Goal: Transaction & Acquisition: Obtain resource

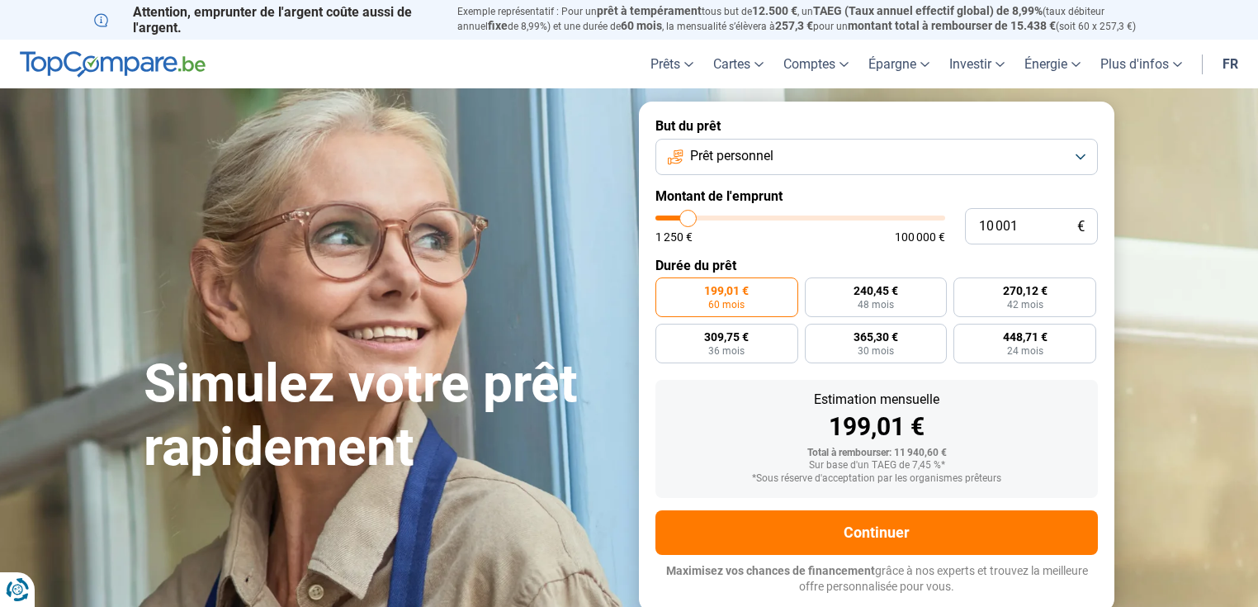
click at [981, 149] on button "Prêt personnel" at bounding box center [877, 157] width 443 height 36
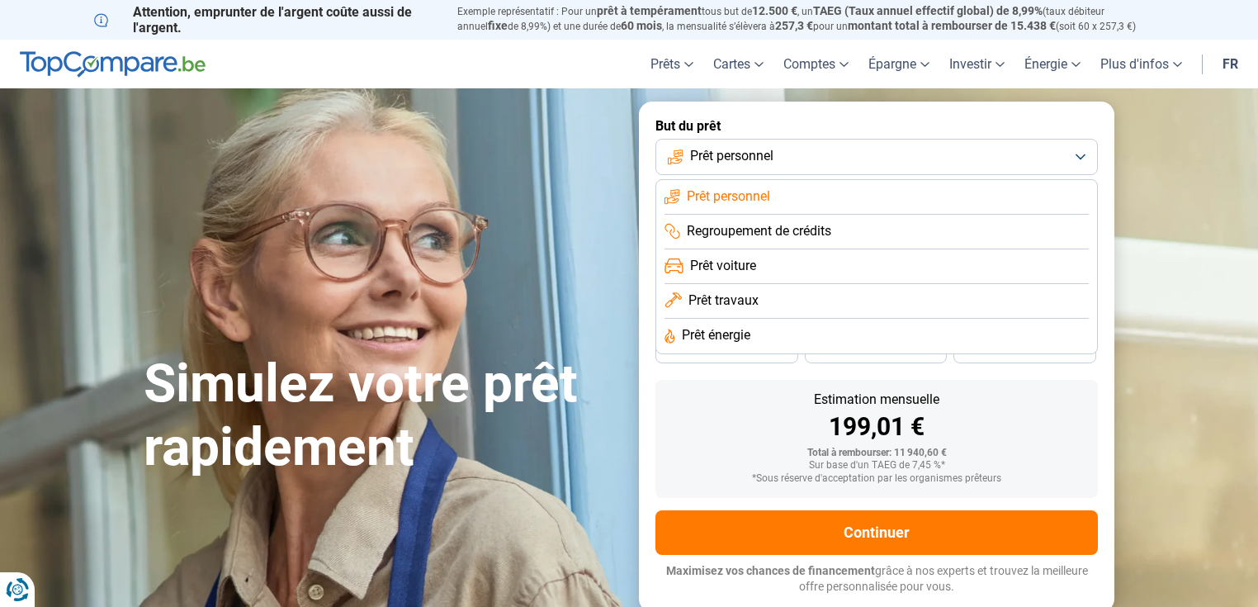
click at [769, 155] on span "Prêt personnel" at bounding box center [731, 156] width 83 height 18
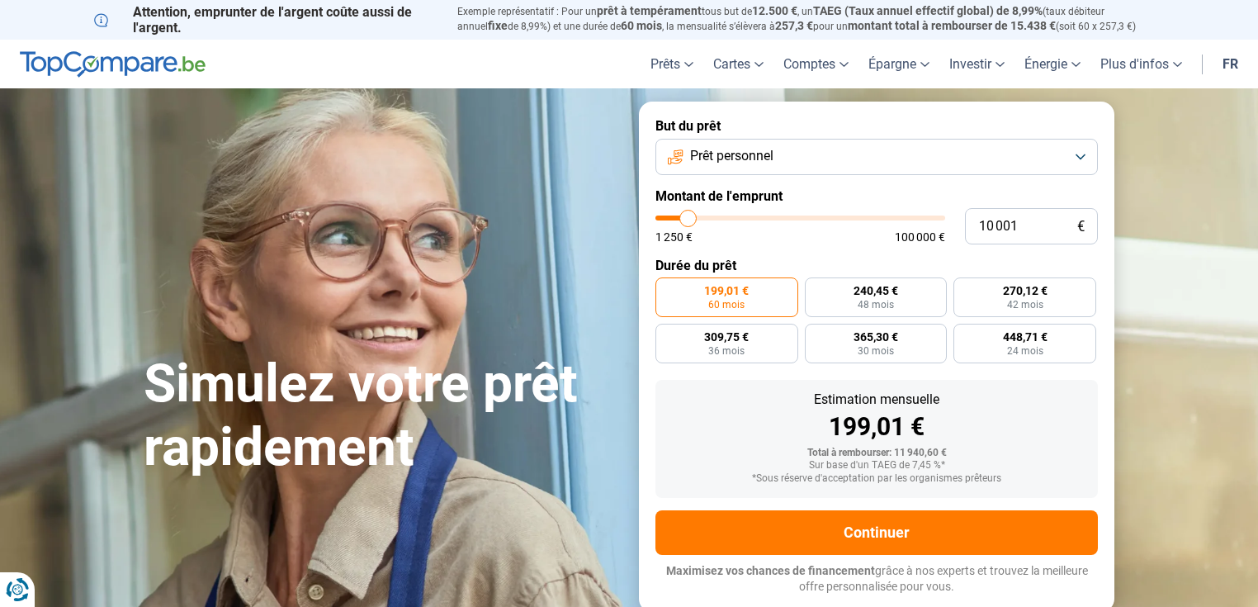
type input "12 750"
type input "12750"
type input "17 250"
type input "17250"
type input "25 500"
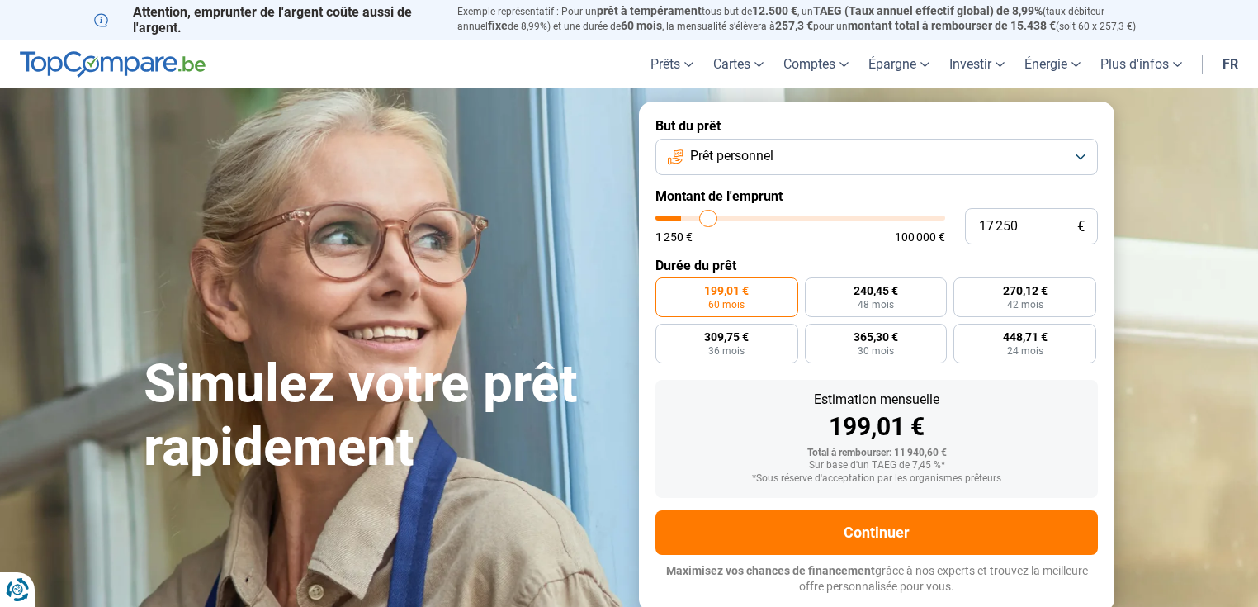
type input "25500"
type input "36 750"
type input "36750"
type input "48 500"
type input "48500"
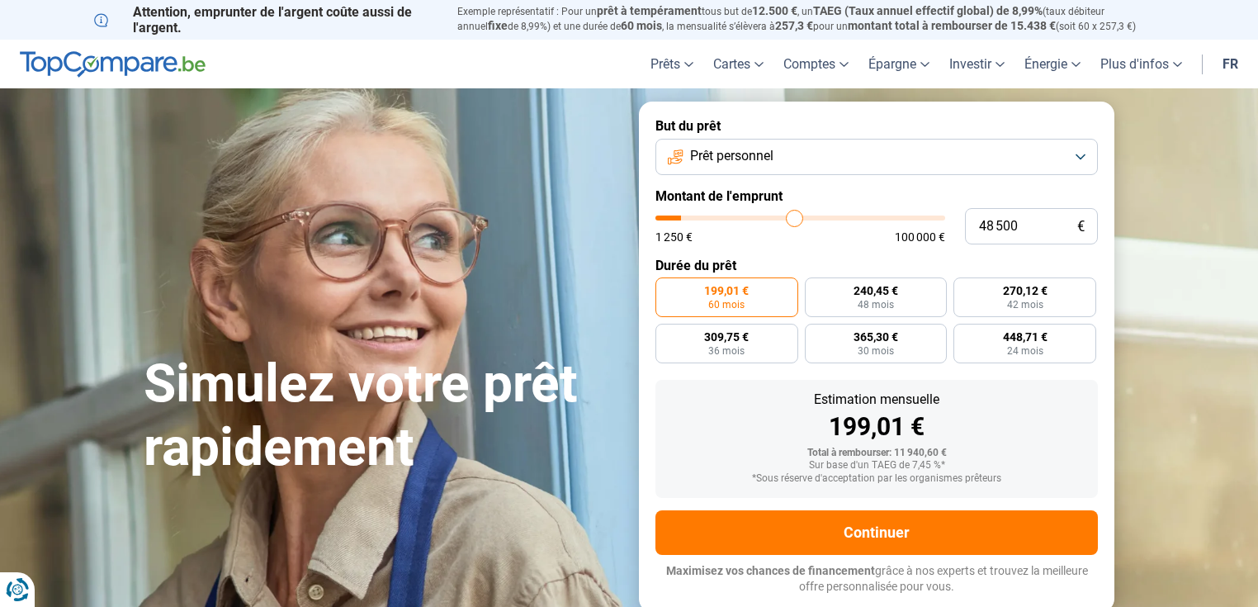
type input "57 000"
type input "57000"
type input "63 250"
type input "63250"
type input "64 000"
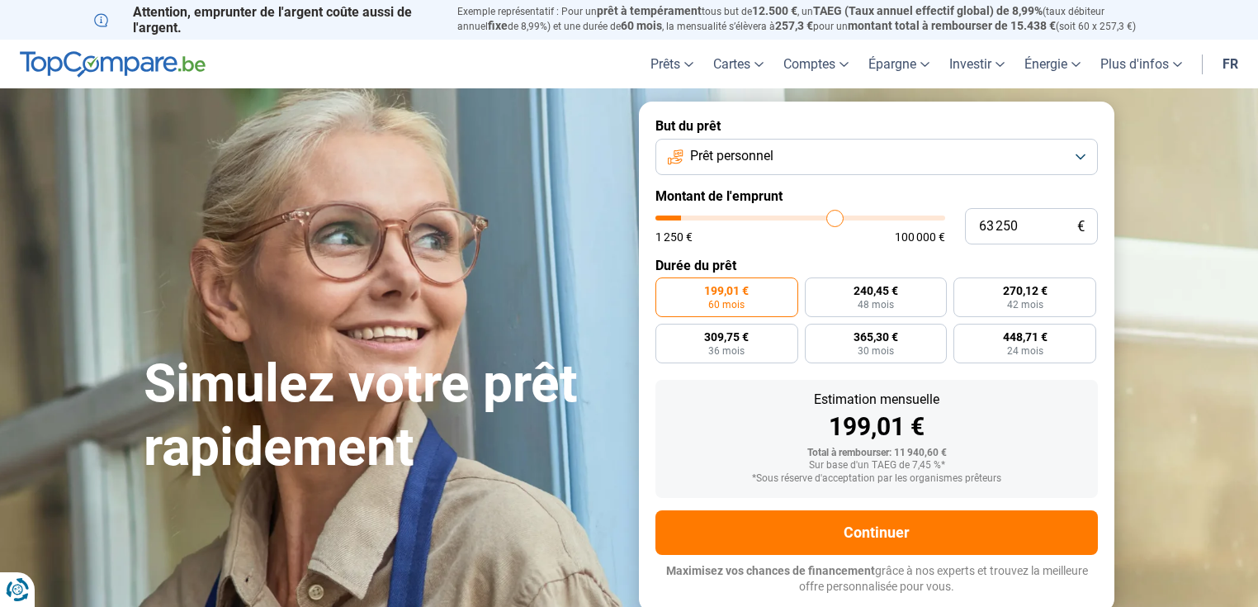
type input "64000"
type input "64 250"
type input "64250"
type input "64 000"
type input "64000"
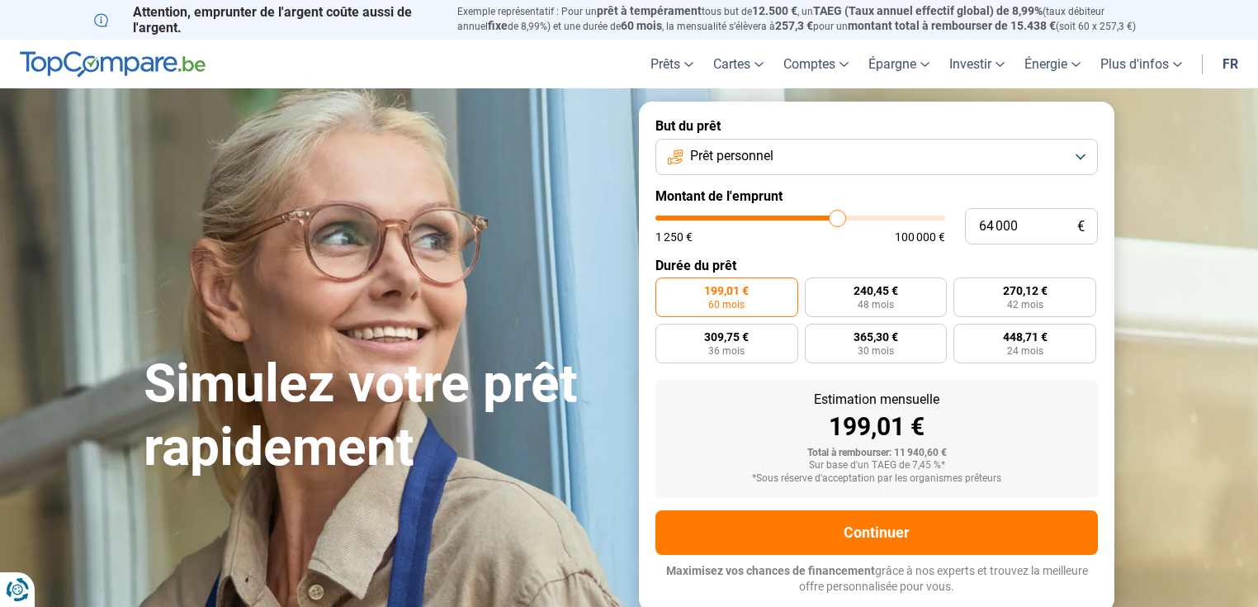
type input "63 000"
type input "63000"
type input "61 250"
type input "61250"
type input "59 250"
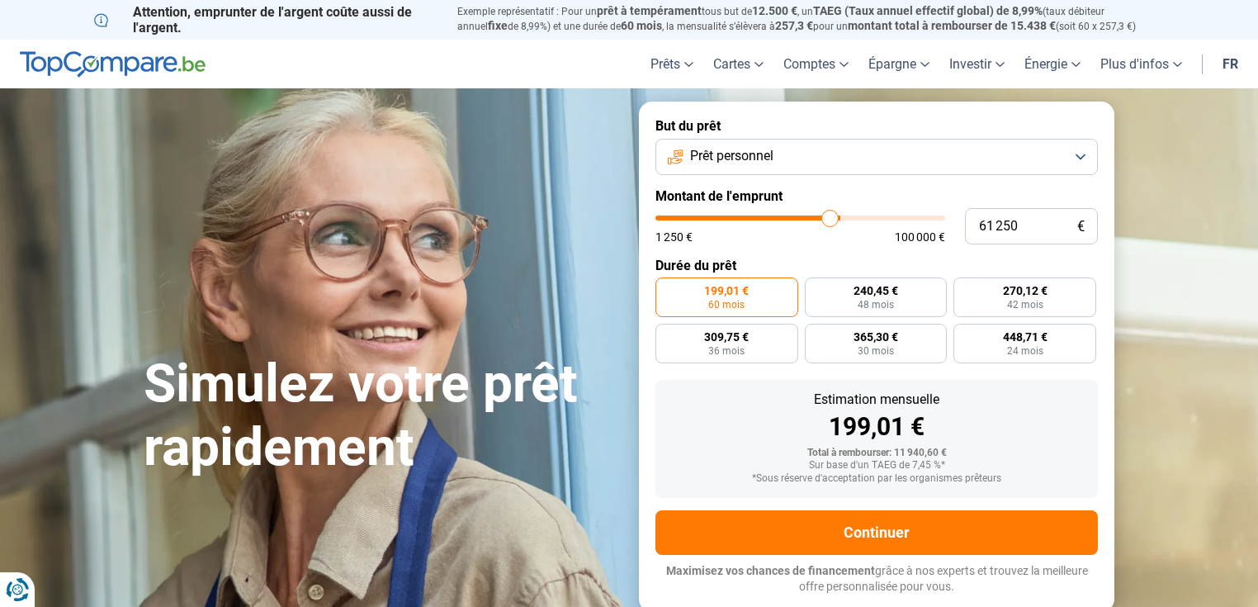
type input "59250"
type input "57 000"
type input "57000"
type input "55 250"
type input "55250"
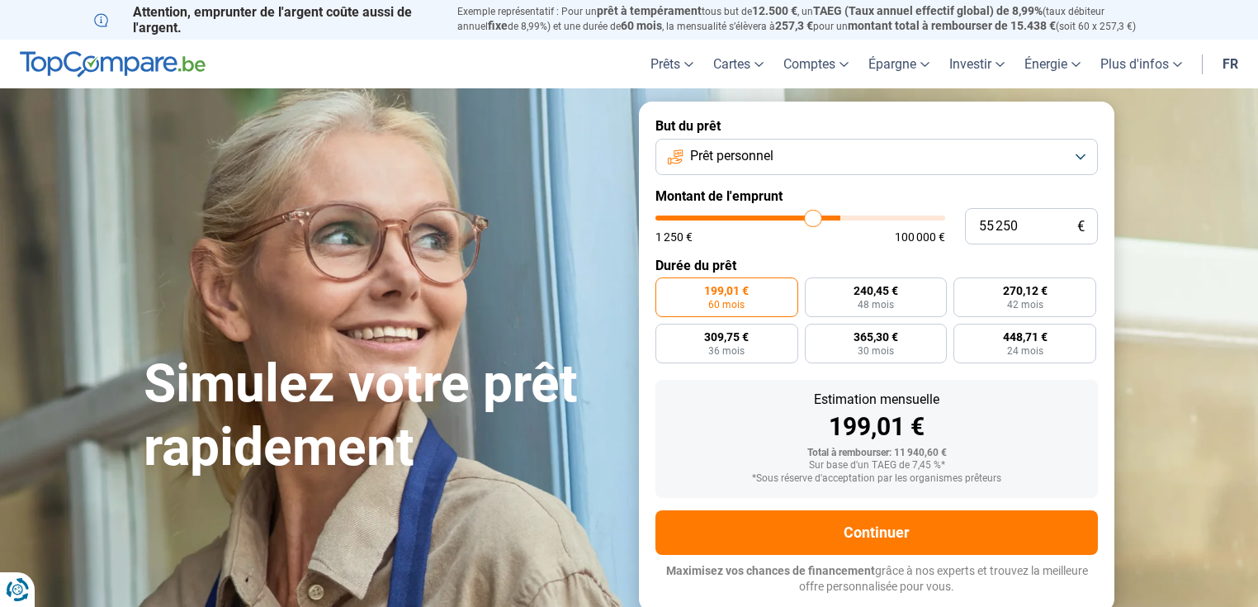
type input "53 750"
type input "53750"
type input "52 250"
type input "52250"
type input "51 250"
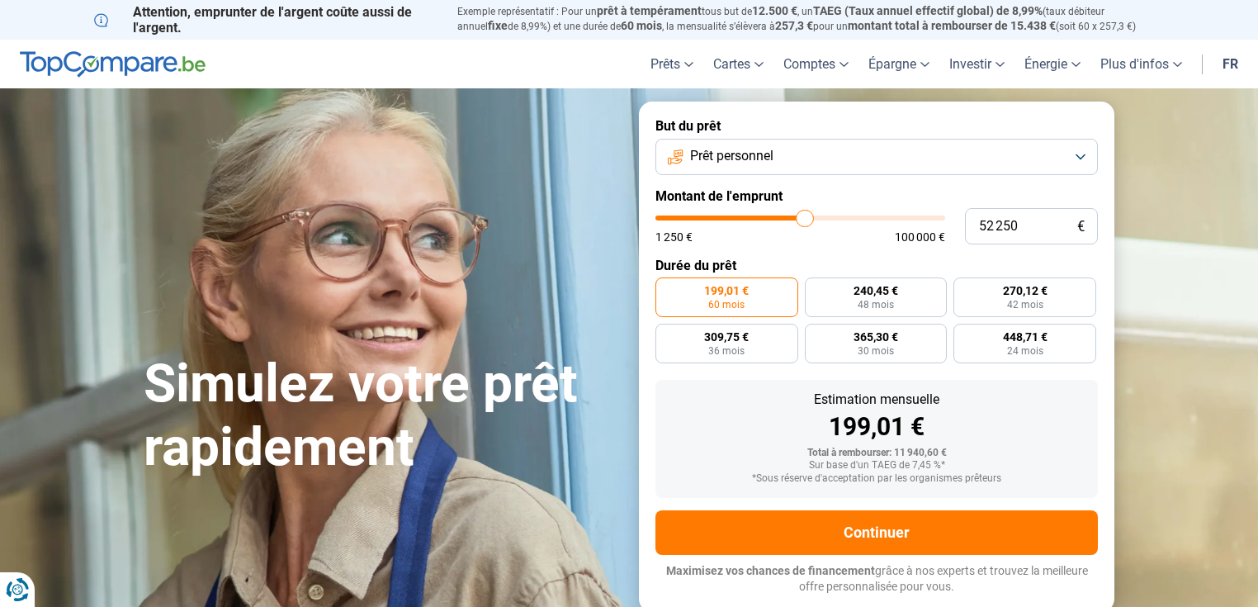
type input "51250"
type input "50 750"
type input "50750"
type input "50 500"
type input "50500"
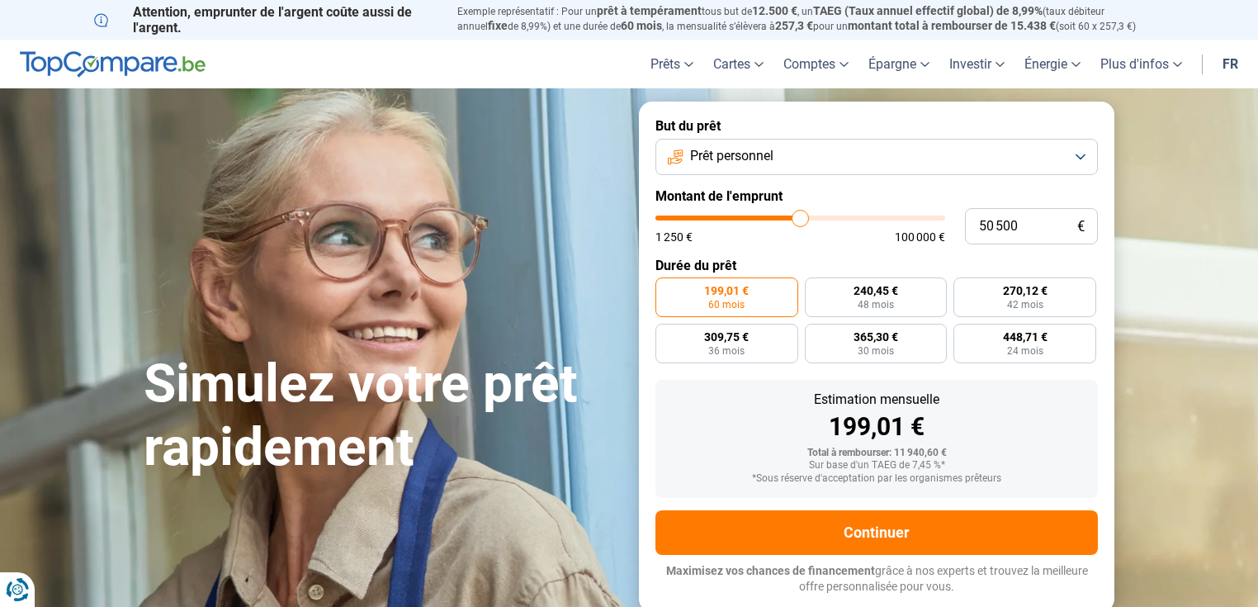
type input "50 250"
type input "50250"
type input "50 000"
type input "50000"
type input "49 750"
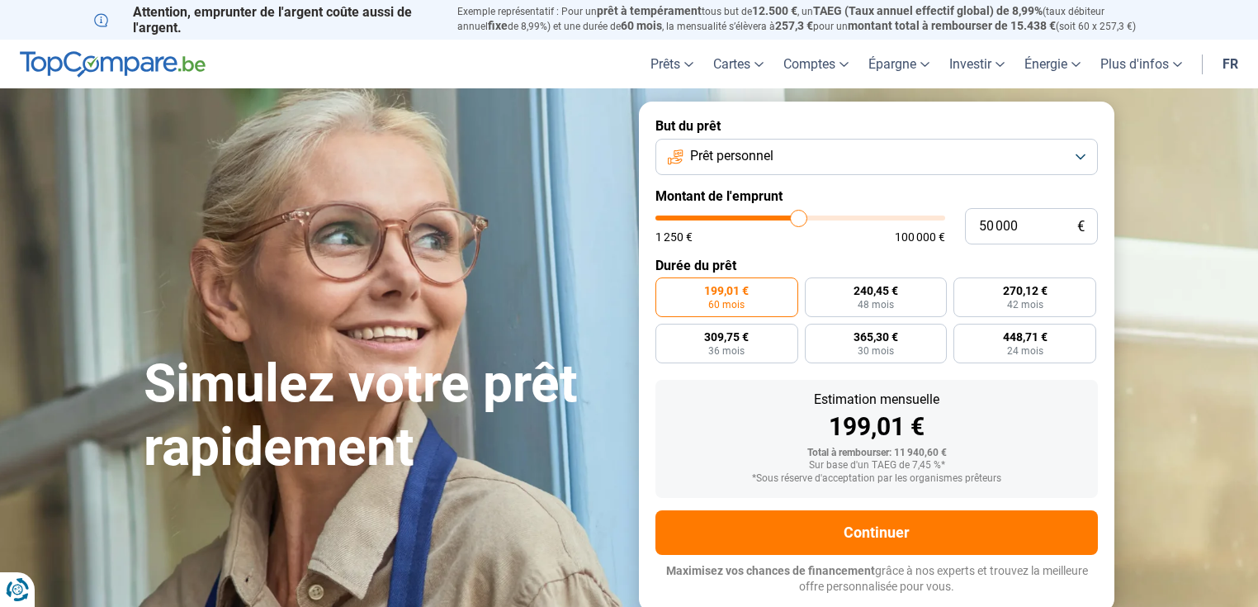
type input "49750"
type input "49 500"
type input "49500"
type input "48 250"
type input "48250"
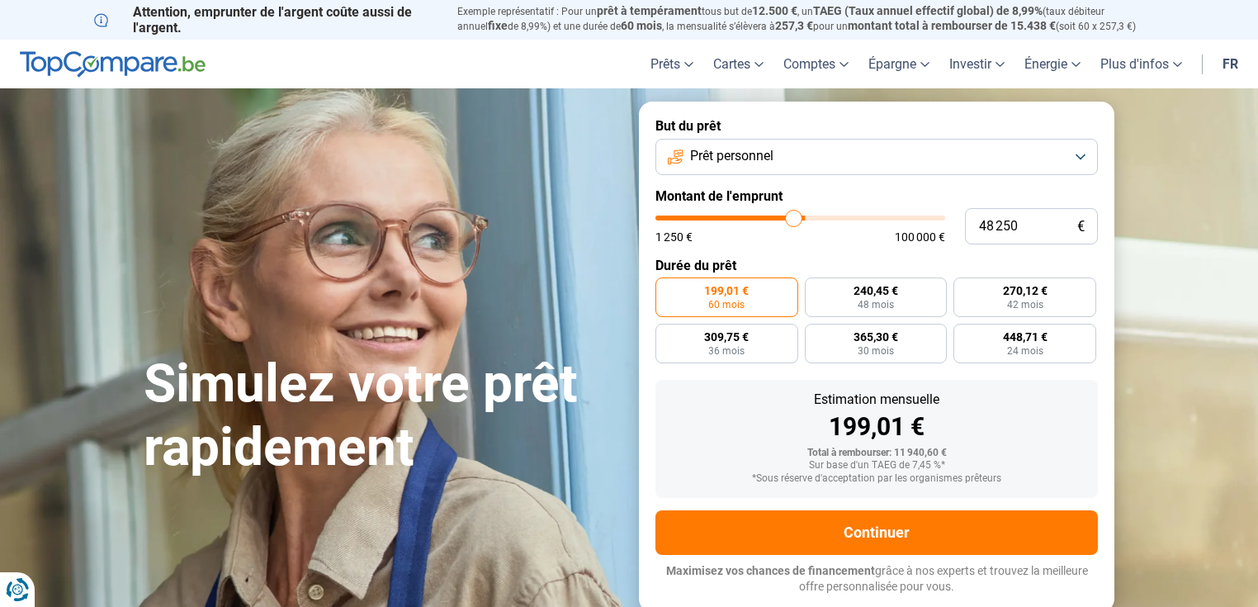
type input "47 250"
type input "47250"
type input "46 500"
type input "46500"
type input "45 750"
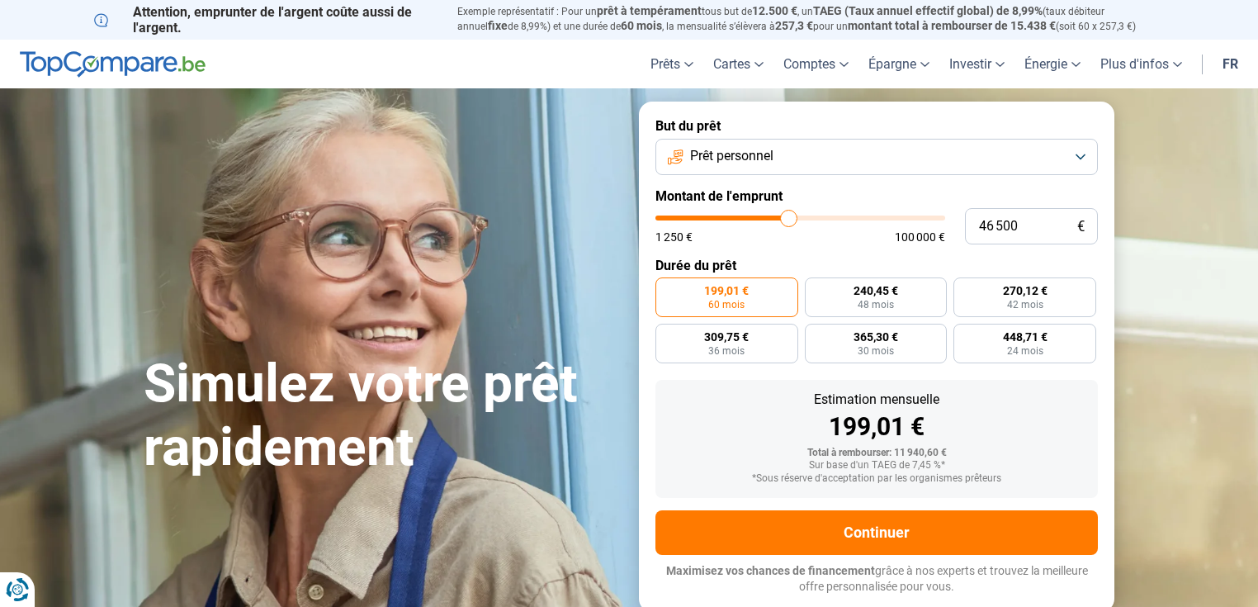
type input "45750"
type input "45 000"
type input "45000"
type input "44 000"
type input "44000"
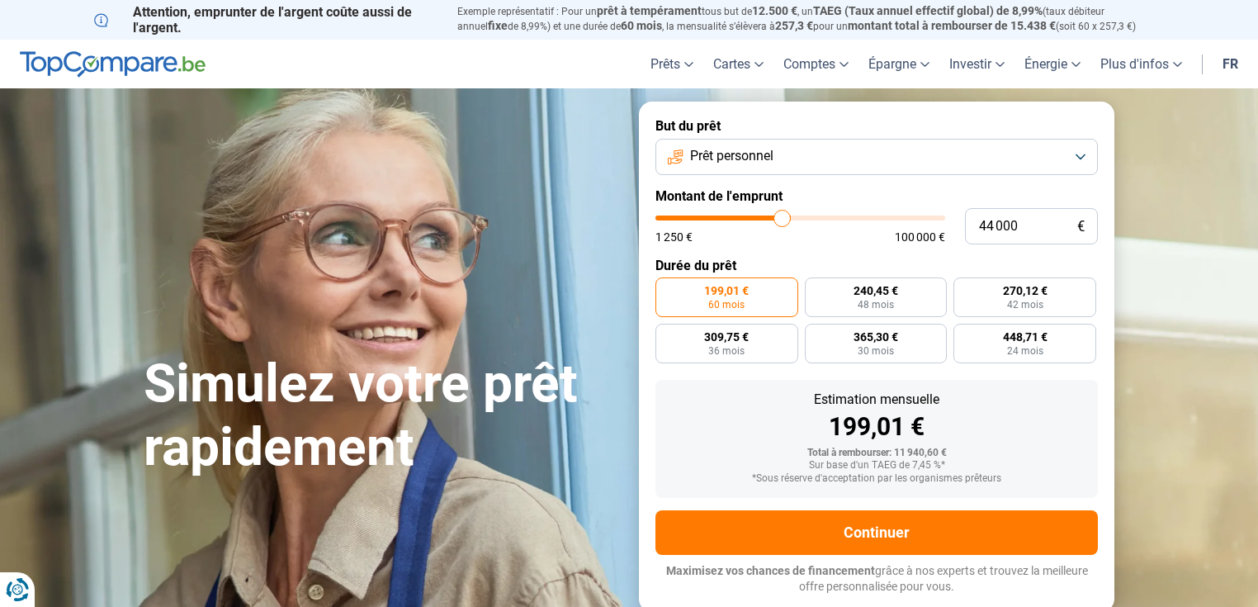
type input "43 000"
type input "43000"
type input "41 250"
type input "41250"
type input "40 250"
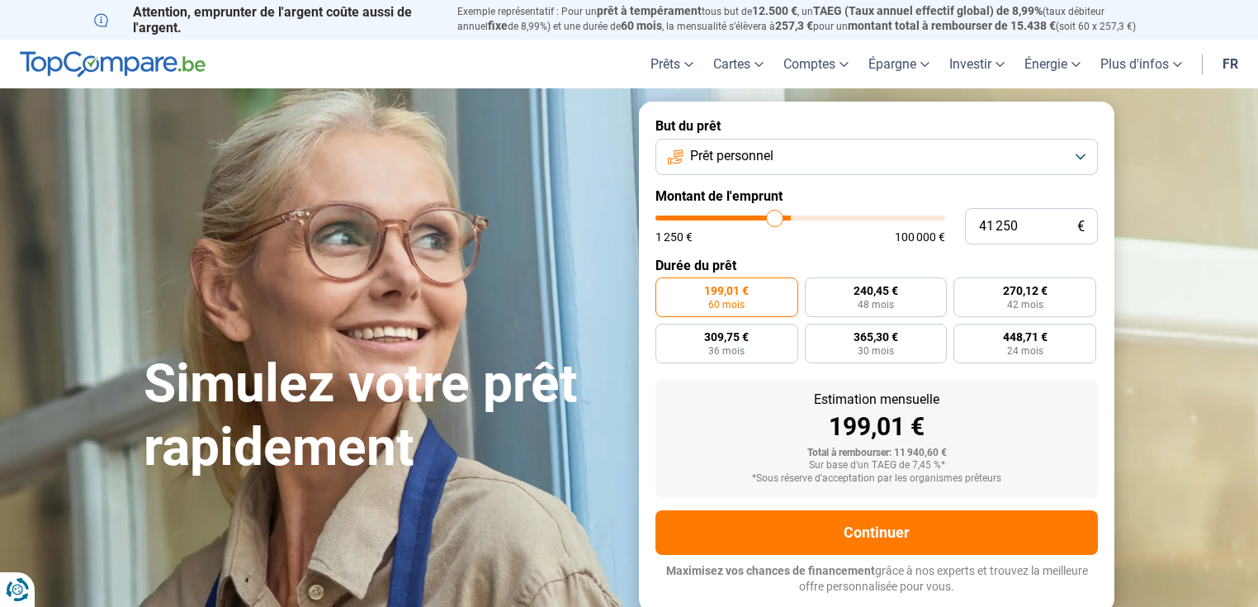
type input "40250"
type input "39 250"
type input "39250"
type input "39 000"
type input "39000"
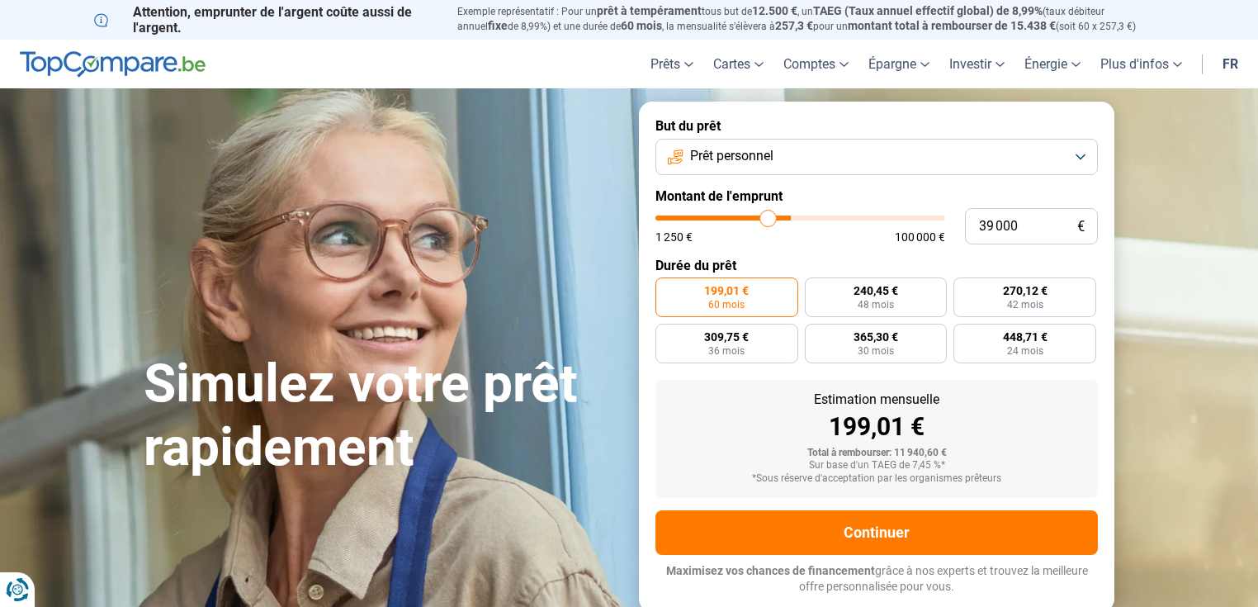
type input "38 750"
type input "38750"
type input "38 500"
type input "38500"
type input "38 250"
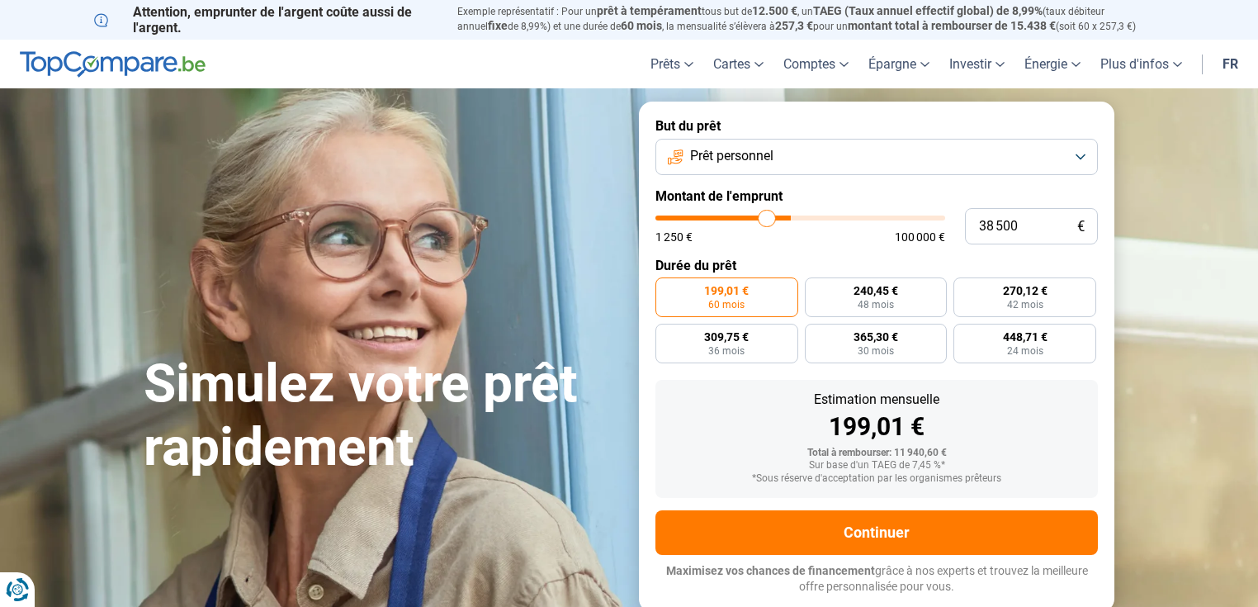
type input "38250"
type input "38 000"
type input "38000"
type input "37 750"
type input "37750"
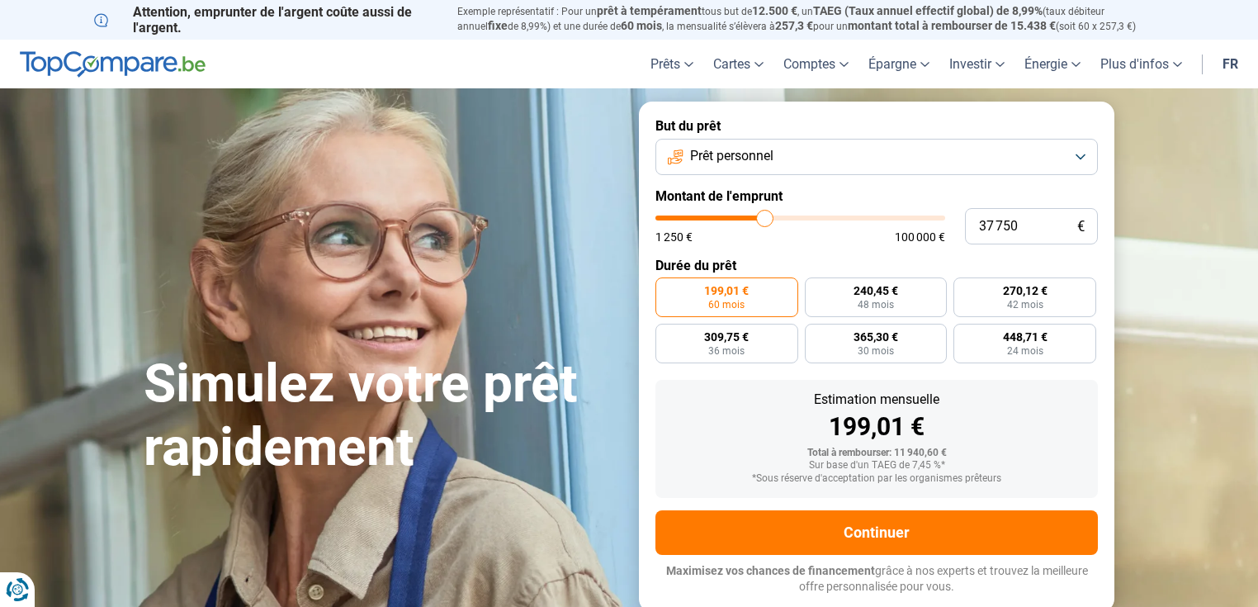
type input "37 250"
type input "37250"
type input "37 000"
type input "37000"
type input "36 750"
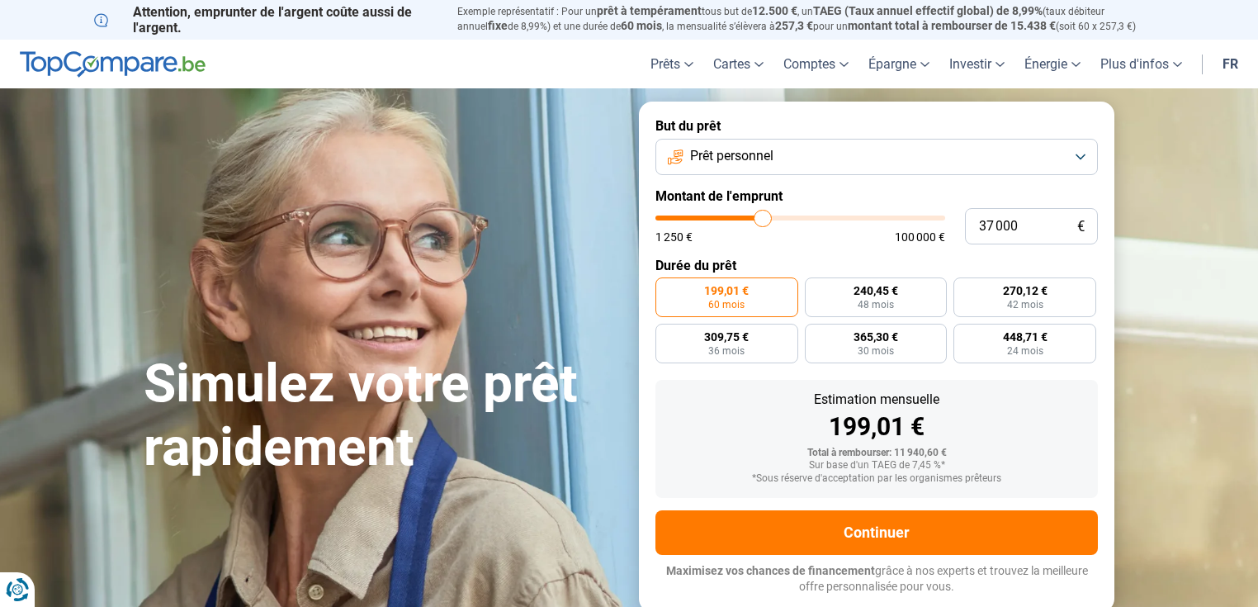
type input "36750"
type input "36 500"
type input "36500"
type input "36 250"
type input "36250"
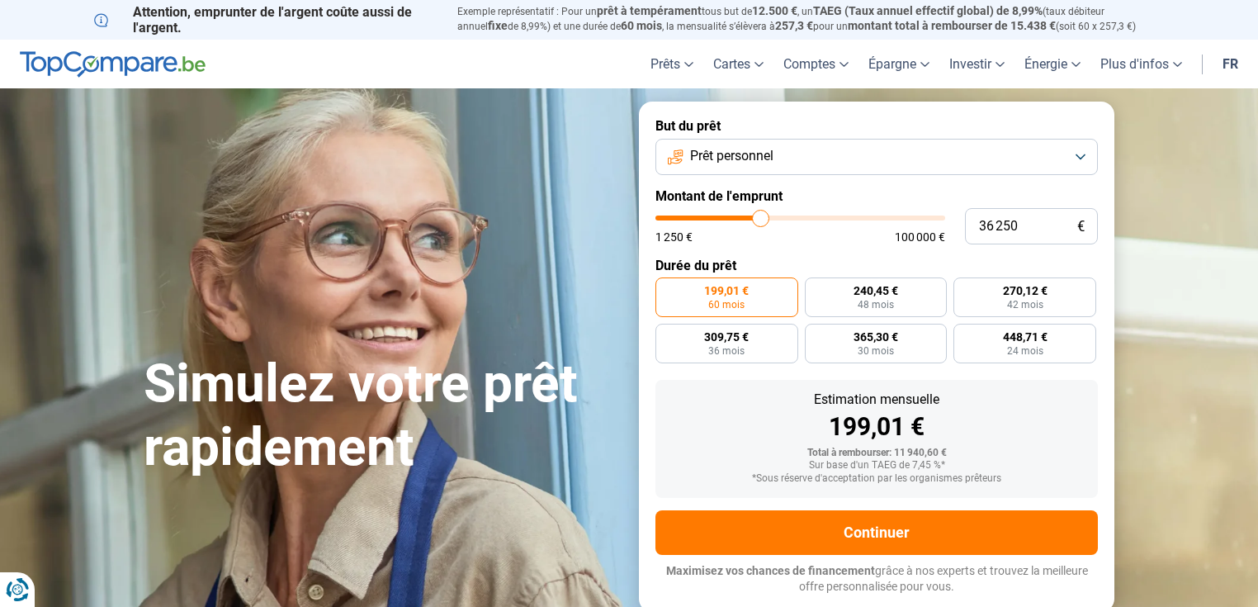
type input "35 000"
type input "35000"
type input "33 500"
type input "33500"
type input "32 500"
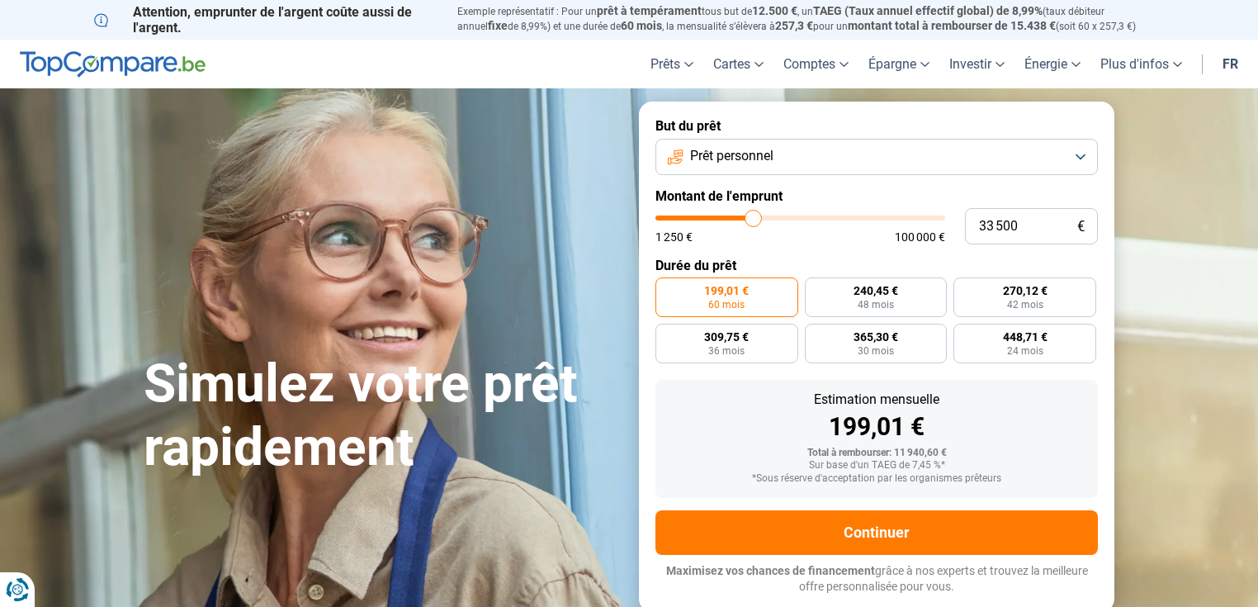
type input "32500"
type input "32 000"
type input "32000"
type input "31 750"
type input "31750"
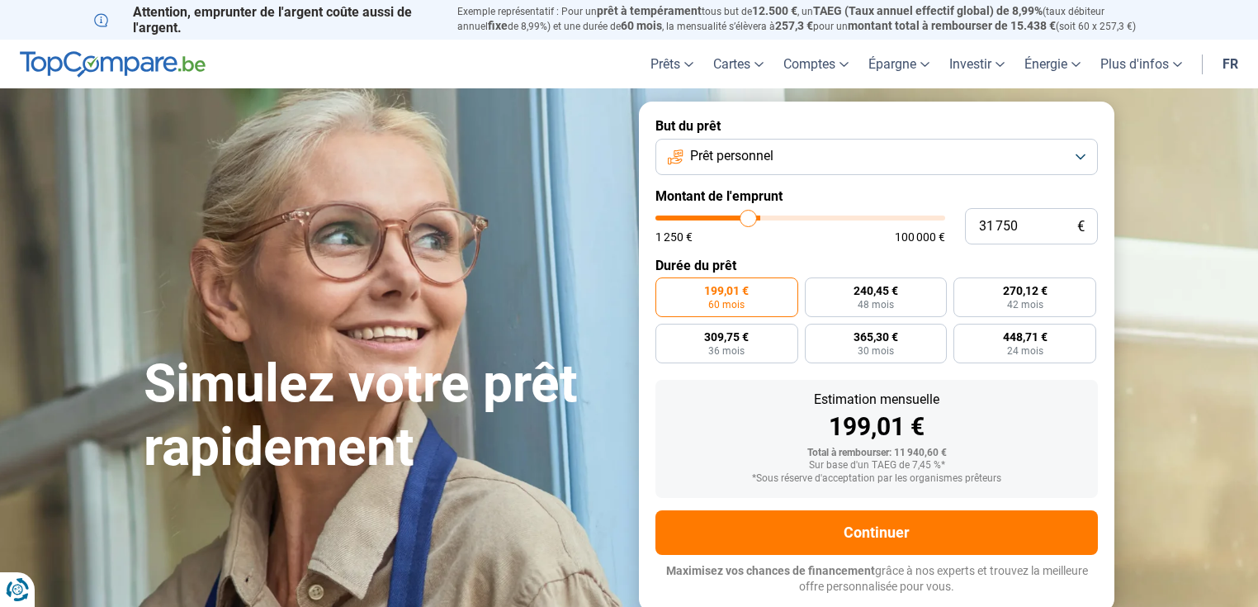
type input "31 500"
type input "31500"
type input "31 250"
type input "31250"
type input "31 000"
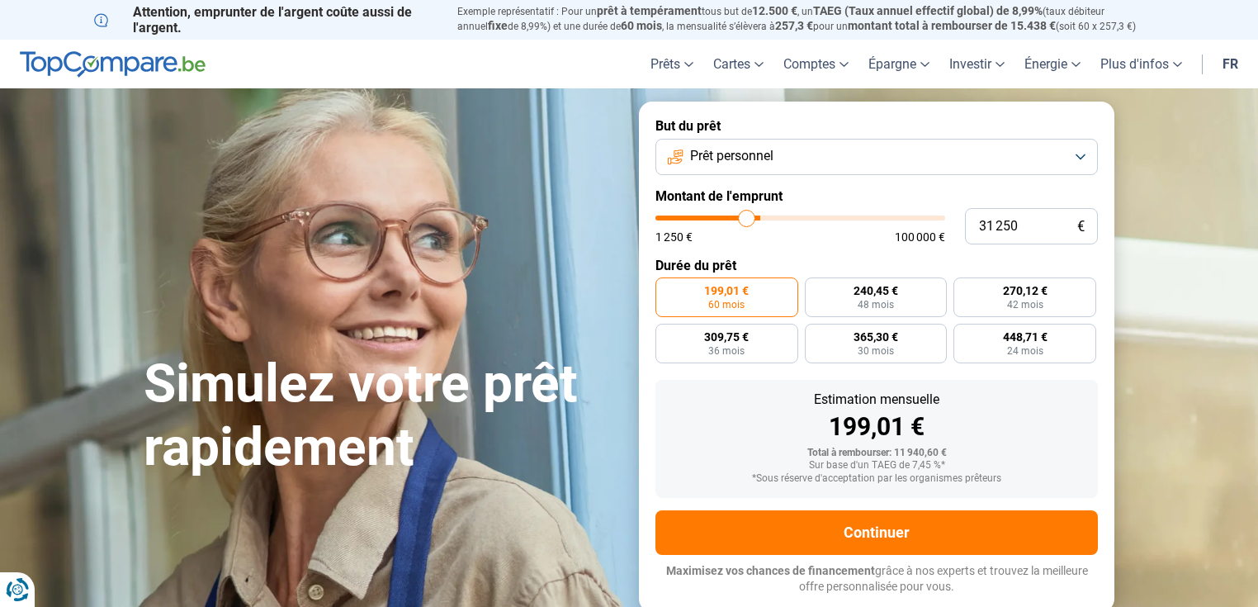
type input "31000"
type input "30 750"
type input "30750"
type input "30 500"
type input "30500"
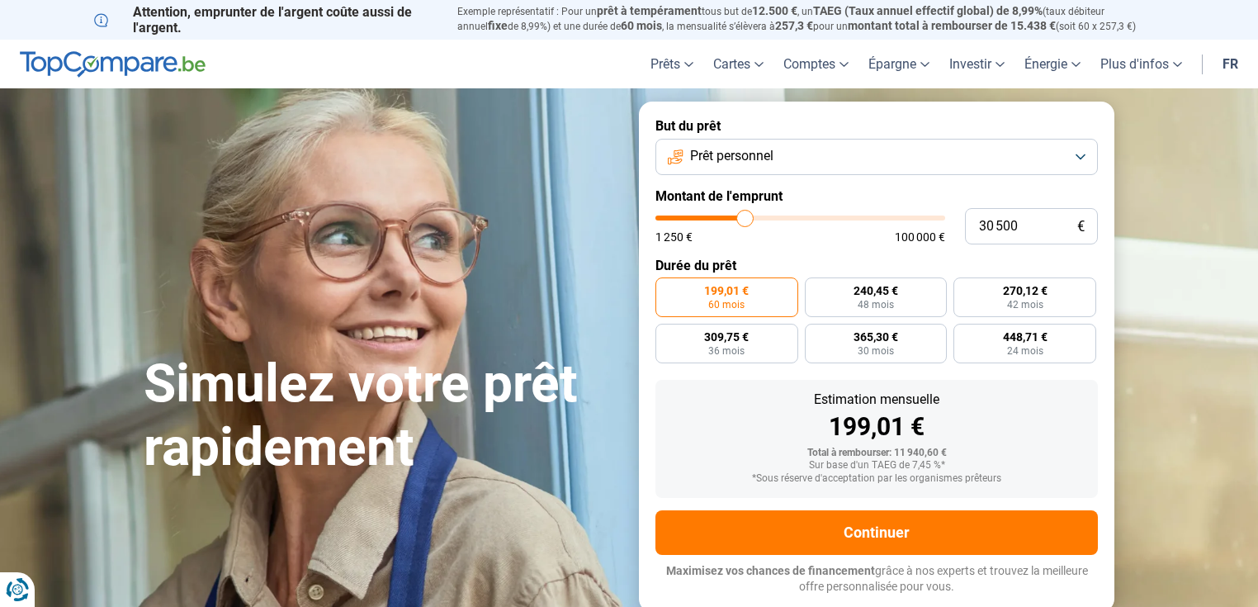
type input "30 000"
type input "30000"
type input "29 750"
type input "29750"
type input "29 000"
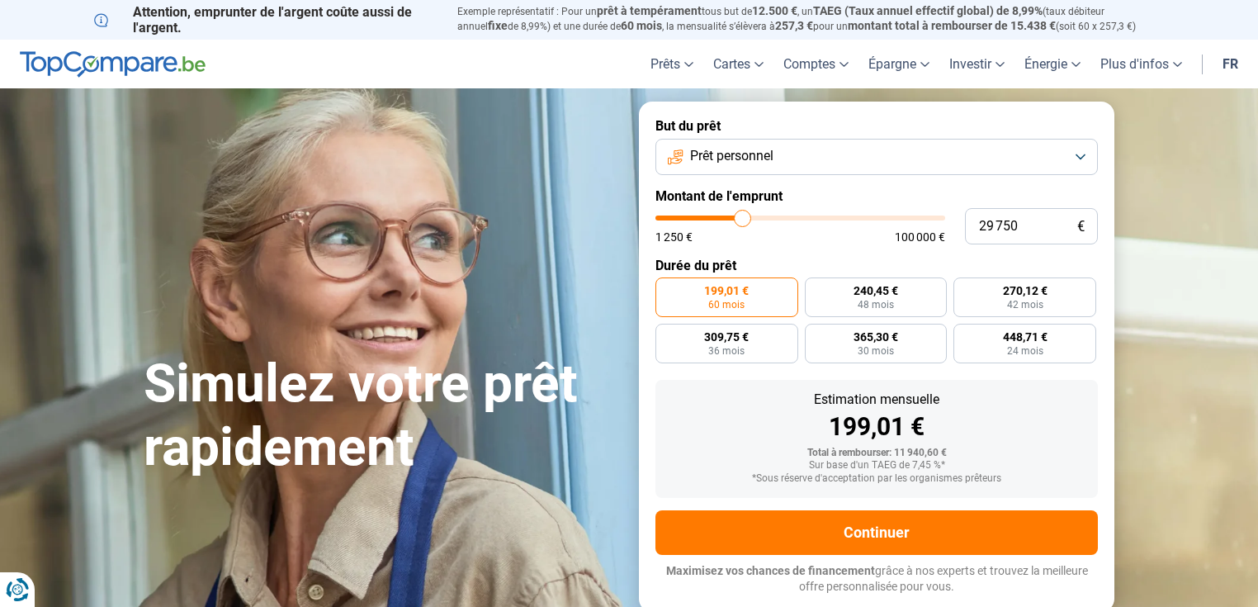
type input "29000"
type input "28 500"
type input "28500"
type input "27 750"
type input "27750"
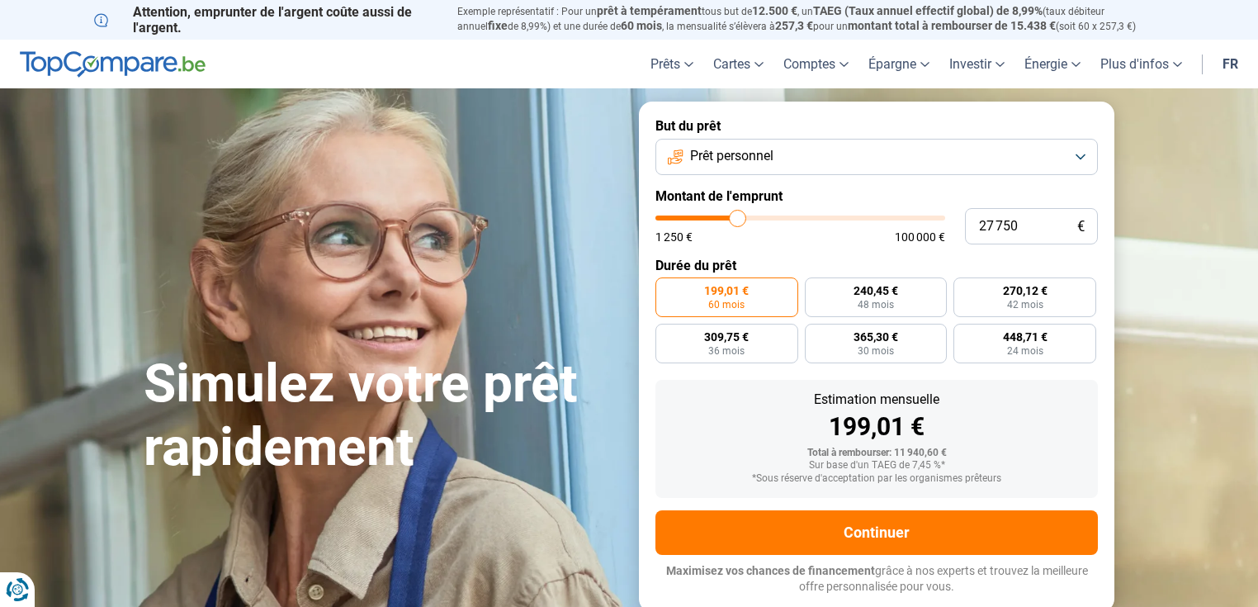
type input "27 500"
type input "27500"
type input "27 250"
type input "27250"
type input "27 000"
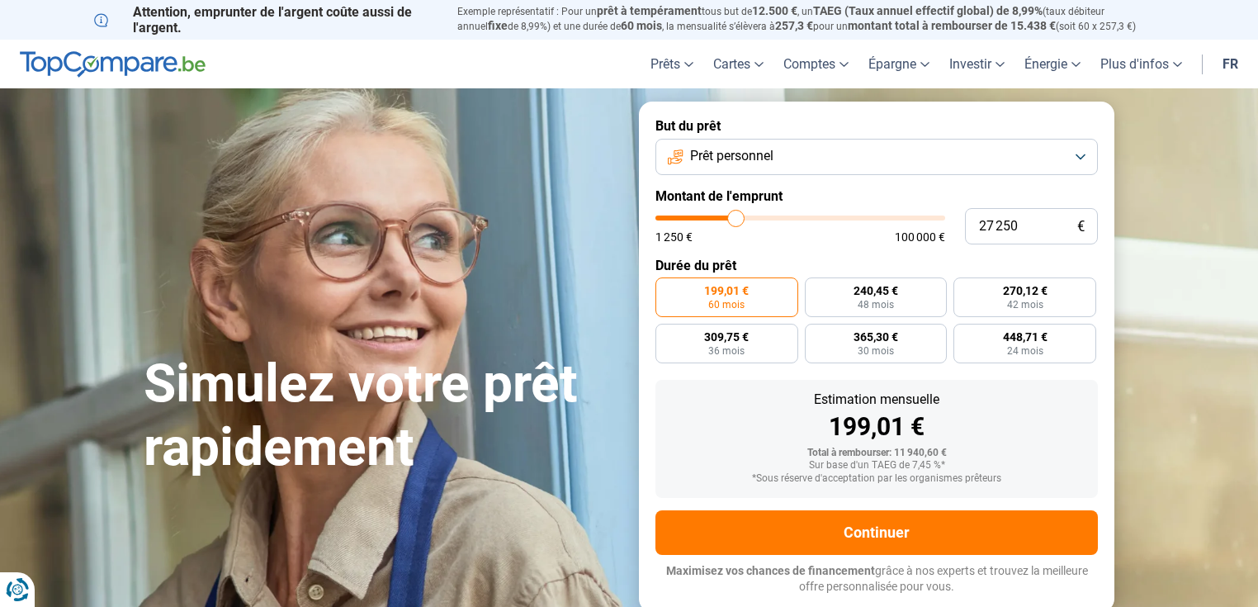
type input "27000"
type input "26 000"
type input "26000"
type input "25 250"
type input "25250"
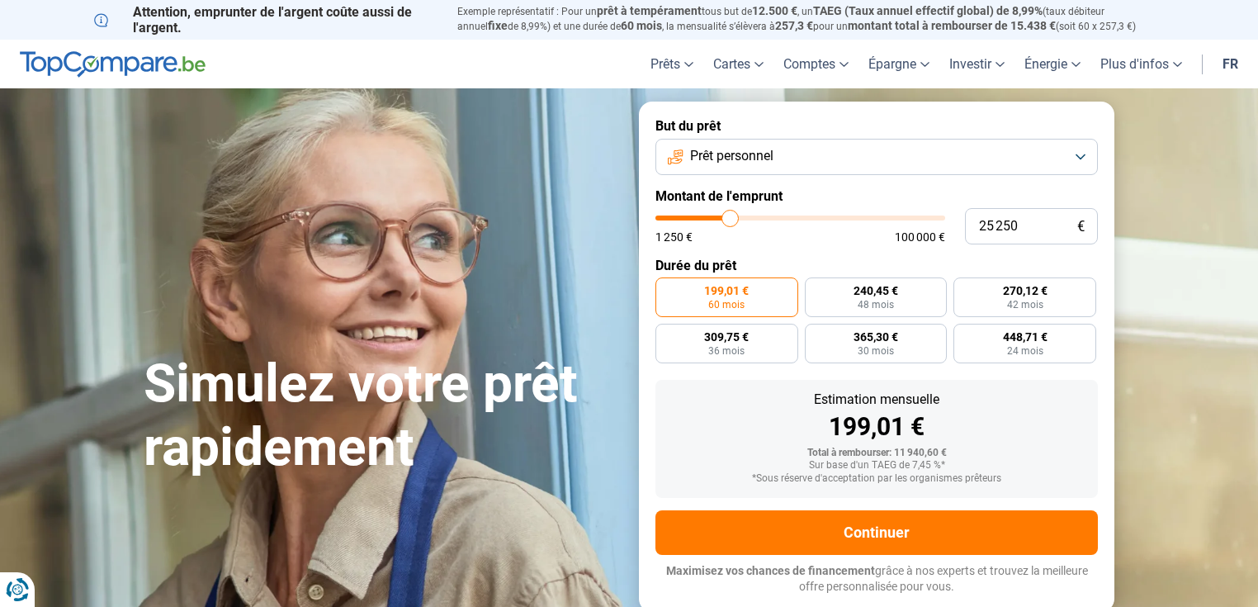
type input "24 500"
type input "24500"
type input "24 000"
type input "24000"
type input "23 750"
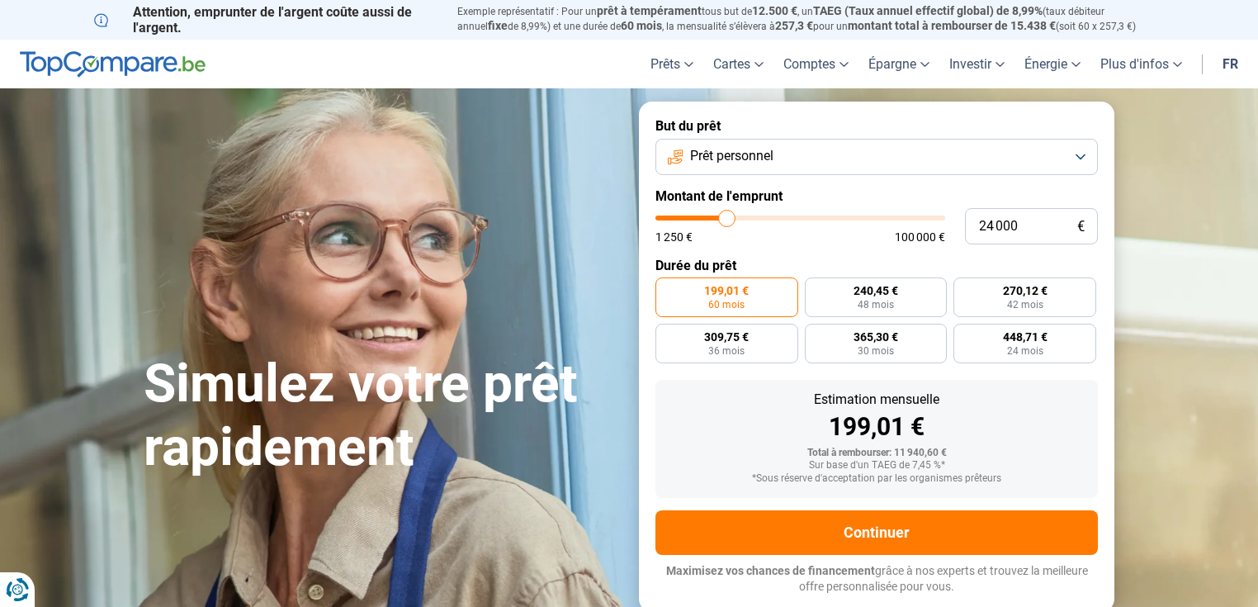
type input "23750"
type input "23 500"
type input "23500"
type input "23 000"
type input "23000"
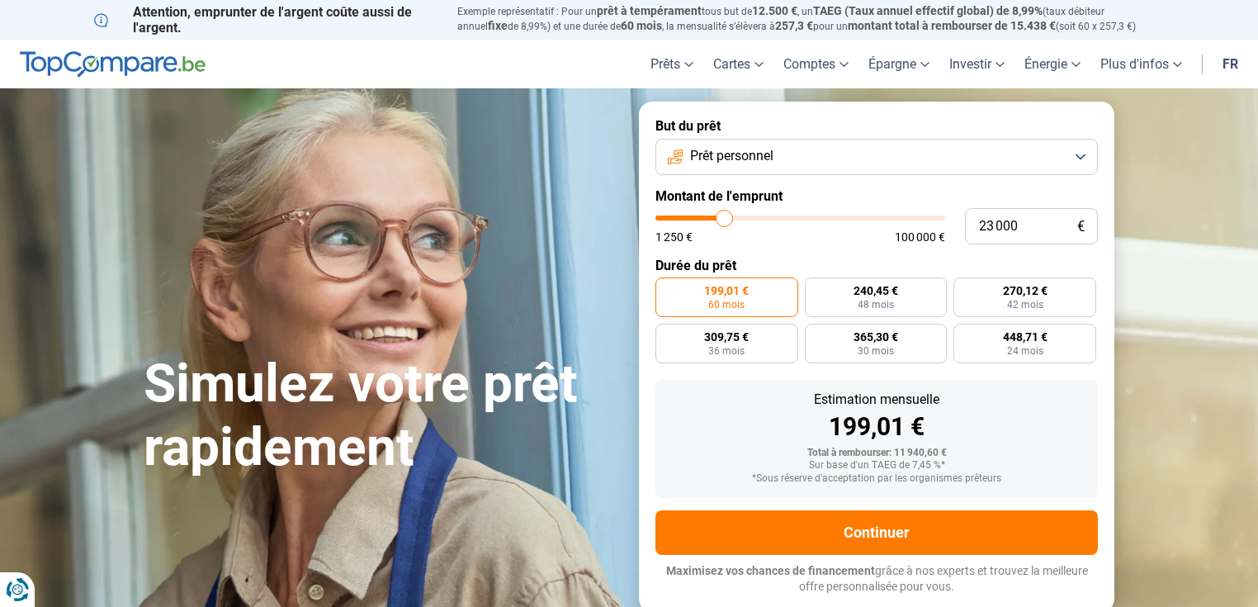
type input "22 750"
type input "22750"
type input "22 500"
type input "22500"
type input "21 250"
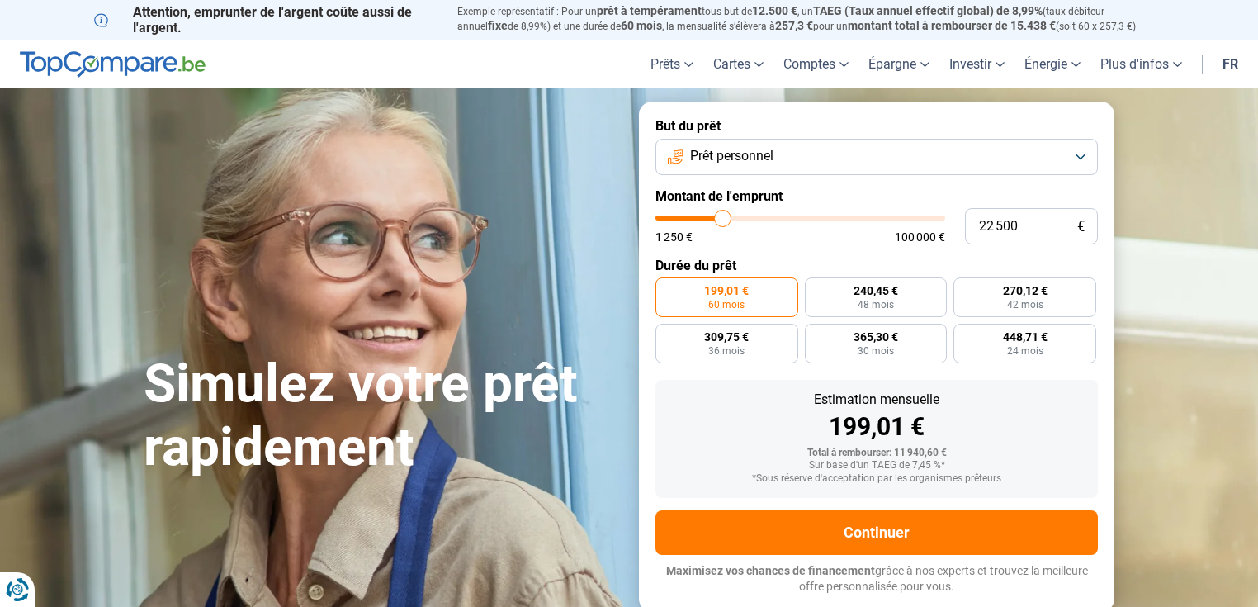
type input "21250"
type input "20 250"
type input "20250"
type input "19 250"
type input "19250"
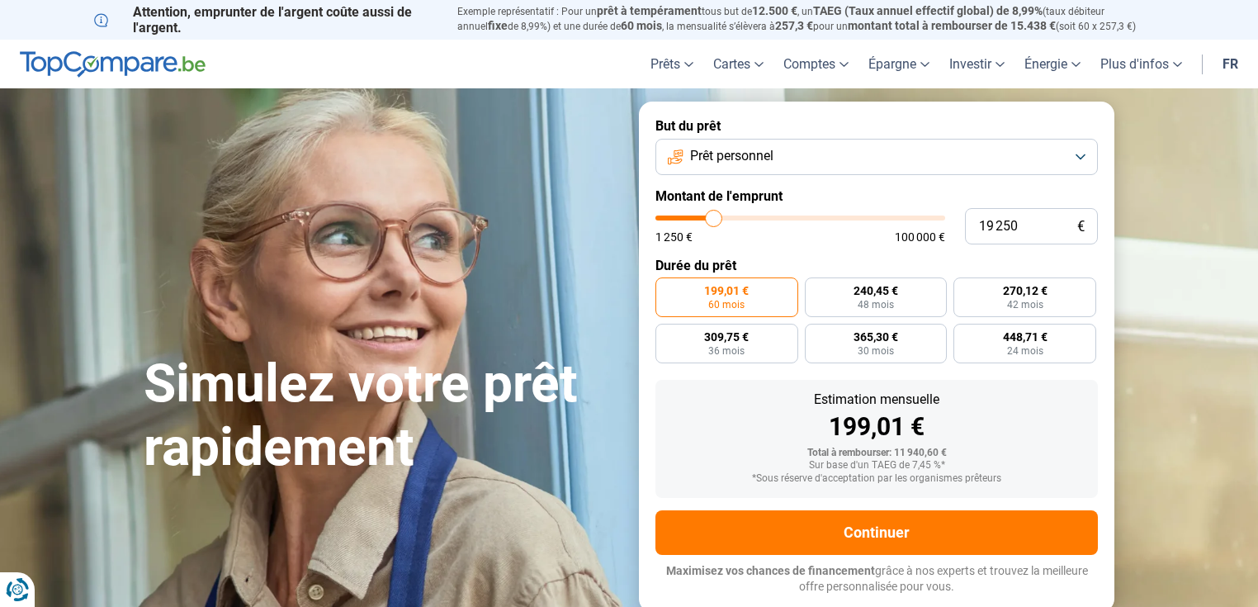
type input "19 000"
type input "19000"
type input "18 750"
type input "18750"
type input "18 250"
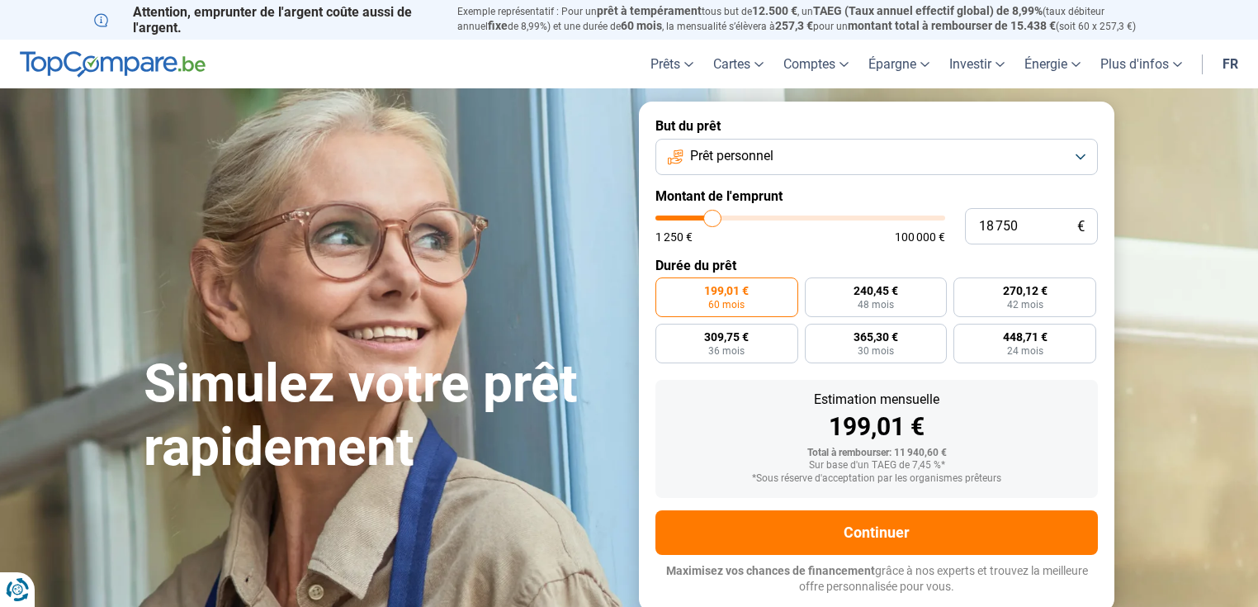
type input "18250"
type input "18 000"
type input "18000"
type input "17 750"
type input "17750"
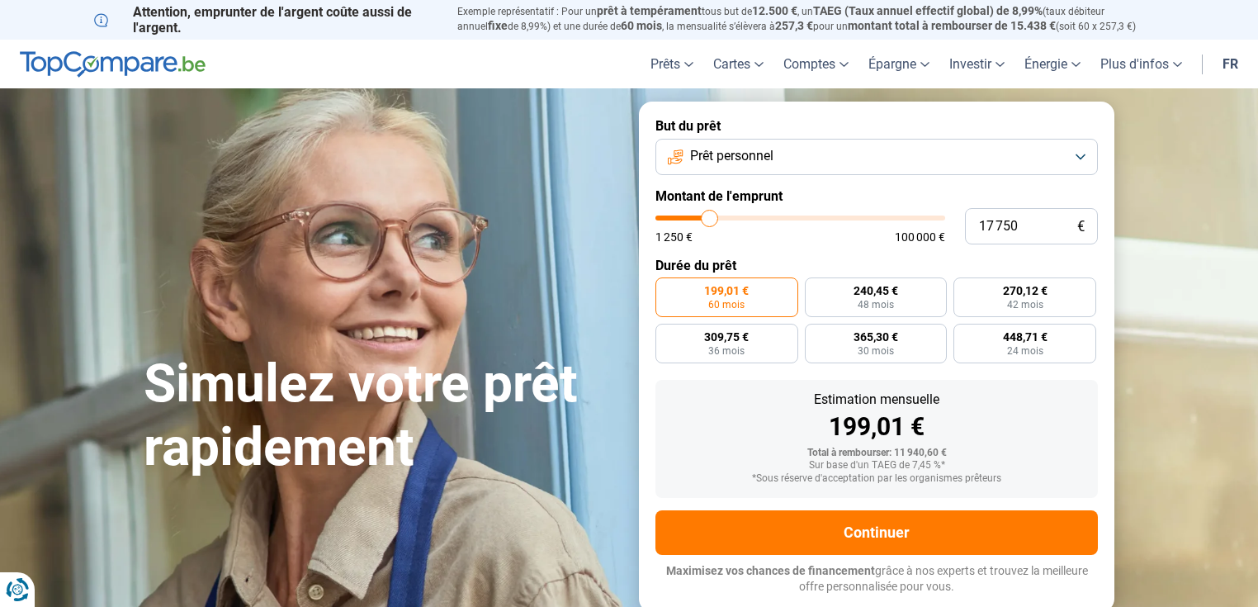
type input "17 250"
type input "17250"
type input "17 000"
type input "17000"
type input "16 750"
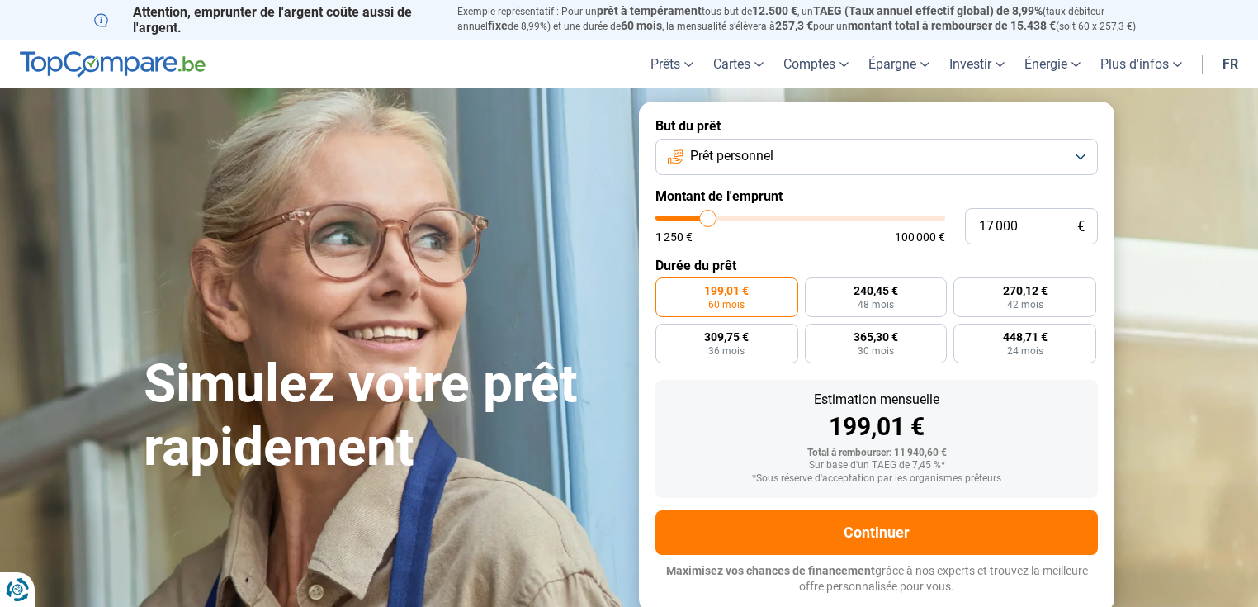
type input "16750"
type input "15 500"
type input "15500"
type input "14 250"
type input "14250"
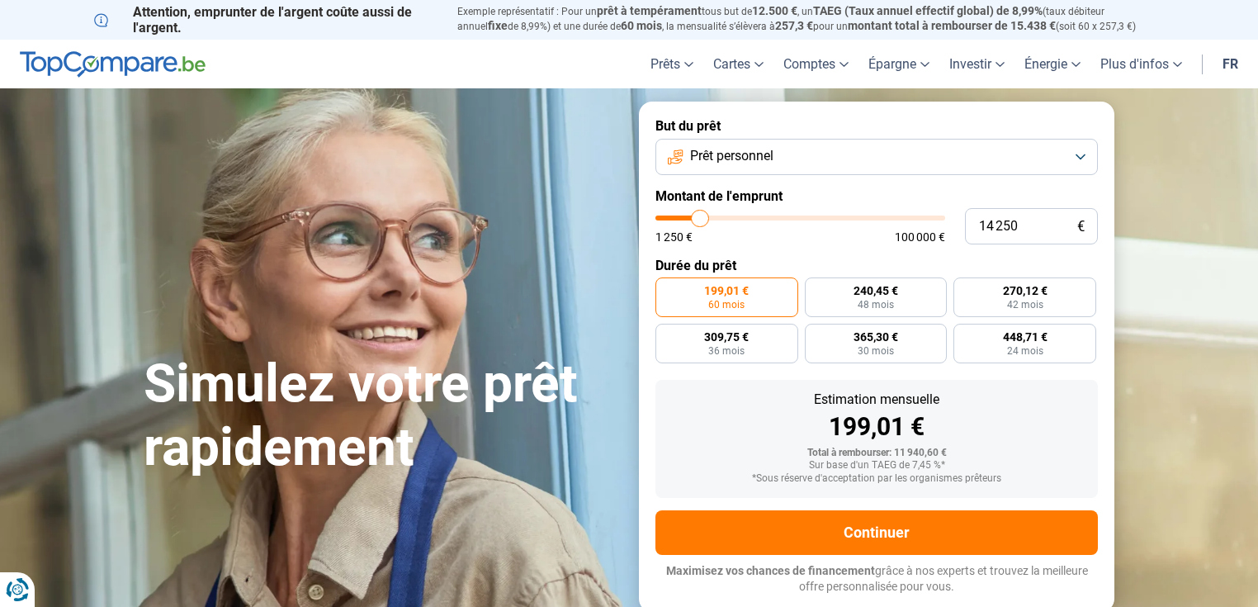
type input "12 750"
type input "12750"
type input "12 500"
type input "12500"
type input "12 250"
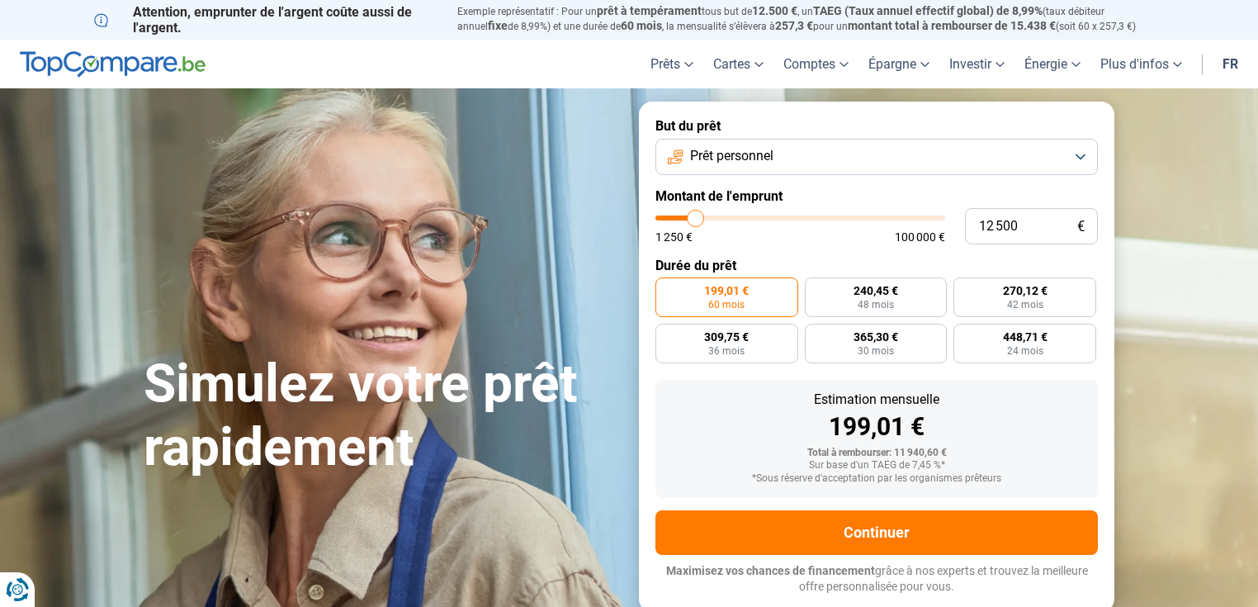
type input "12250"
type input "12 000"
type input "12000"
type input "11 750"
type input "11750"
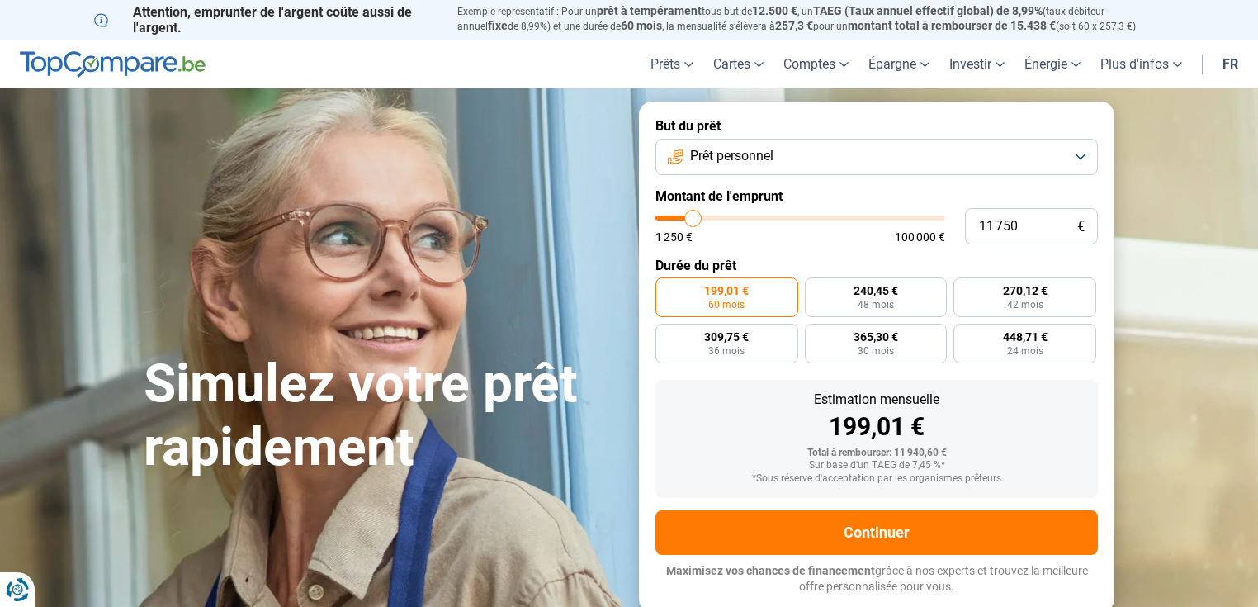
type input "11 500"
type input "11500"
type input "11 000"
type input "11000"
type input "10 500"
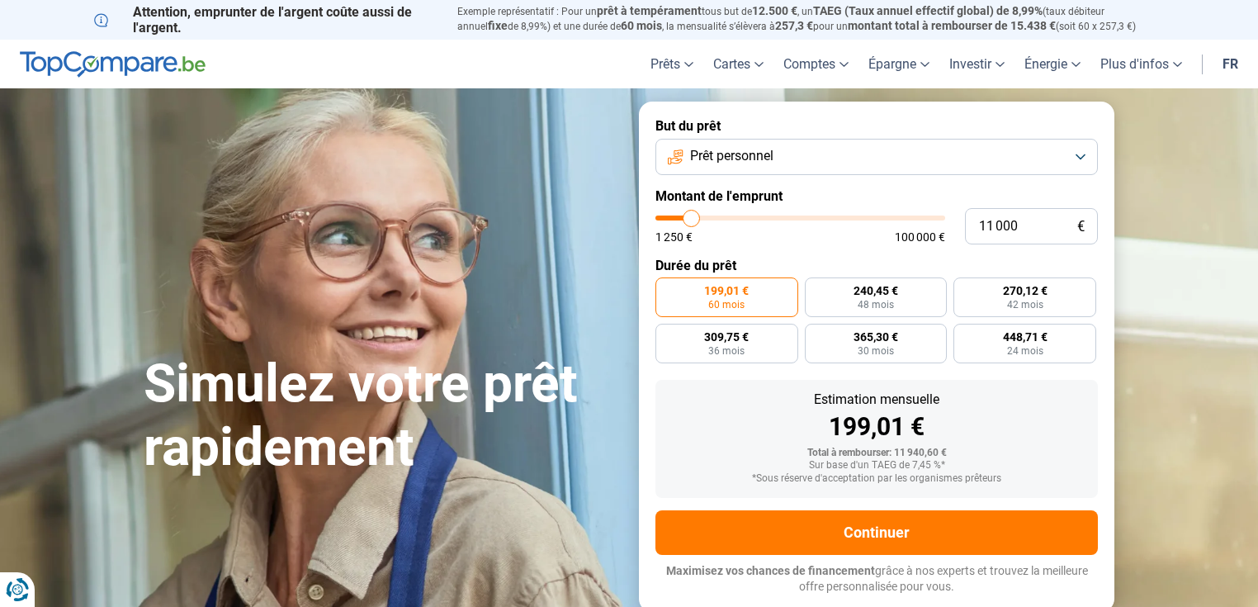
type input "10500"
type input "9 750"
type input "9750"
type input "9 250"
type input "9250"
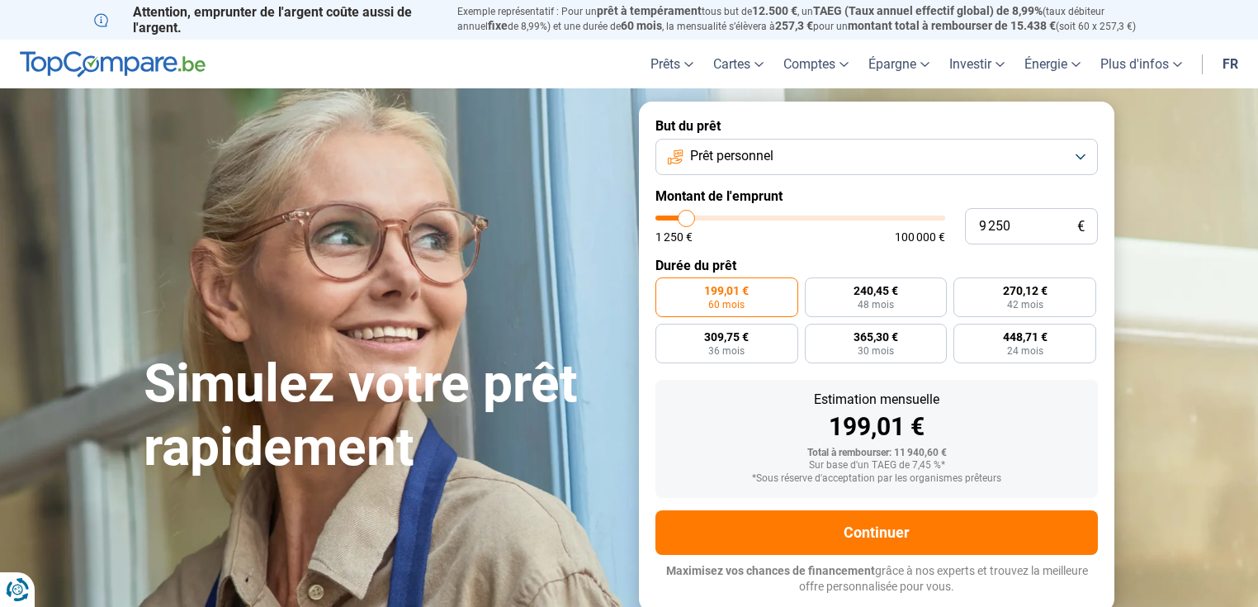
type input "9 000"
type input "9000"
type input "9 250"
type input "9250"
type input "9 750"
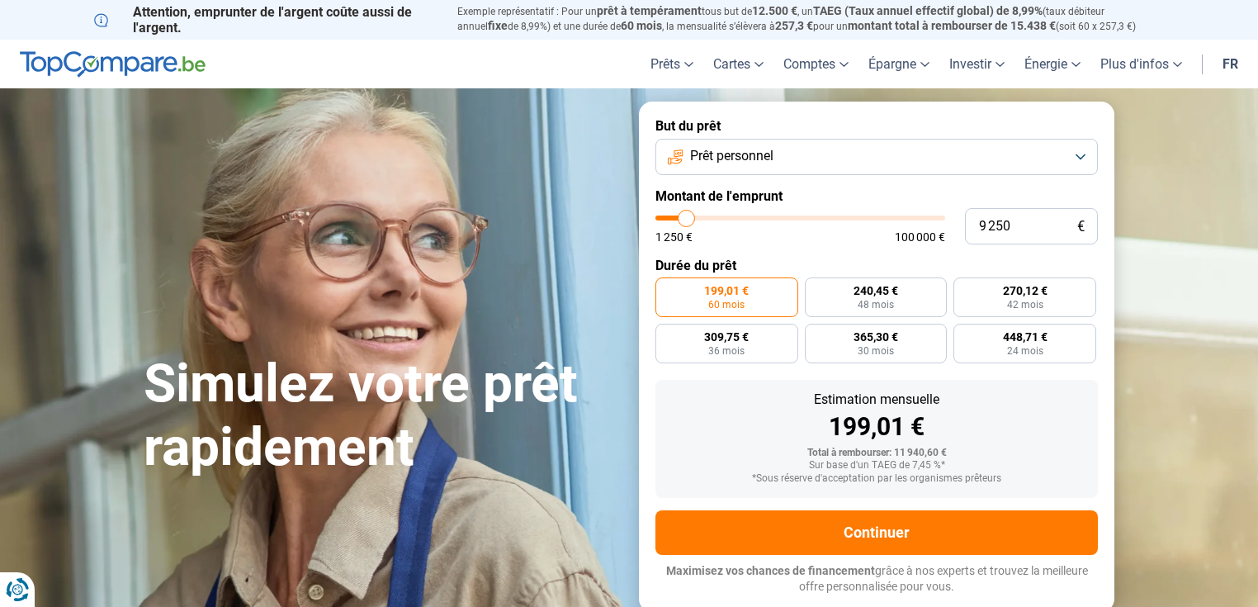
type input "9750"
type input "10 250"
type input "10250"
type input "10 500"
type input "10500"
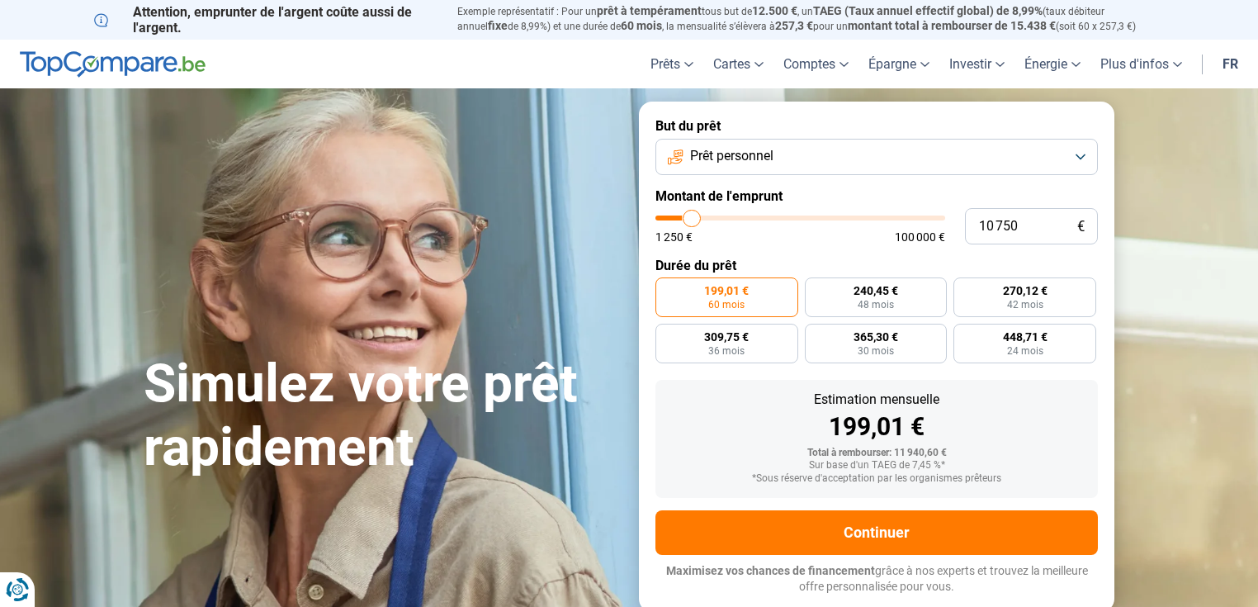
click at [692, 220] on input "range" at bounding box center [801, 217] width 290 height 5
click at [690, 220] on input "range" at bounding box center [801, 217] width 290 height 5
click at [689, 220] on input "range" at bounding box center [801, 217] width 290 height 5
click at [686, 218] on input "range" at bounding box center [801, 217] width 290 height 5
drag, startPoint x: 686, startPoint y: 218, endPoint x: 658, endPoint y: 216, distance: 28.1
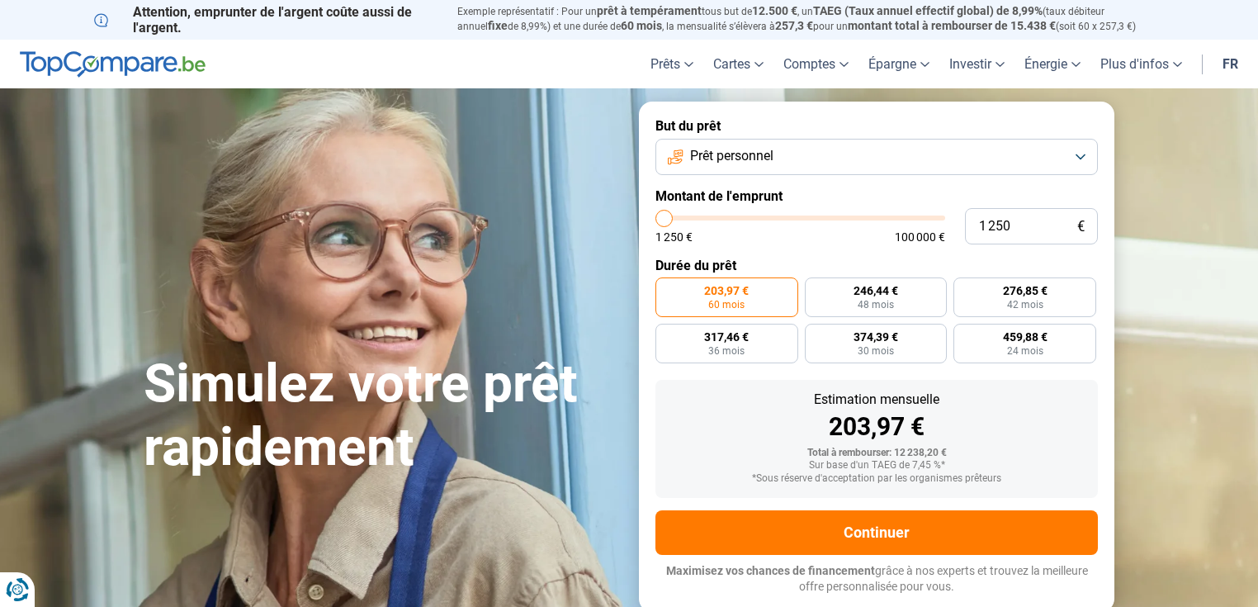
click at [658, 216] on input "range" at bounding box center [801, 217] width 290 height 5
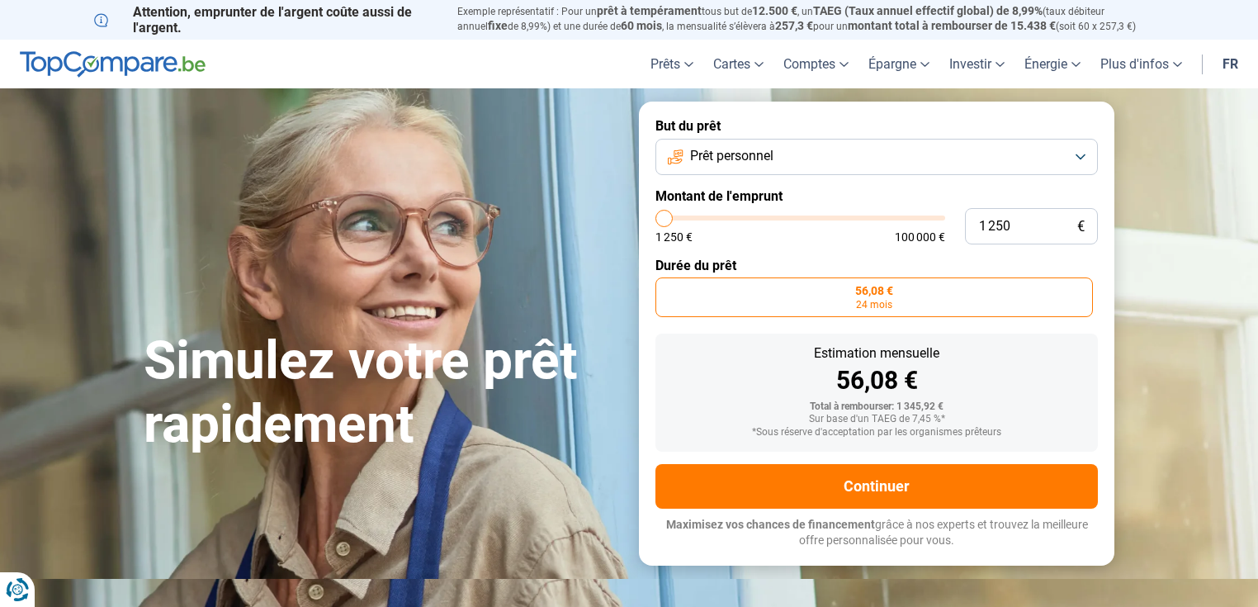
click at [660, 216] on input "range" at bounding box center [801, 217] width 290 height 5
click at [672, 216] on input "range" at bounding box center [801, 217] width 290 height 5
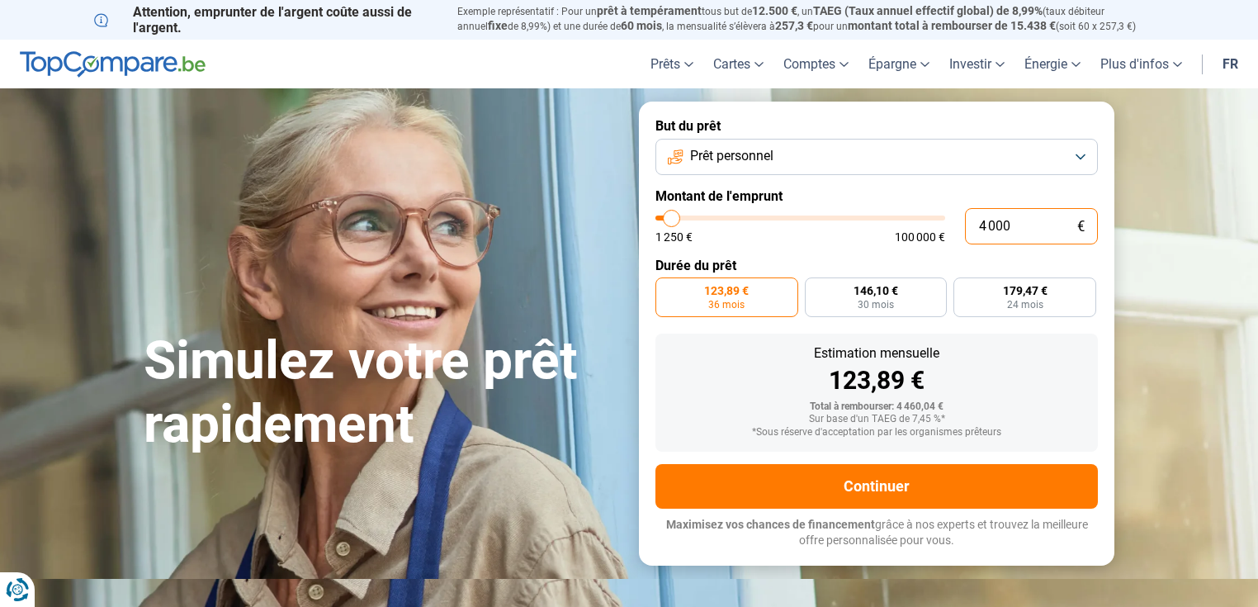
click at [991, 228] on input "4 000" at bounding box center [1031, 226] width 133 height 36
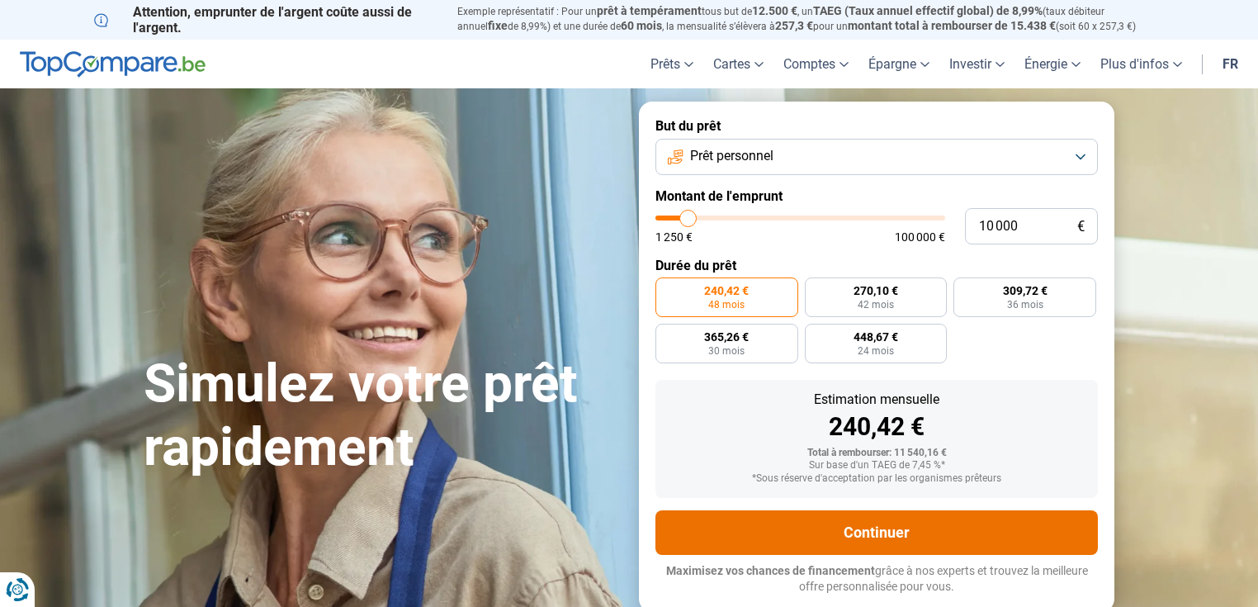
click at [880, 525] on button "Continuer" at bounding box center [877, 532] width 443 height 45
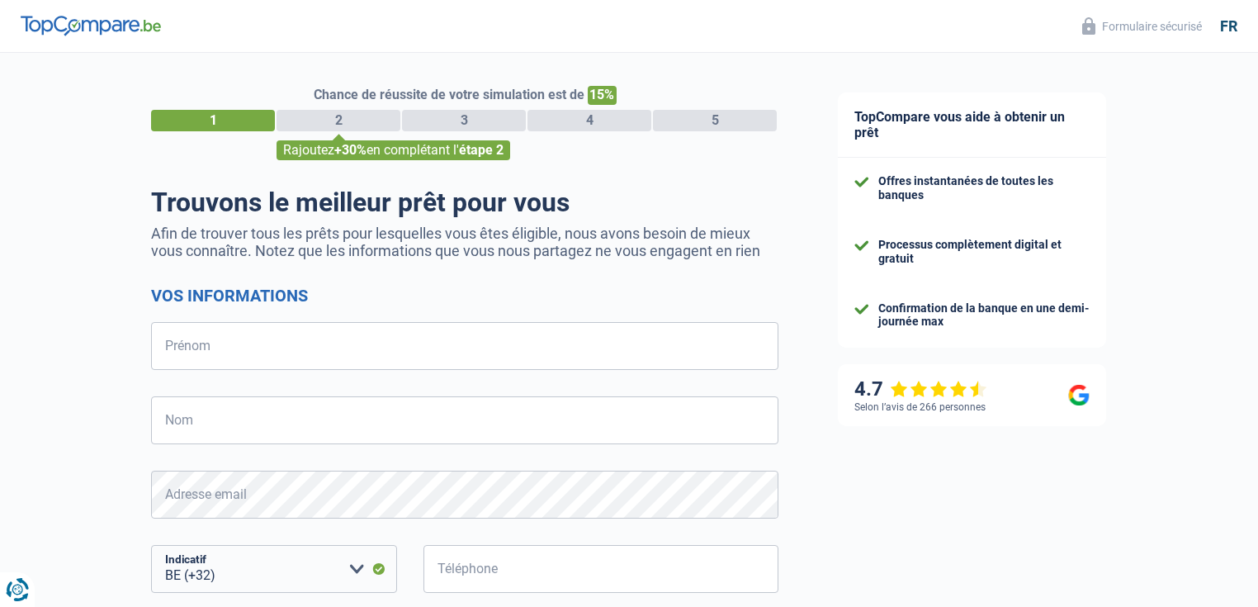
select select "32"
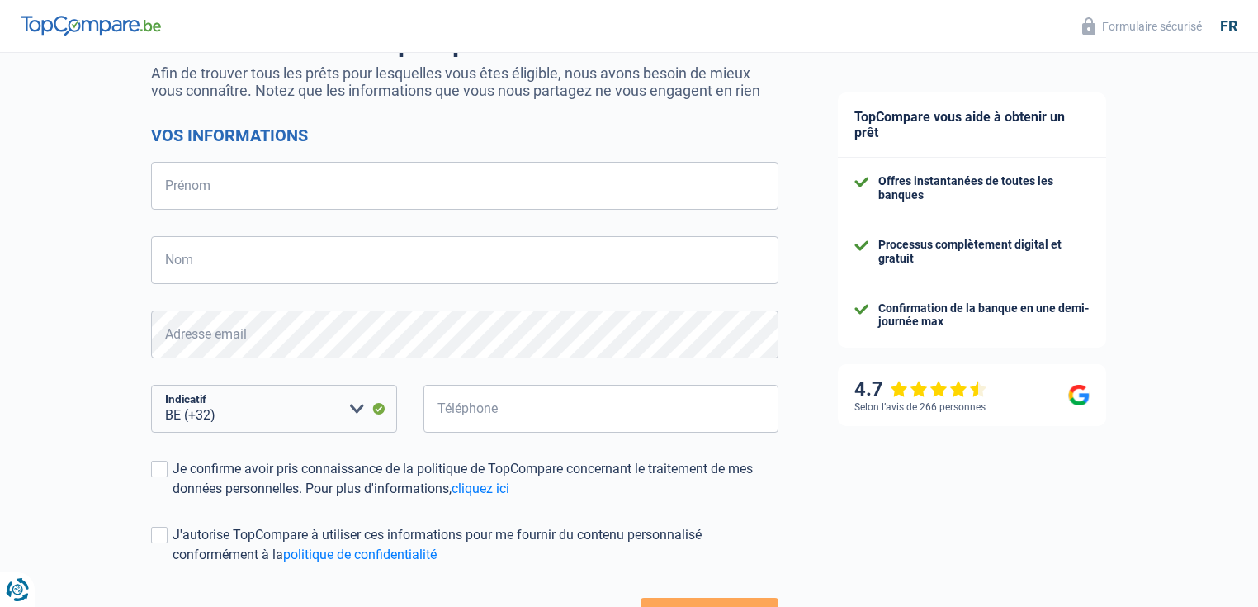
scroll to position [198, 0]
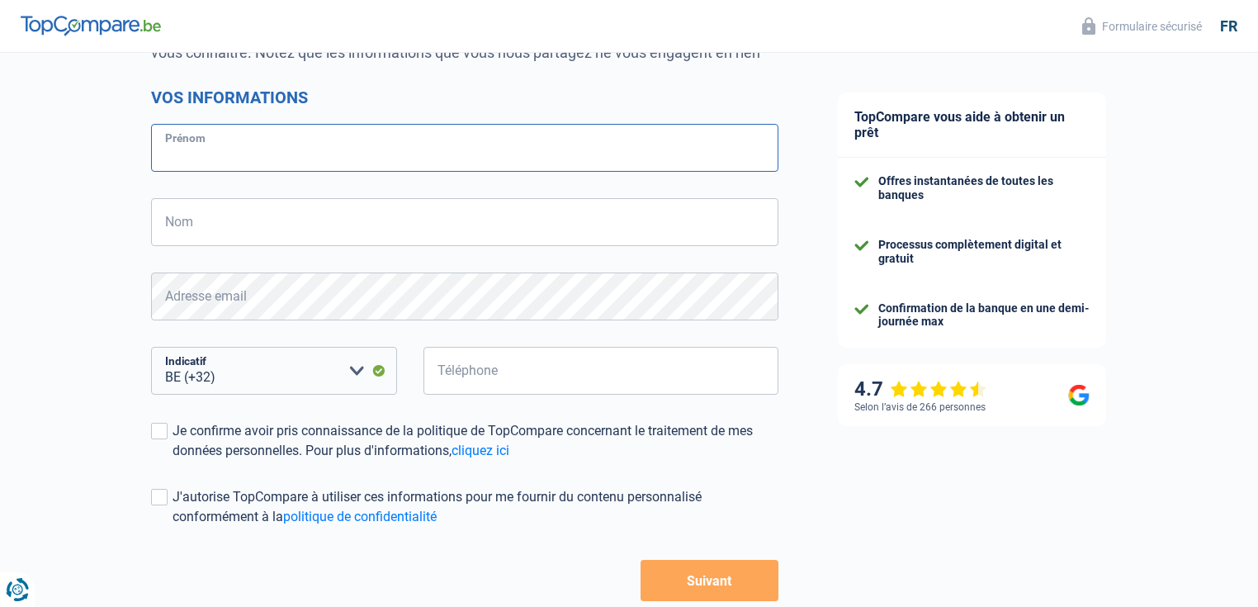
click at [230, 135] on input "Prénom" at bounding box center [464, 148] width 627 height 48
click at [215, 149] on input "Prénom" at bounding box center [464, 148] width 627 height 48
click at [170, 157] on input "philippe" at bounding box center [464, 148] width 627 height 48
type input "Philippe"
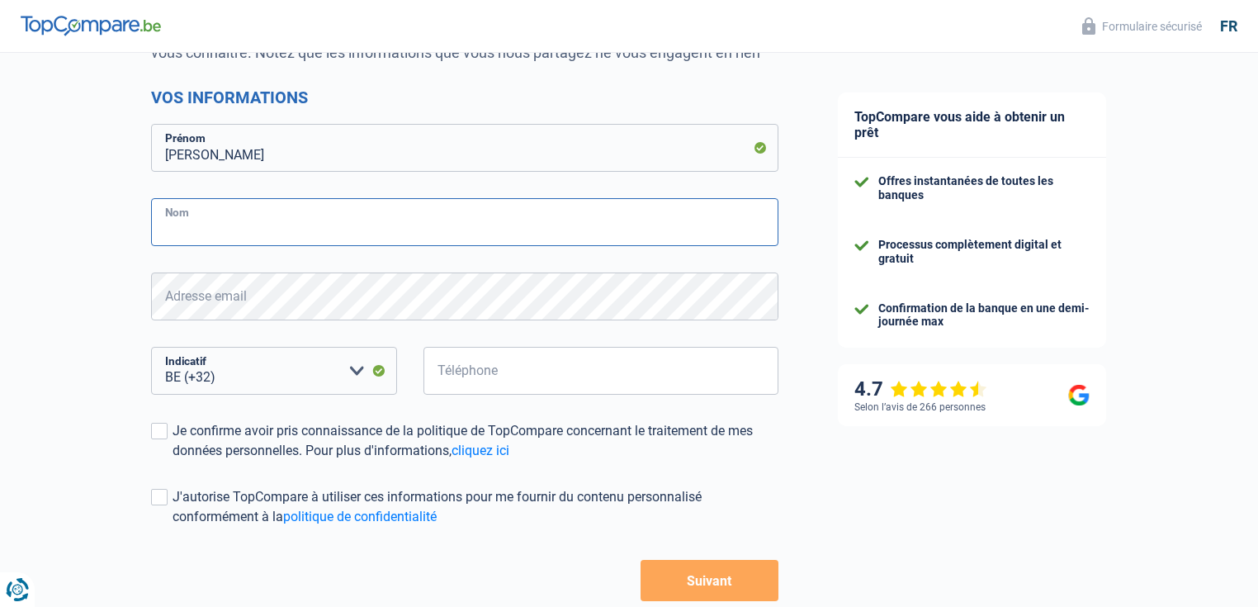
click at [197, 230] on input "Nom" at bounding box center [464, 222] width 627 height 48
type input "Battau"
click at [256, 374] on select "BE (+32) LU (+352) Veuillez sélectionner une option" at bounding box center [274, 371] width 246 height 48
click at [256, 373] on select "BE (+32) LU (+352) Veuillez sélectionner une option" at bounding box center [274, 371] width 246 height 48
click at [528, 377] on input "Téléphone" at bounding box center [601, 371] width 355 height 48
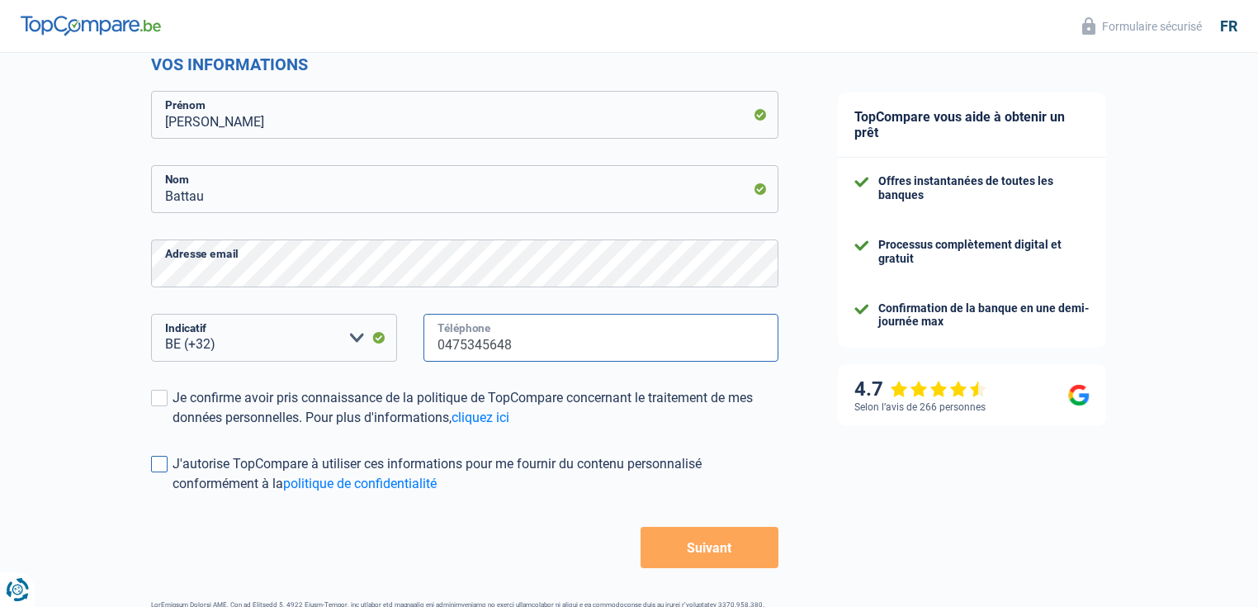
scroll to position [264, 0]
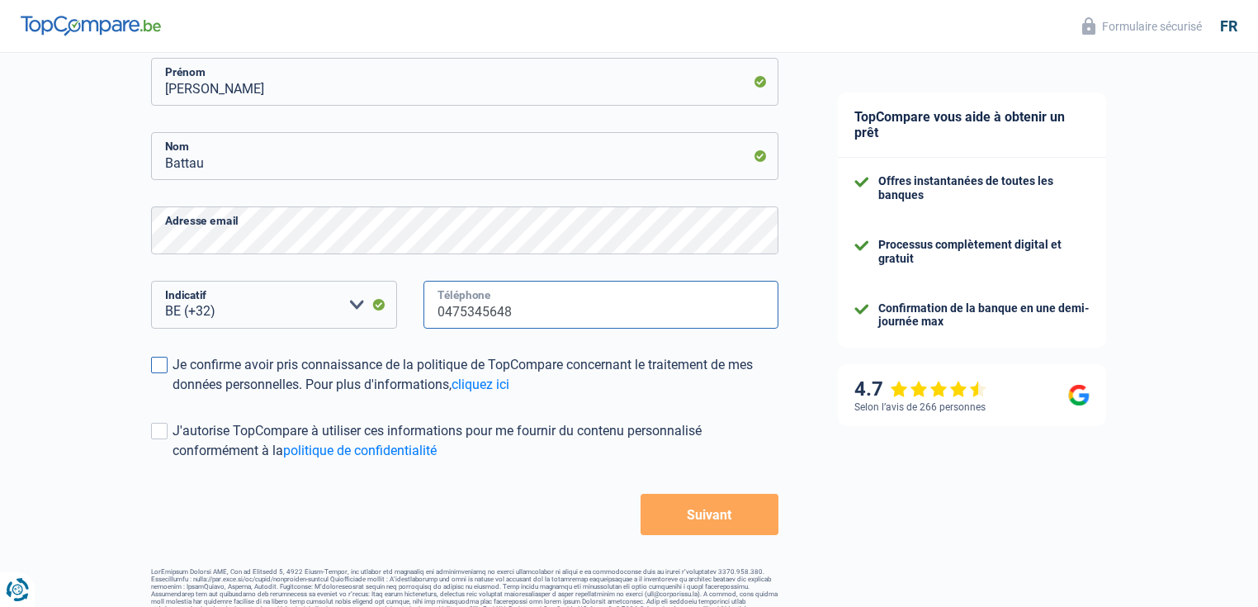
type input "0475345648"
click at [162, 367] on span at bounding box center [159, 365] width 17 height 17
click at [173, 395] on input "Je confirme avoir pris connaissance de la politique de TopCompare concernant le…" at bounding box center [173, 395] width 0 height 0
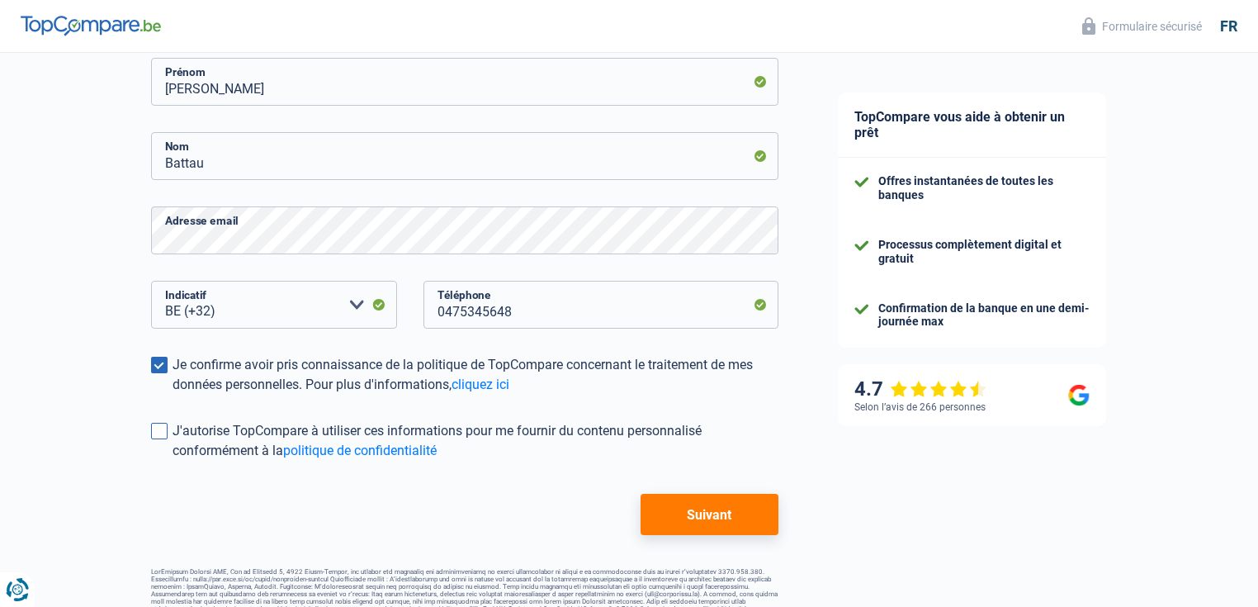
click at [159, 436] on span at bounding box center [159, 431] width 17 height 17
click at [173, 461] on input "J'autorise TopCompare à utiliser ces informations pour me fournir du contenu pe…" at bounding box center [173, 461] width 0 height 0
click at [684, 509] on button "Suivant" at bounding box center [710, 514] width 138 height 41
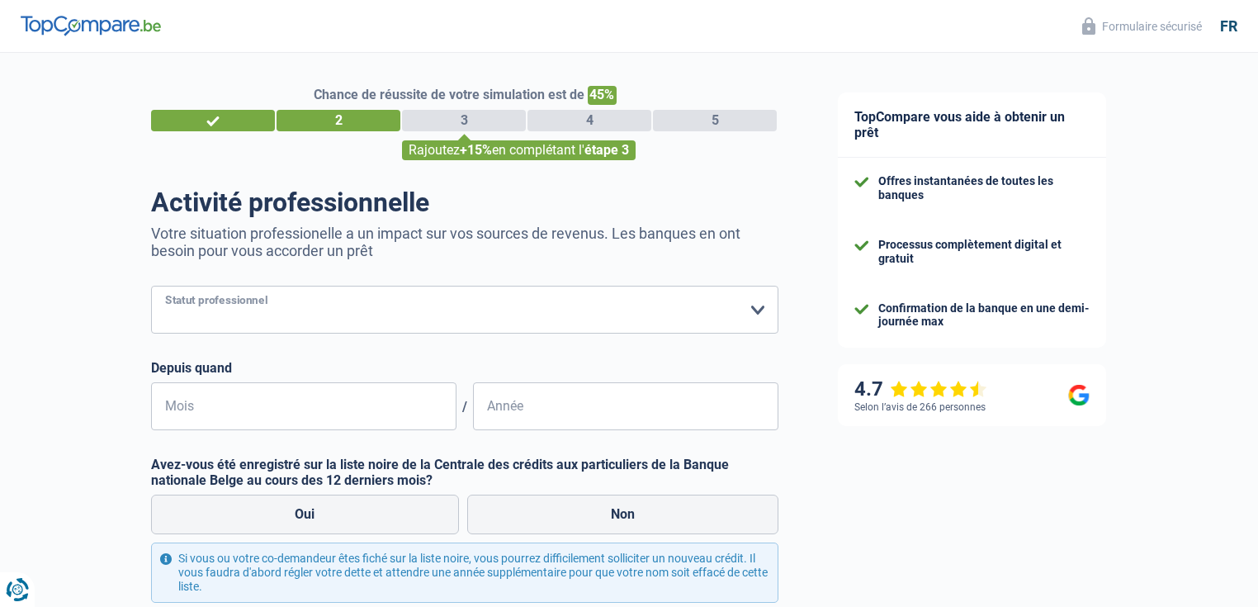
drag, startPoint x: 238, startPoint y: 317, endPoint x: 518, endPoint y: 291, distance: 281.0
click at [243, 315] on select "Ouvrier Employé privé Employé public Invalide Indépendant Pensionné Chômeur Mut…" at bounding box center [464, 310] width 627 height 48
select select "independent"
click at [151, 286] on select "Ouvrier Employé privé Employé public Invalide Indépendant Pensionné Chômeur Mut…" at bounding box center [464, 310] width 627 height 48
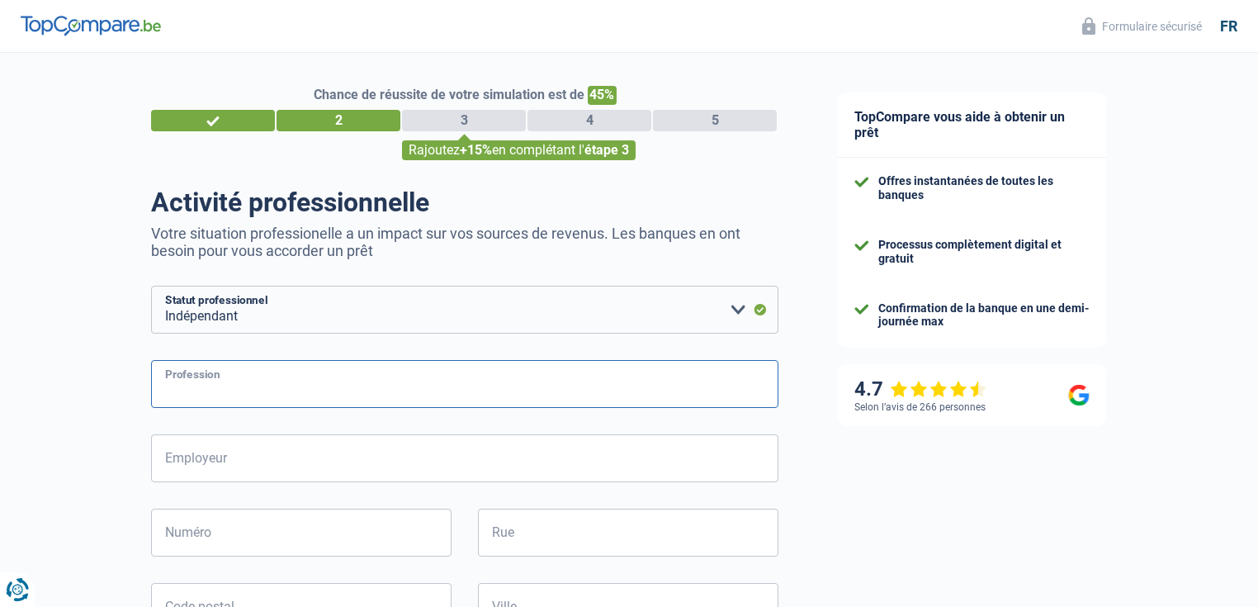
click at [231, 386] on input "Profession" at bounding box center [464, 384] width 627 height 48
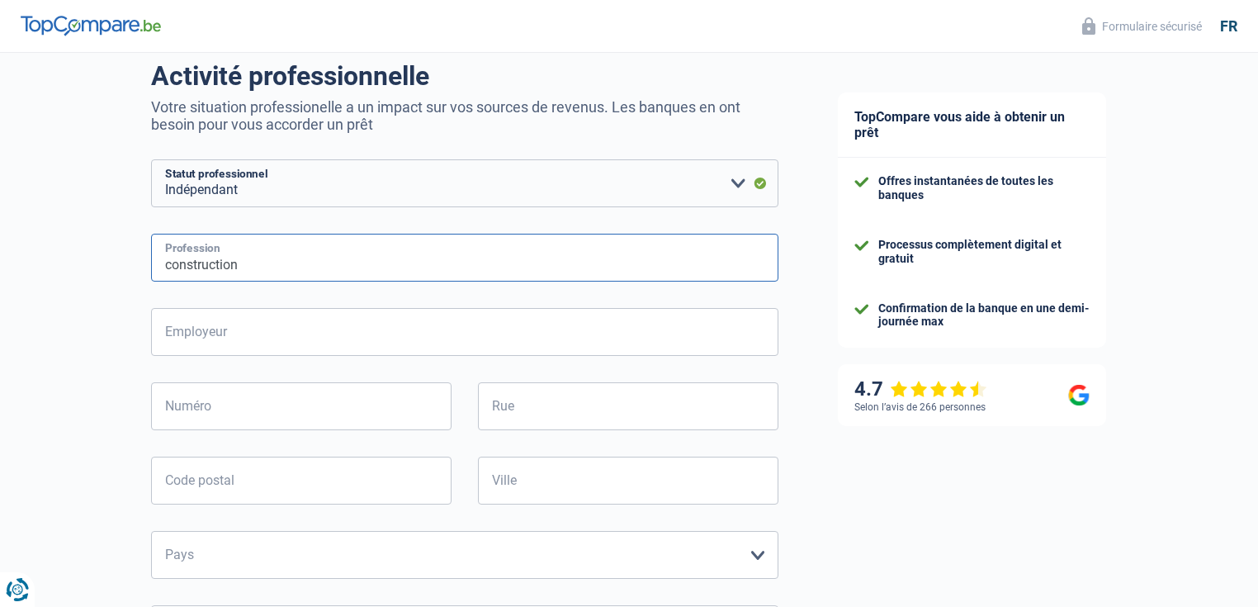
scroll to position [132, 0]
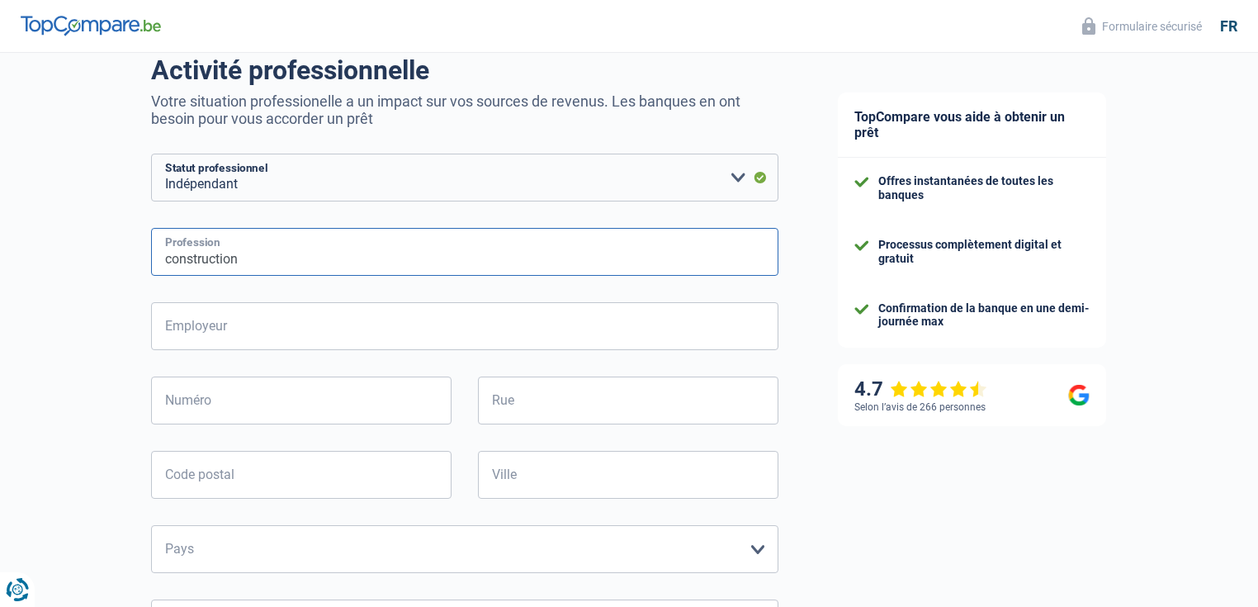
type input "construction"
click at [222, 325] on input "Employeur" at bounding box center [464, 326] width 627 height 48
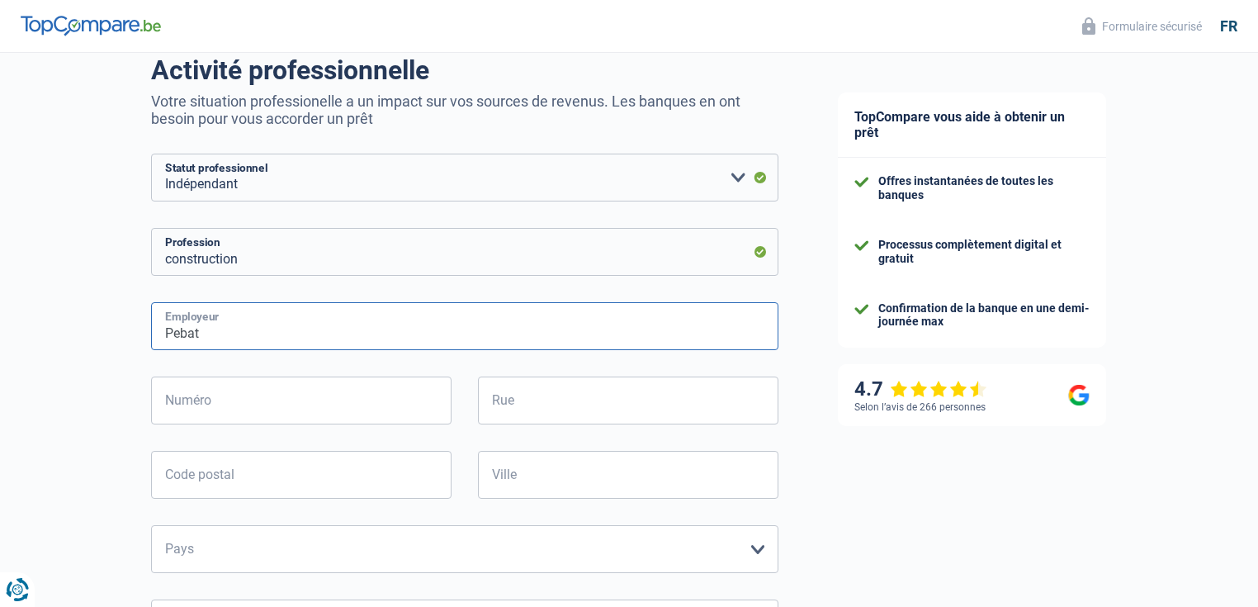
type input "Pebat"
drag, startPoint x: 218, startPoint y: 409, endPoint x: 284, endPoint y: 416, distance: 66.4
click at [220, 409] on input "Numéro" at bounding box center [301, 400] width 301 height 48
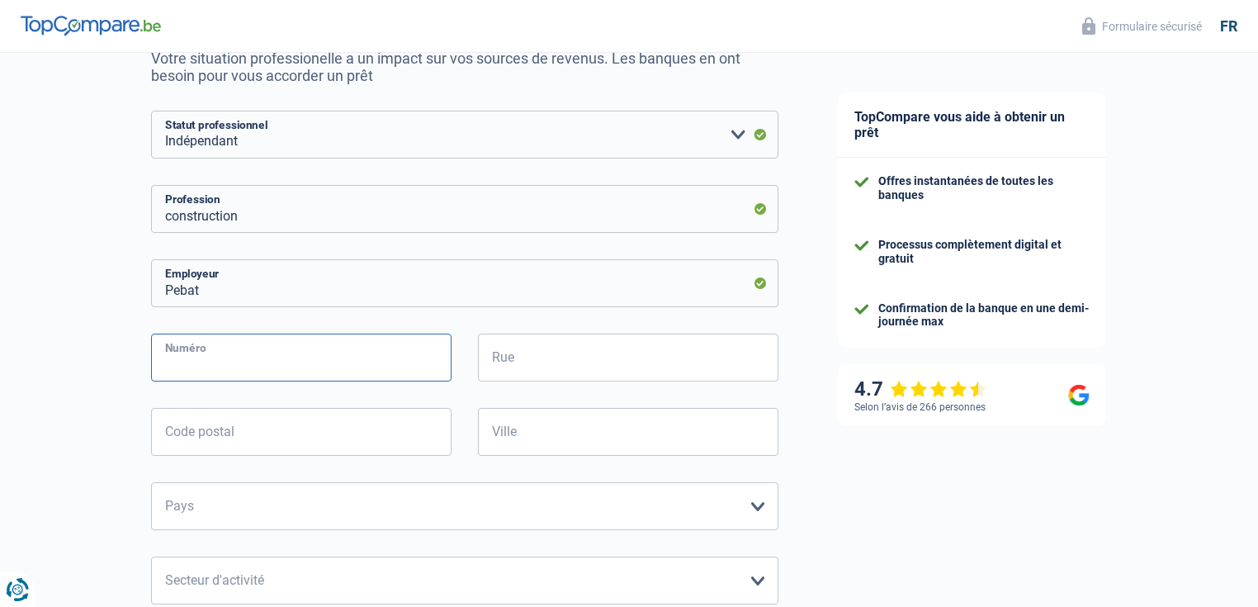
scroll to position [198, 0]
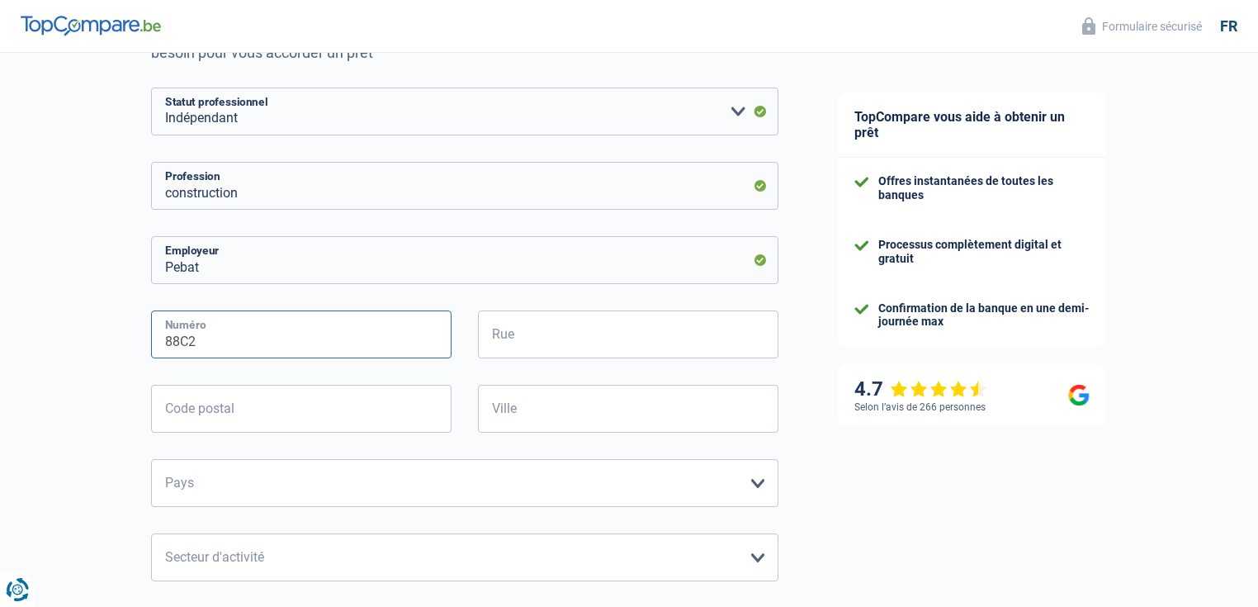
type input "88C2"
type input "Louis Pasteur"
click at [270, 419] on input "Code postal" at bounding box center [301, 409] width 301 height 48
type input "4630"
click at [535, 413] on input "Ville" at bounding box center [628, 409] width 301 height 48
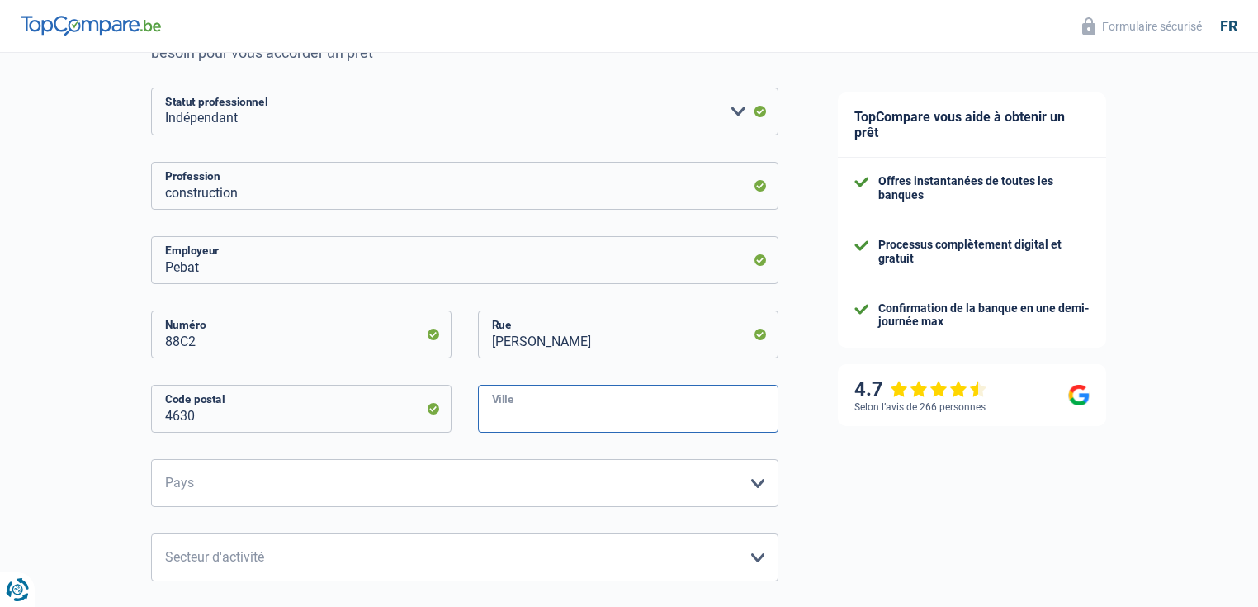
type input "Soumagne"
click at [241, 490] on select "Belgique Luxembourg Veuillez sélectionner une option" at bounding box center [464, 483] width 627 height 48
select select "BE"
click at [151, 460] on select "Belgique Luxembourg Veuillez sélectionner une option" at bounding box center [464, 483] width 627 height 48
click at [236, 556] on select "Agriculture/Pêche Industrie Horeca Courier/Fitness/Taxi Construction Banques/As…" at bounding box center [464, 557] width 627 height 48
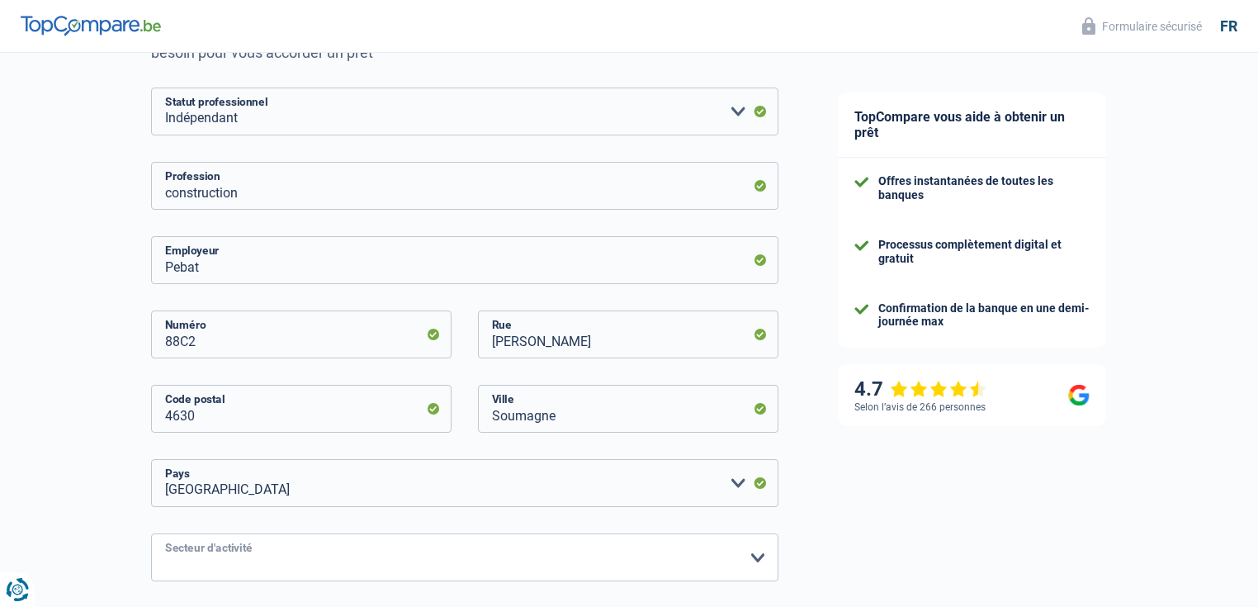
select select "construction"
click at [151, 534] on select "Agriculture/Pêche Industrie Horeca Courier/Fitness/Taxi Construction Banques/As…" at bounding box center [464, 557] width 627 height 48
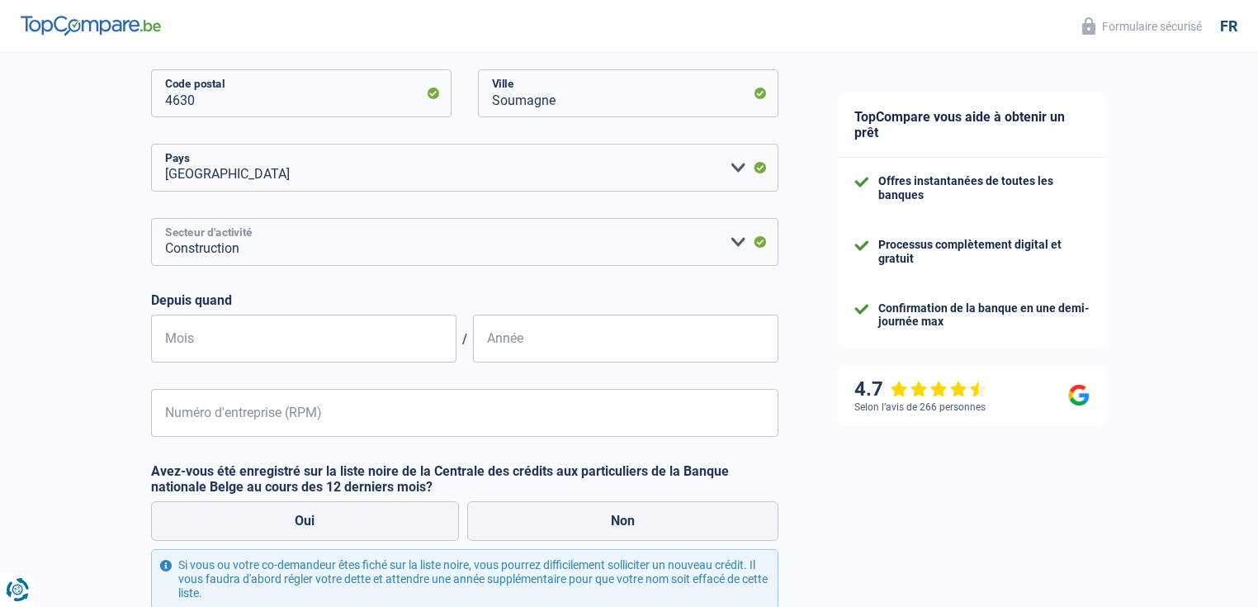
scroll to position [528, 0]
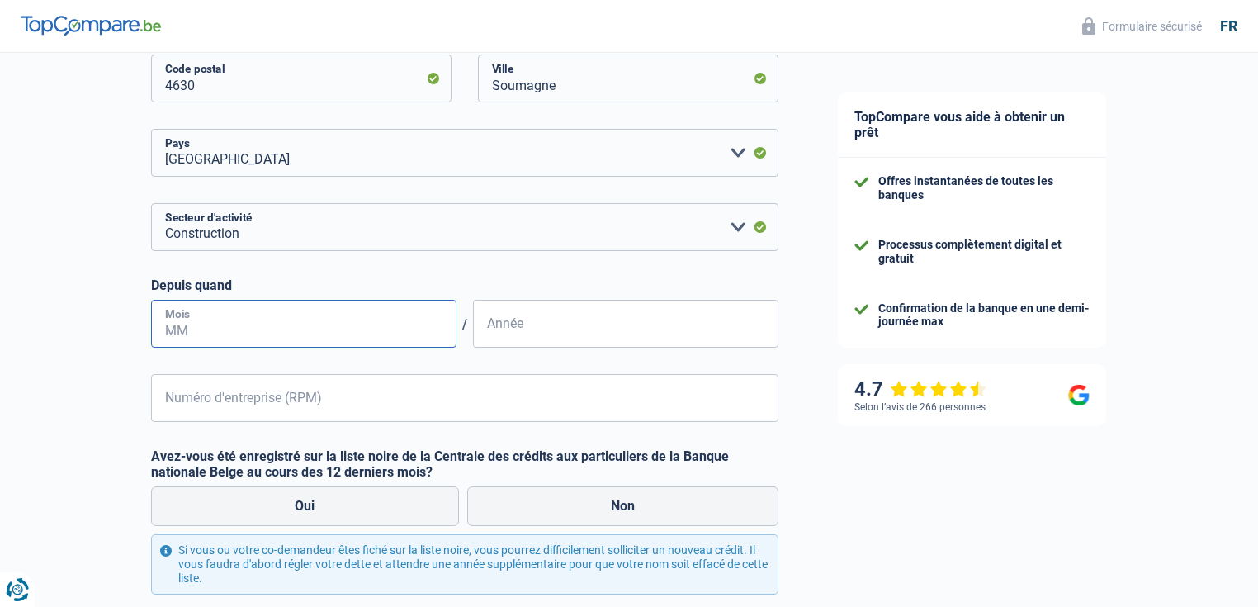
click at [228, 335] on input "Mois" at bounding box center [303, 324] width 305 height 48
click at [231, 328] on input "08" at bounding box center [303, 324] width 305 height 48
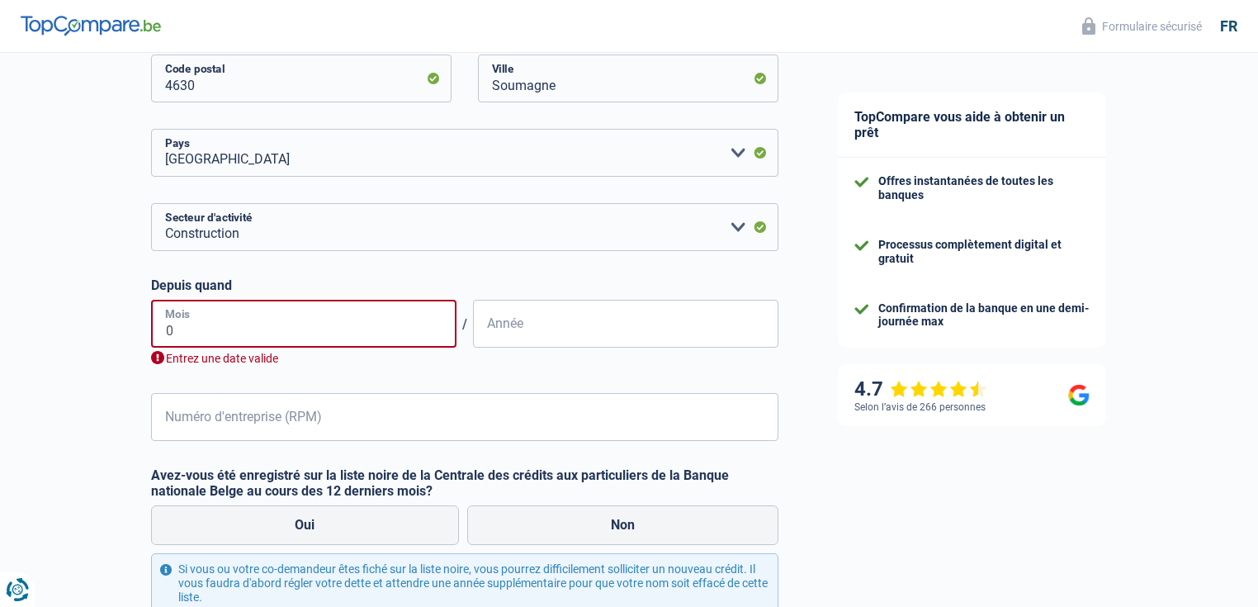
type input "04"
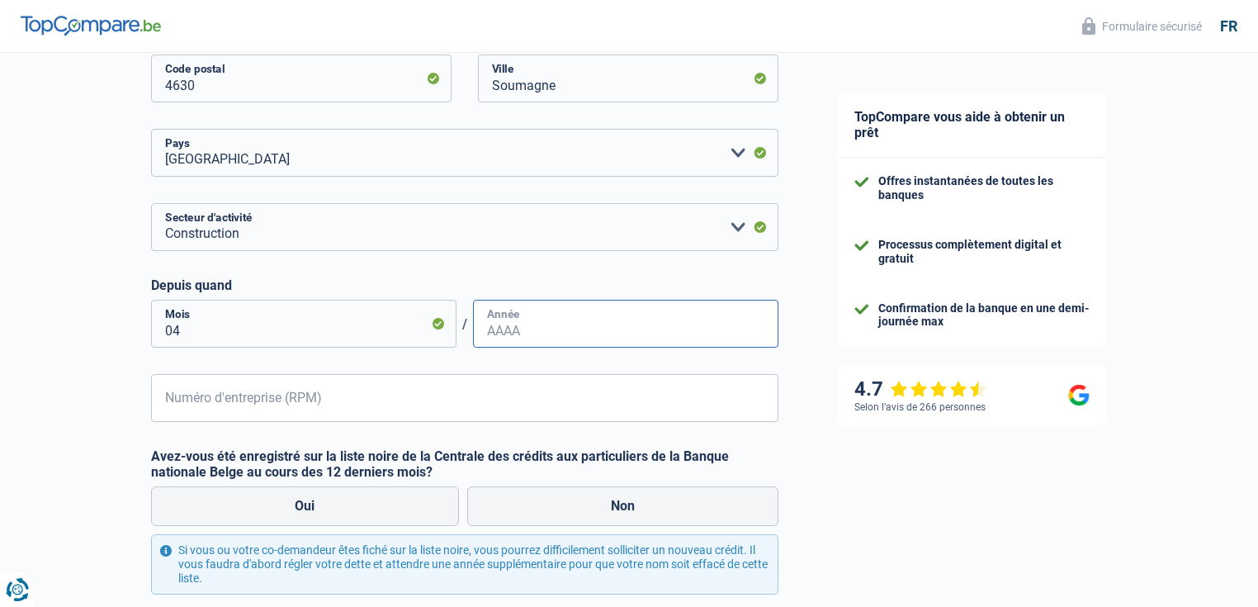
click at [499, 337] on input "Année" at bounding box center [625, 324] width 305 height 48
type input "1998"
click at [232, 400] on input "Numéro d'entreprise (RPM)" at bounding box center [464, 398] width 627 height 48
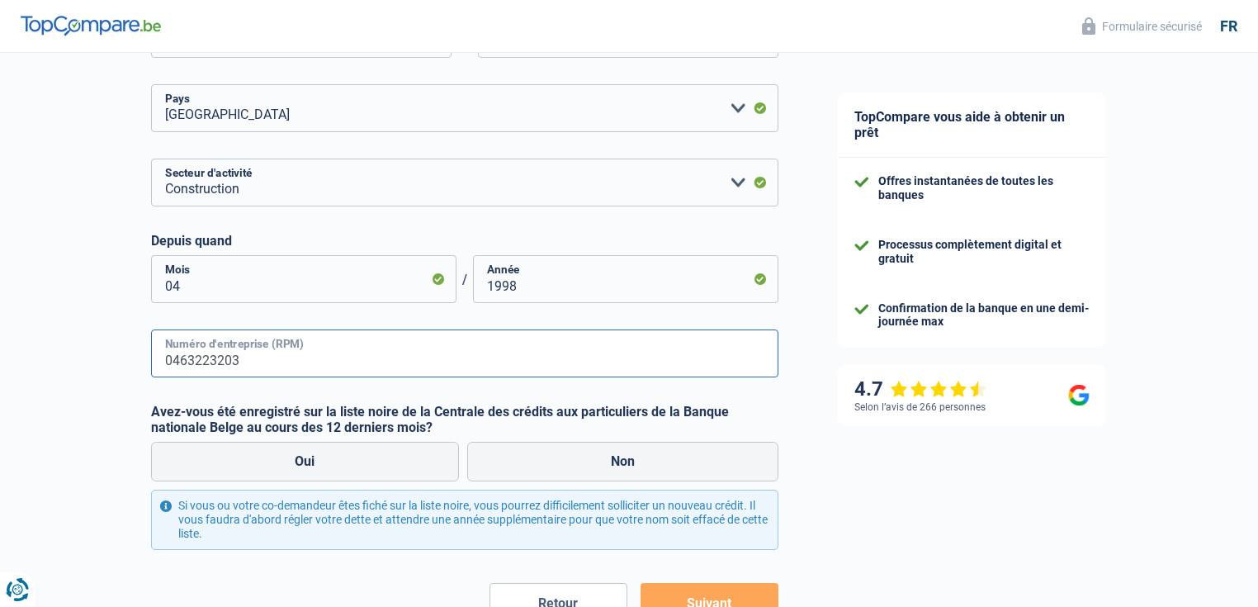
scroll to position [689, 0]
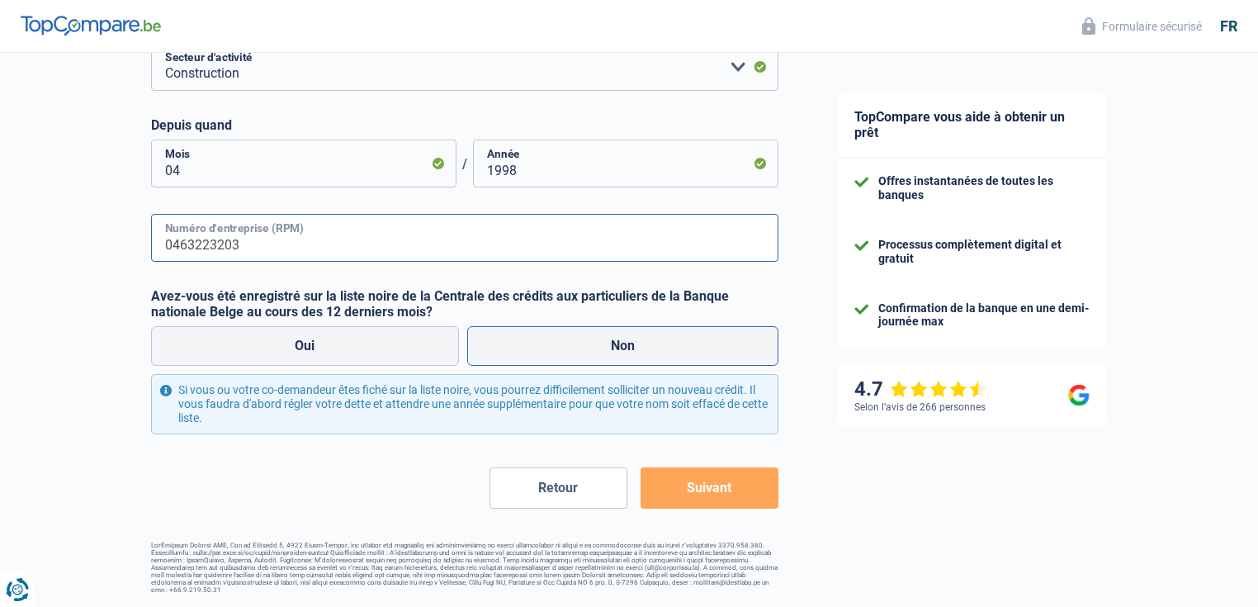
type input "0463223203"
click at [554, 340] on label "Non" at bounding box center [623, 346] width 312 height 40
click at [554, 340] on input "Non" at bounding box center [623, 346] width 312 height 40
radio input "true"
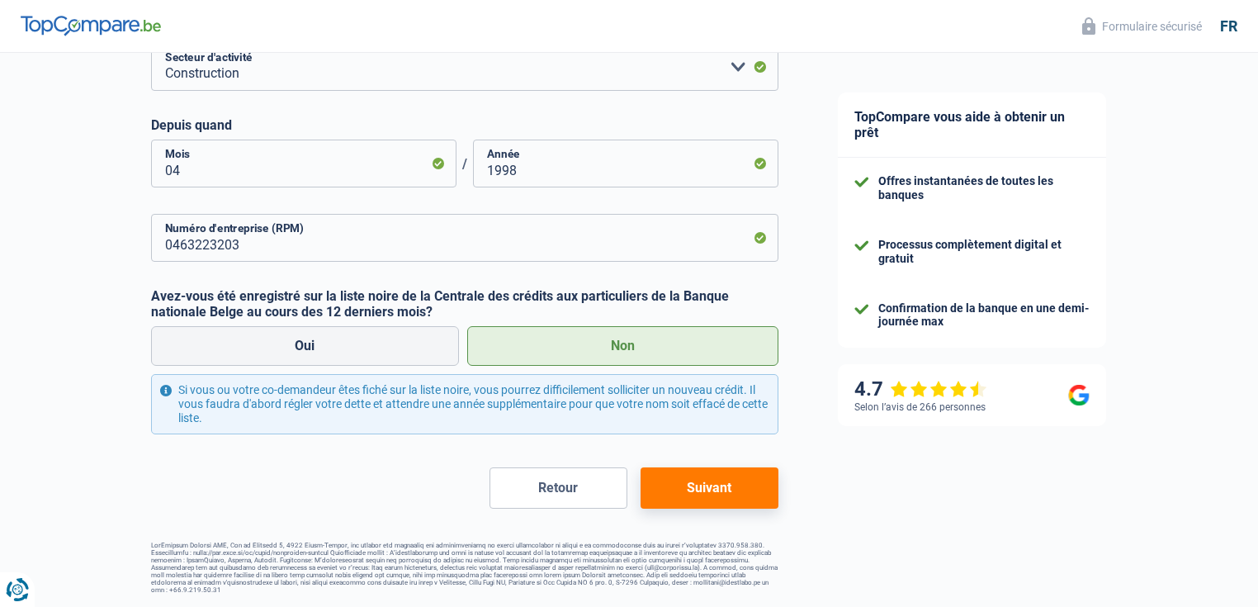
click at [727, 479] on button "Suivant" at bounding box center [710, 487] width 138 height 41
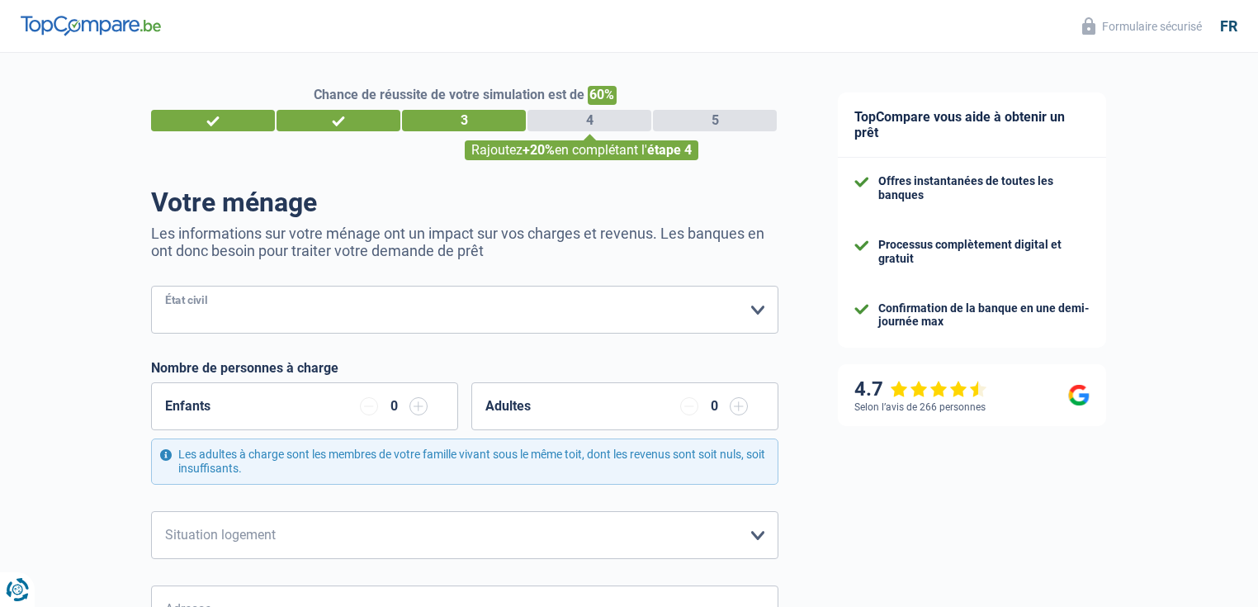
click at [211, 310] on select "Célibataire Marié(e) Cohabitant(e) légal(e) Divorcé(e) Veuf(ve) Séparé (de fait…" at bounding box center [464, 310] width 627 height 48
select select "single"
click at [151, 286] on select "Célibataire Marié(e) Cohabitant(e) légal(e) Divorcé(e) Veuf(ve) Séparé (de fait…" at bounding box center [464, 310] width 627 height 48
click at [249, 400] on div "Enfants 0" at bounding box center [304, 406] width 307 height 48
click at [425, 403] on input "button" at bounding box center [418, 406] width 18 height 18
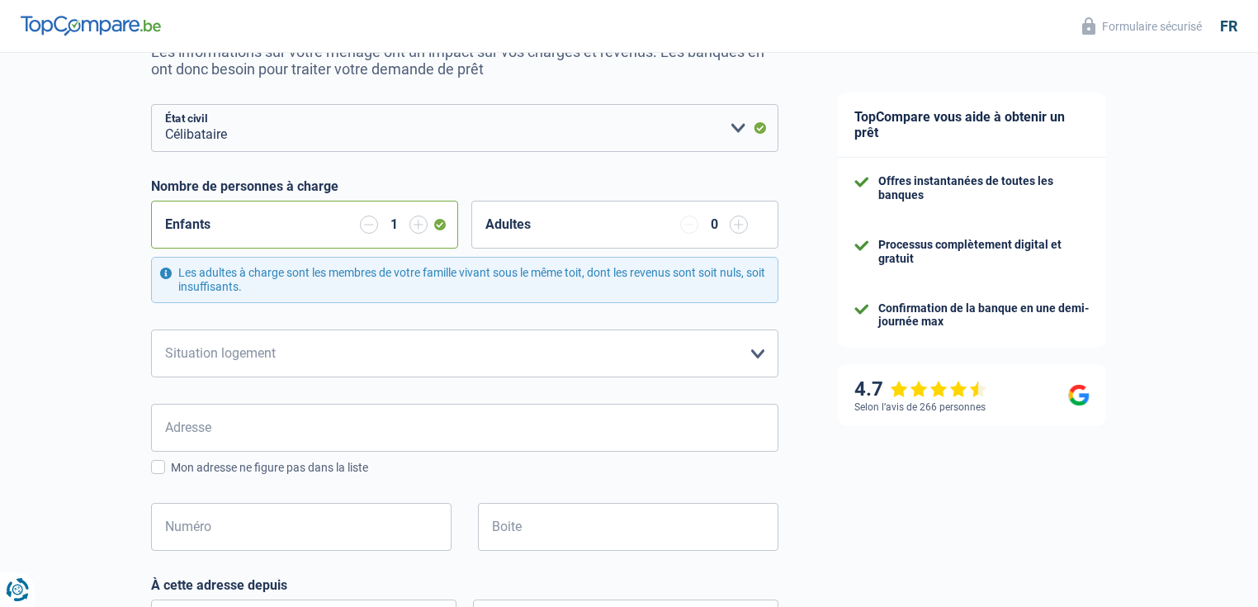
scroll to position [264, 0]
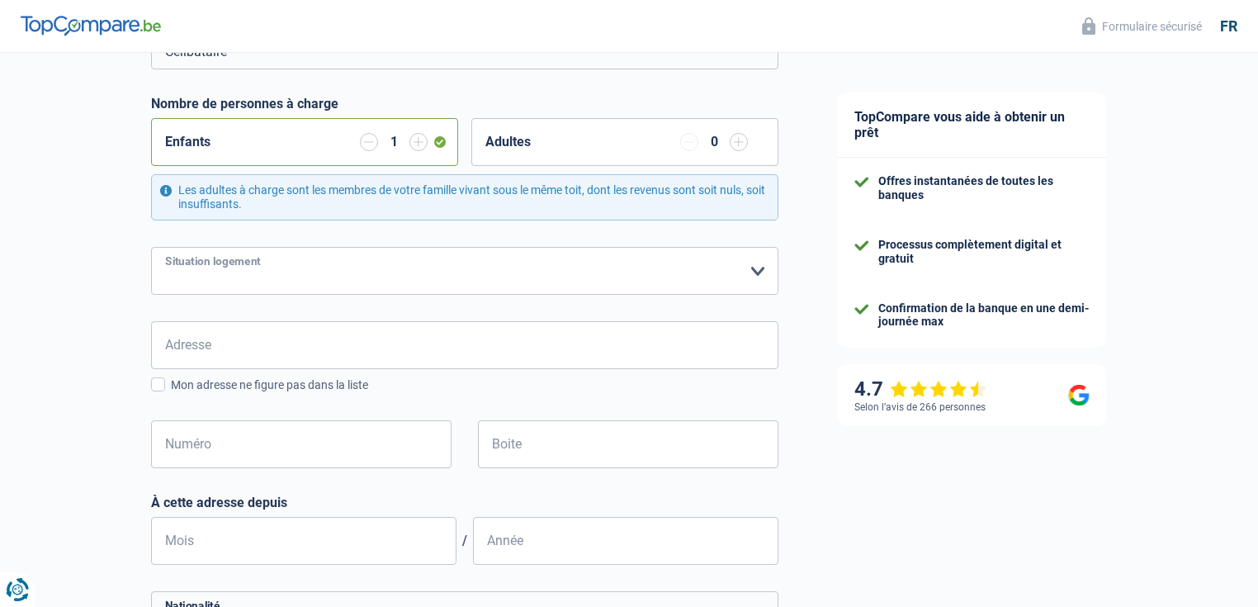
click at [239, 271] on select "Locataire Propriétaire avec prêt hypothécaire Propriétaire sans prêt hypothécai…" at bounding box center [464, 271] width 627 height 48
select select "ownerWithMortgage"
click at [151, 247] on select "Locataire Propriétaire avec prêt hypothécaire Propriétaire sans prêt hypothécai…" at bounding box center [464, 271] width 627 height 48
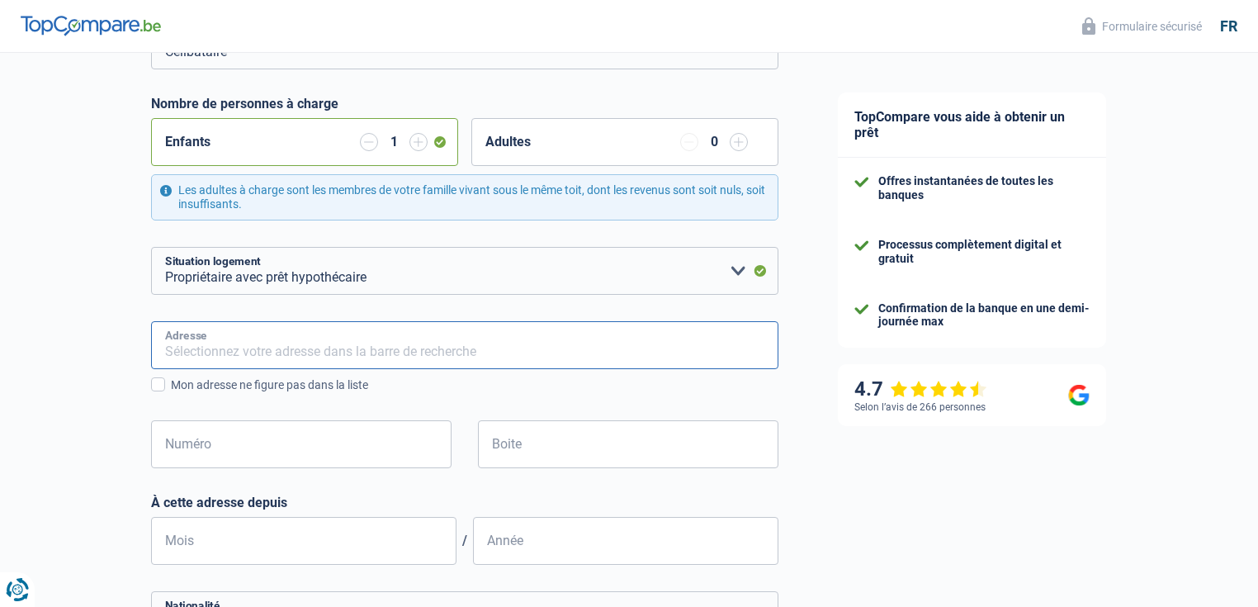
click at [220, 348] on input "Adresse" at bounding box center [464, 345] width 627 height 48
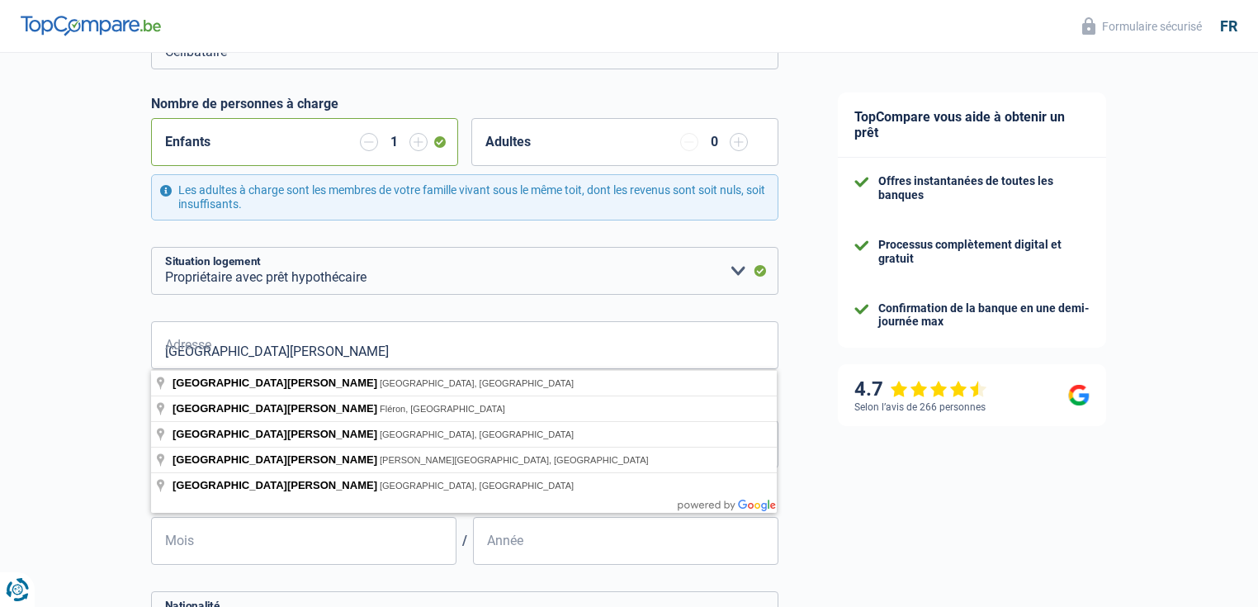
click at [111, 390] on div "Chance de réussite de votre simulation est de 60% 1 2 3 4 5 Rajoutez +20% en co…" at bounding box center [404, 405] width 808 height 1246
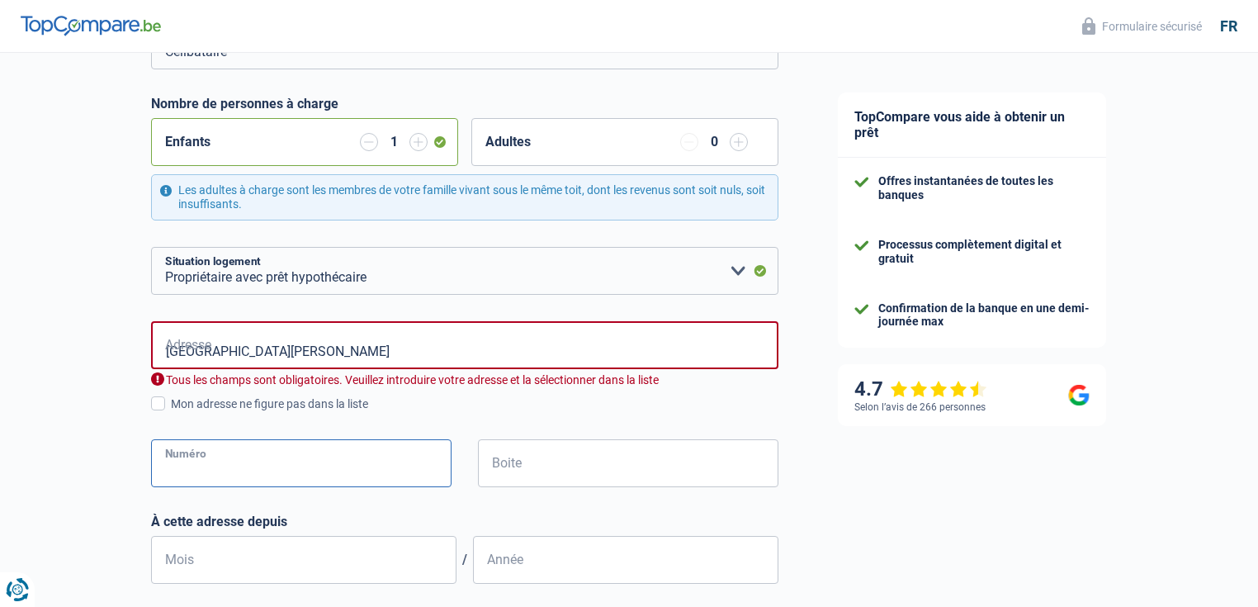
click at [197, 449] on input "Numéro" at bounding box center [301, 463] width 301 height 48
click at [277, 353] on input "Rue Louis Pasteur" at bounding box center [464, 345] width 627 height 48
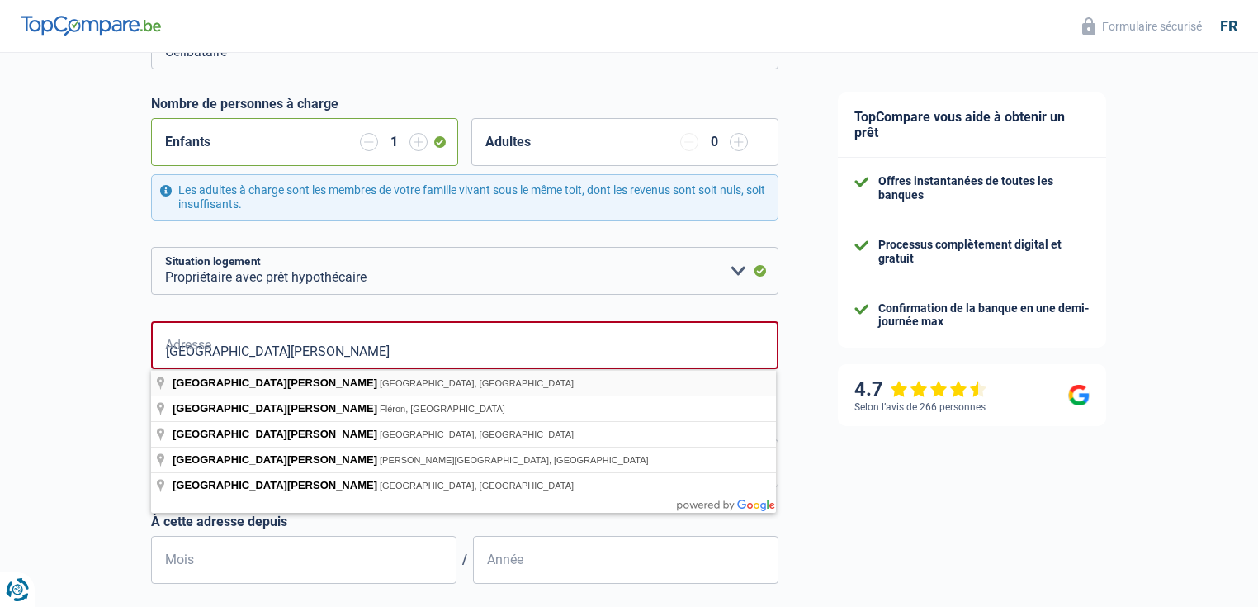
type input "Rue Louis Pasteur, Soumagne, Belgique"
select select "BE"
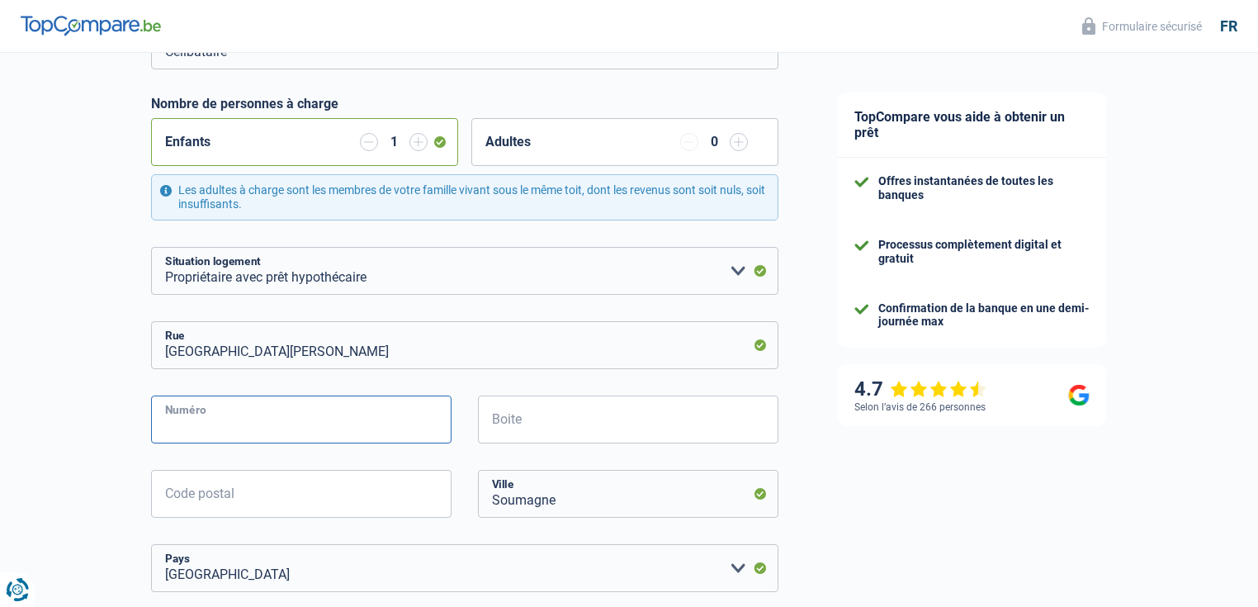
drag, startPoint x: 196, startPoint y: 413, endPoint x: 207, endPoint y: 414, distance: 11.6
click at [199, 413] on input "Numéro" at bounding box center [301, 419] width 301 height 48
type input "88"
click at [524, 431] on input "Boite" at bounding box center [628, 419] width 301 height 48
type input "c2"
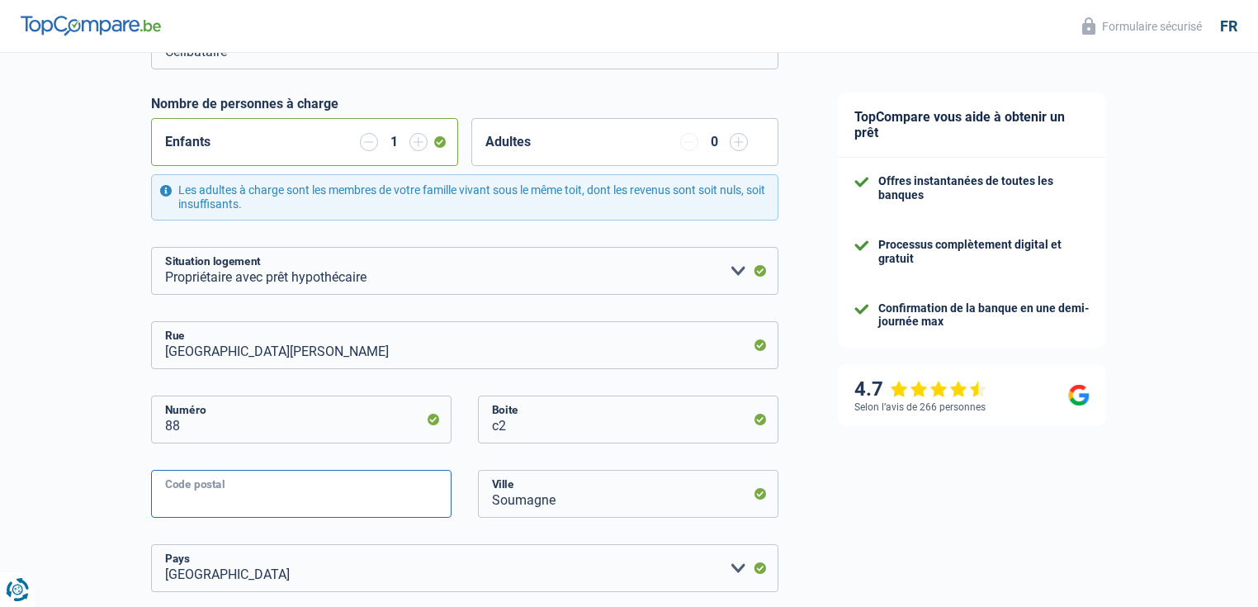
drag, startPoint x: 215, startPoint y: 493, endPoint x: 230, endPoint y: 490, distance: 15.1
click at [215, 493] on input "Code postal" at bounding box center [301, 494] width 301 height 48
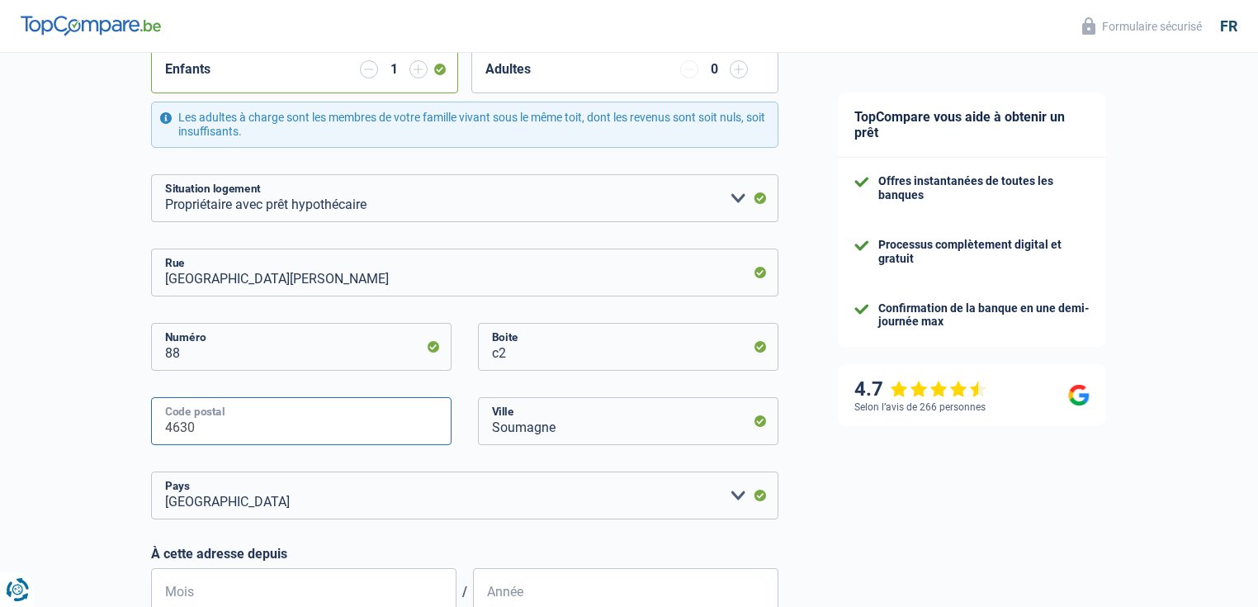
scroll to position [528, 0]
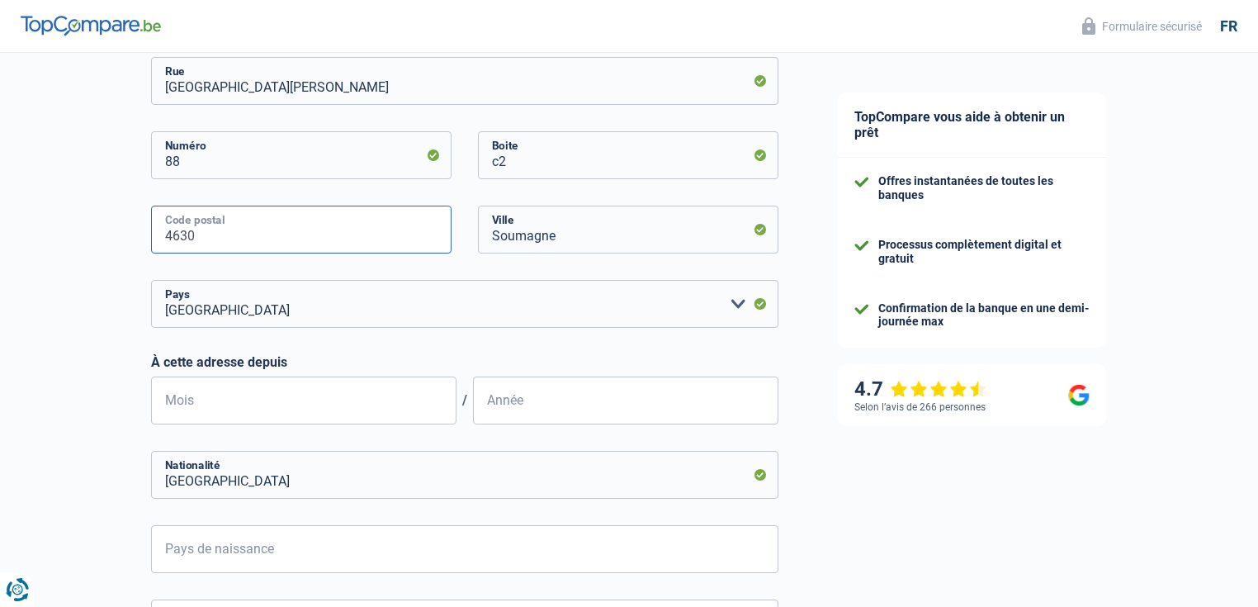
type input "4630"
click at [254, 401] on input "Mois" at bounding box center [303, 400] width 305 height 48
type input "08"
click at [523, 396] on input "Année" at bounding box center [625, 400] width 305 height 48
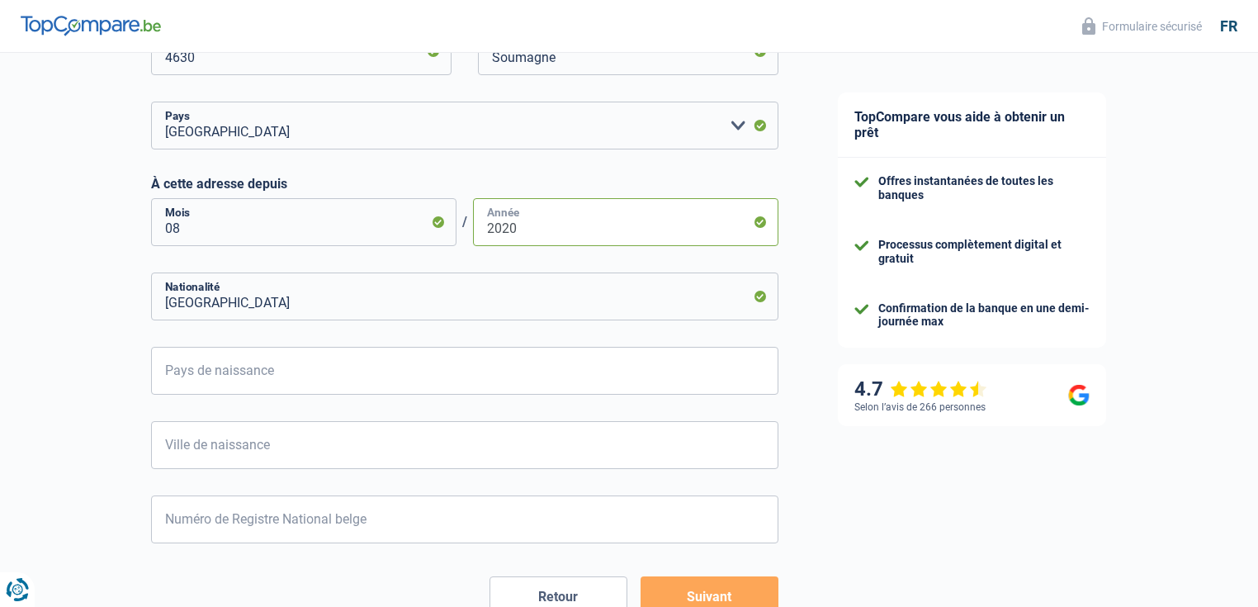
scroll to position [727, 0]
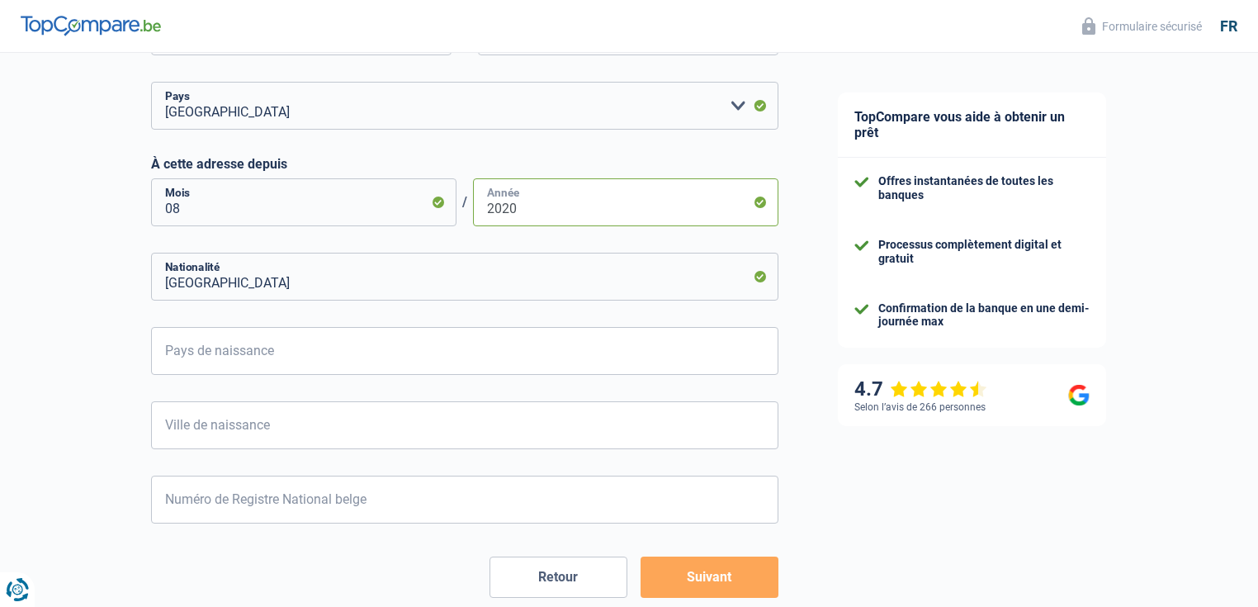
type input "2020"
click at [211, 347] on input "Pays de naissance" at bounding box center [464, 351] width 627 height 48
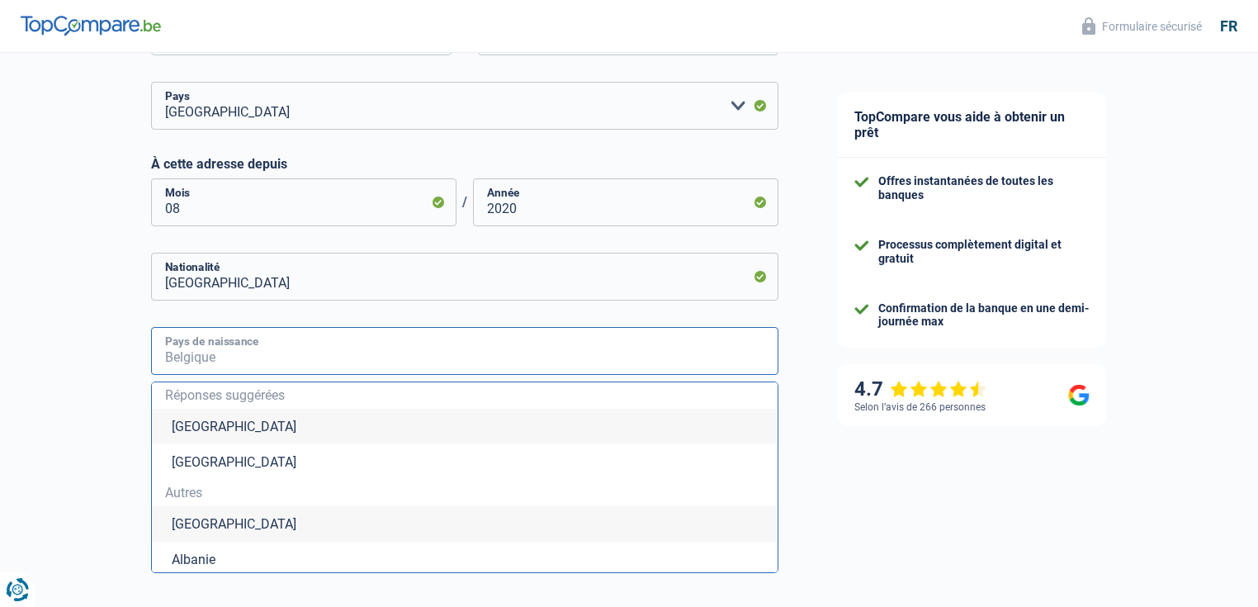
type input "Belgique"
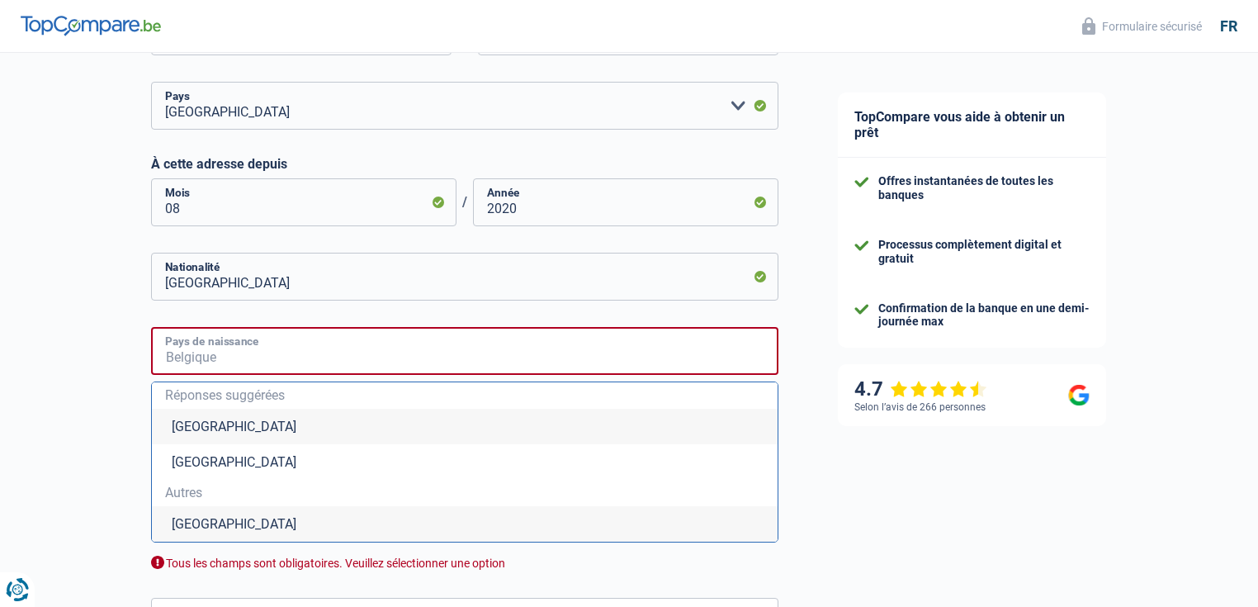
type input "Belgique"
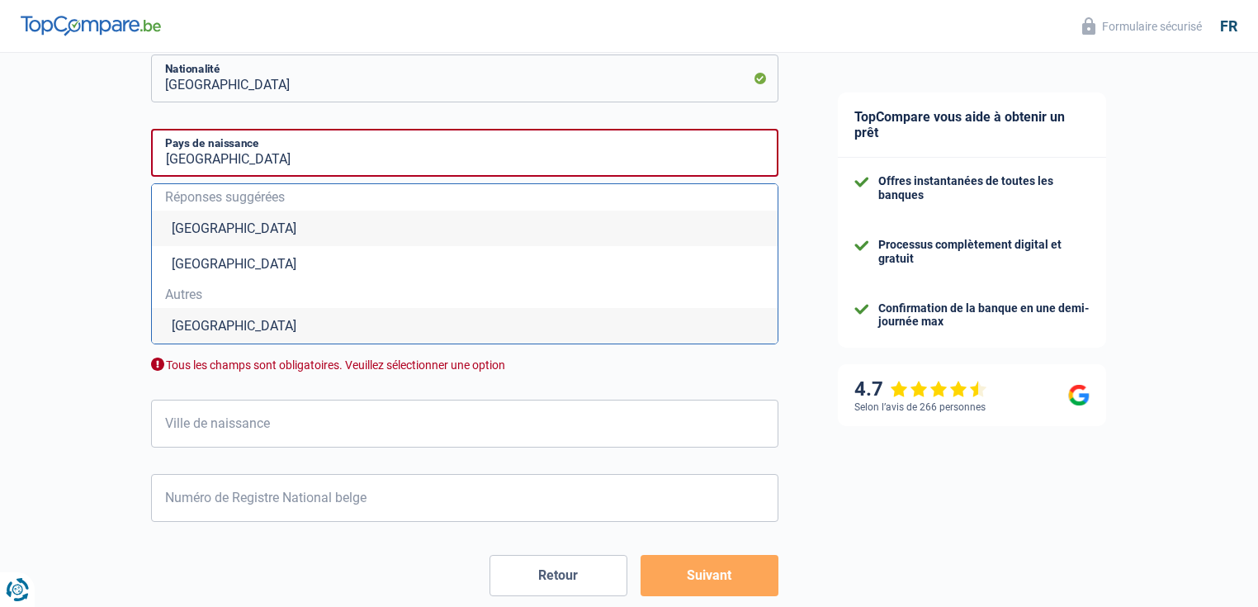
click at [198, 224] on li "Belgique" at bounding box center [465, 229] width 626 height 36
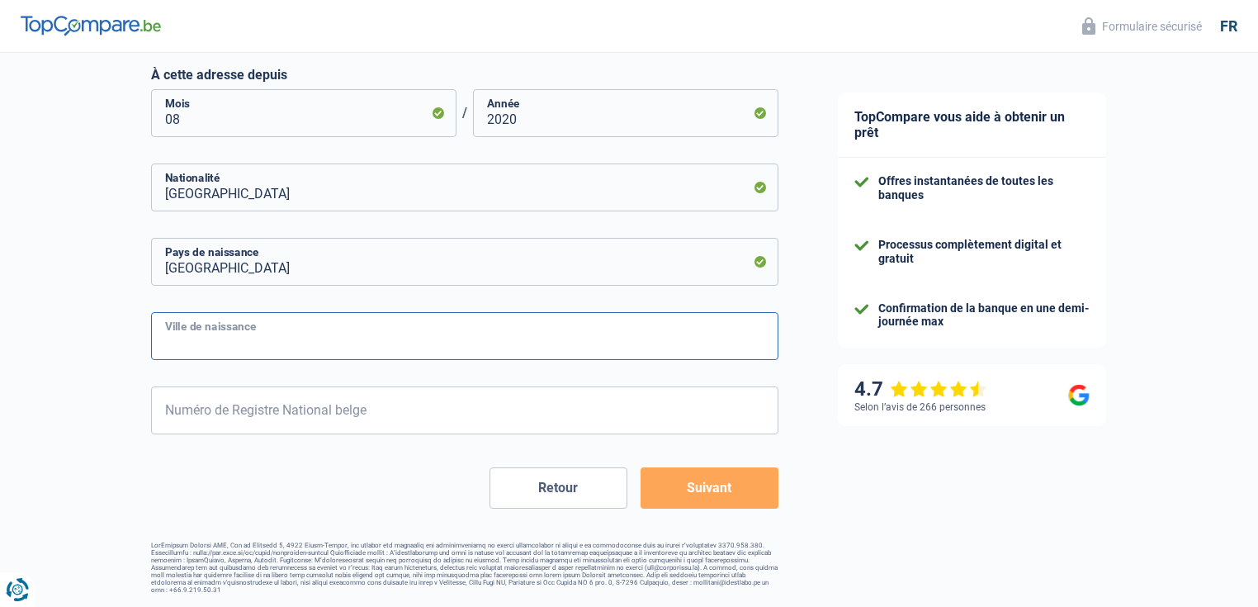
click at [225, 333] on input "Ville de naissance" at bounding box center [464, 336] width 627 height 48
type input "Rocourt"
drag, startPoint x: 198, startPoint y: 409, endPoint x: 241, endPoint y: 408, distance: 43.0
click at [199, 409] on input "Numéro de Registre National belge" at bounding box center [464, 410] width 627 height 48
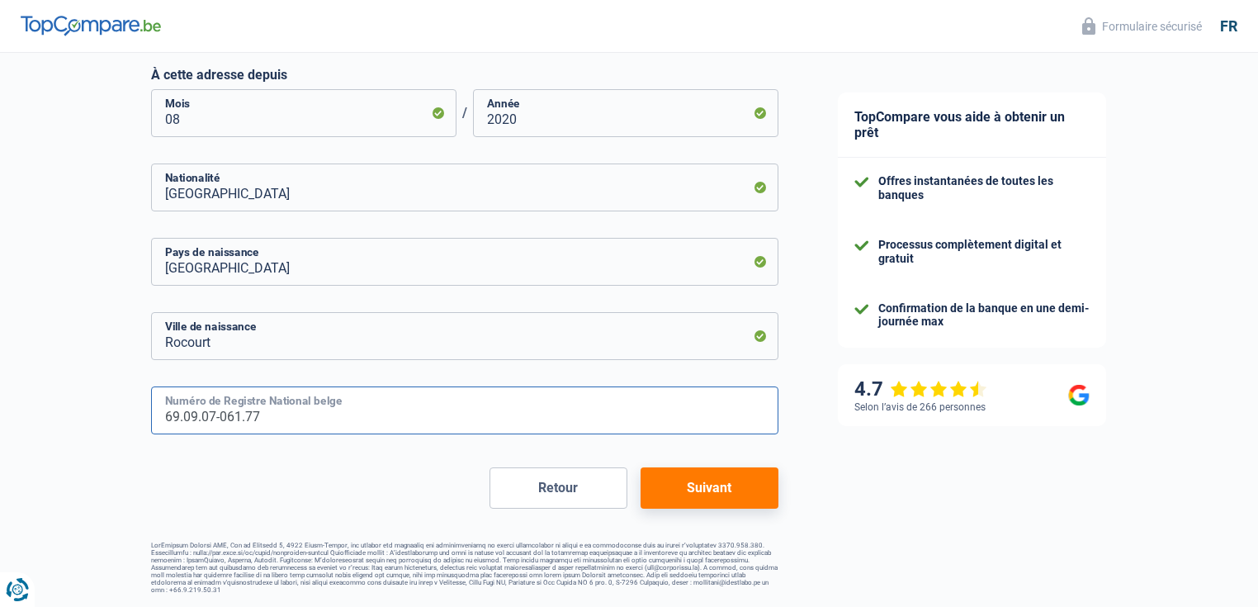
type input "69.09.07-061.77"
click at [683, 475] on button "Suivant" at bounding box center [710, 487] width 138 height 41
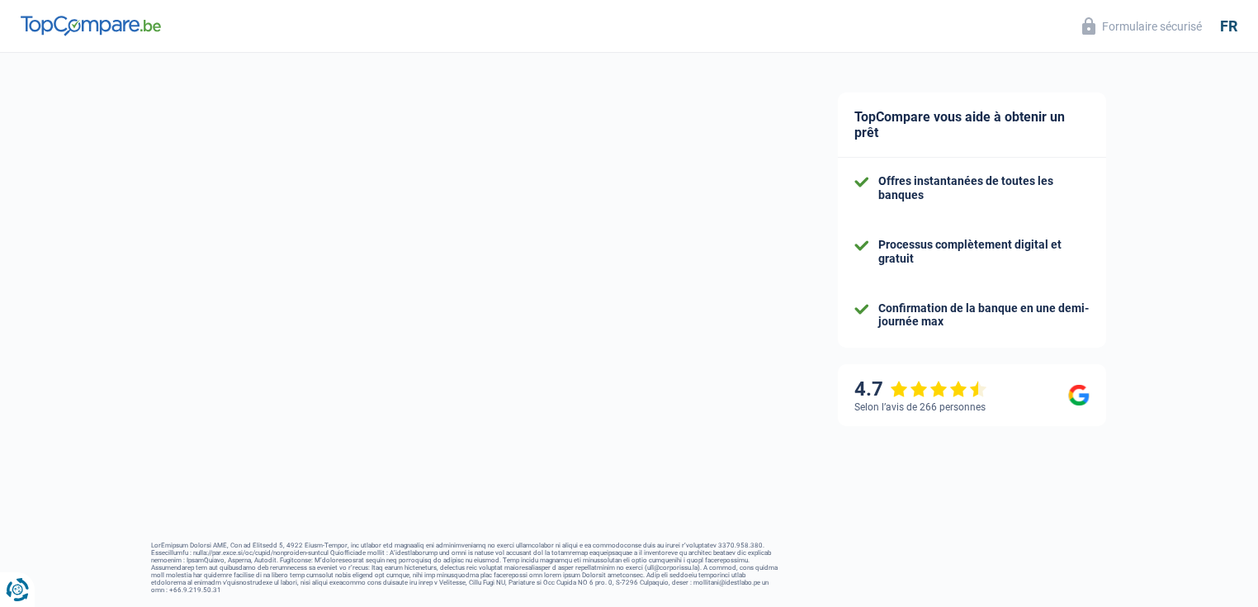
select select "familyAllowances"
select select "netSalary"
select select "mortgage"
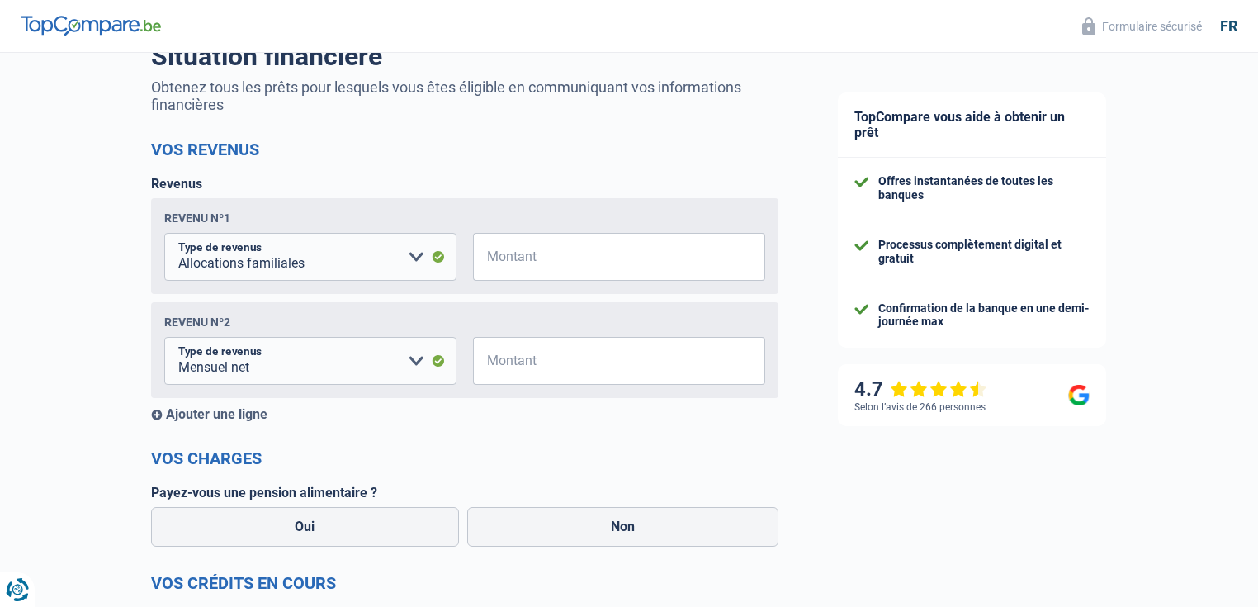
scroll to position [198, 0]
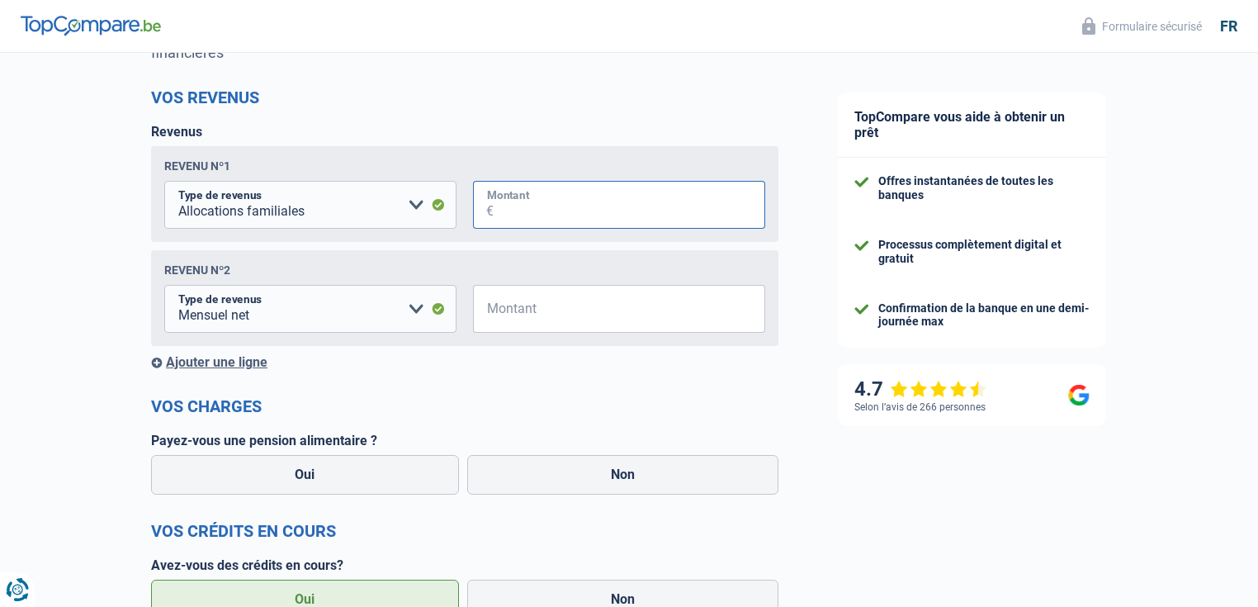
click at [520, 211] on input "Montant" at bounding box center [630, 205] width 272 height 48
type input "0"
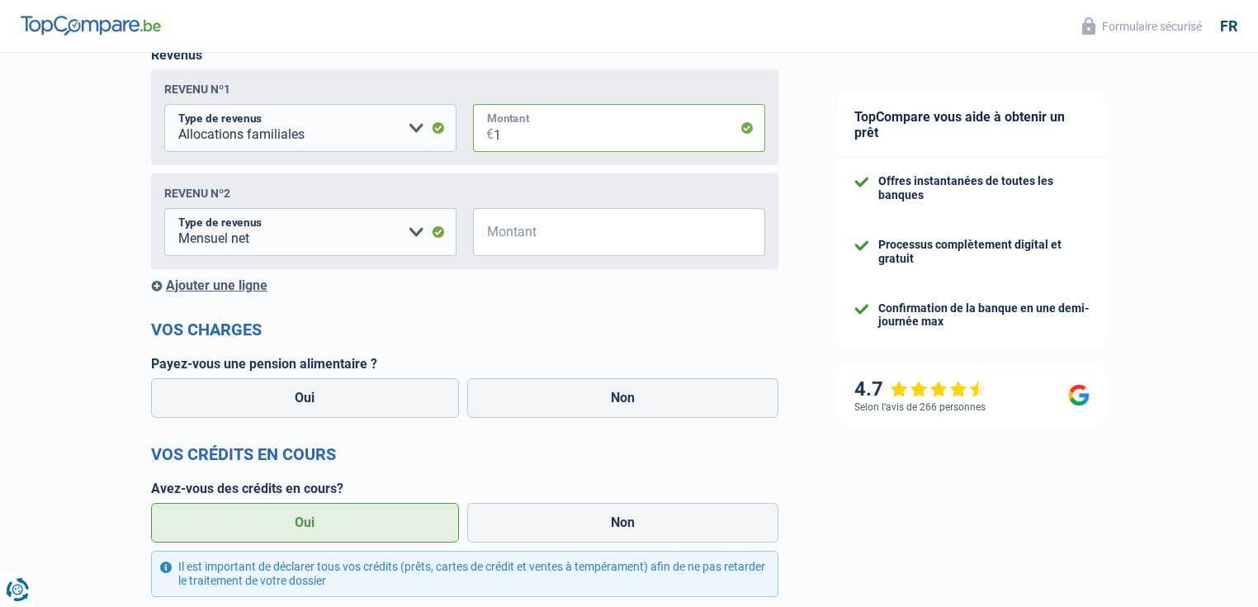
scroll to position [330, 0]
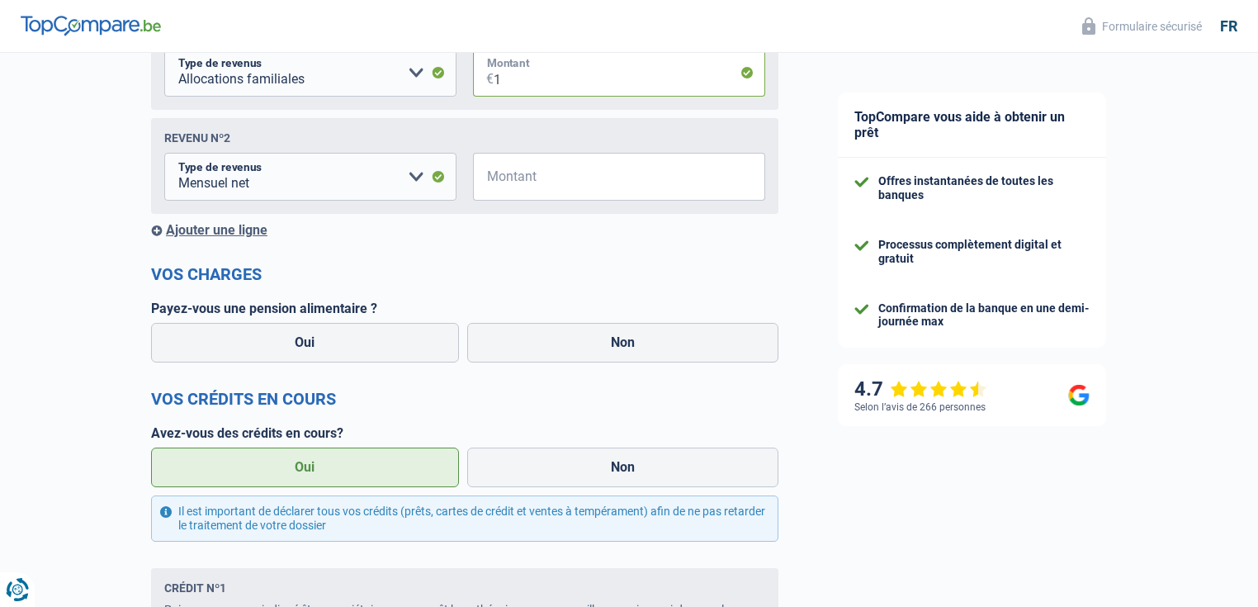
type input "1"
click at [555, 182] on input "Montant" at bounding box center [630, 177] width 272 height 48
type input "1"
type input "2.000"
click at [234, 234] on div "Ajouter une ligne" at bounding box center [464, 230] width 627 height 16
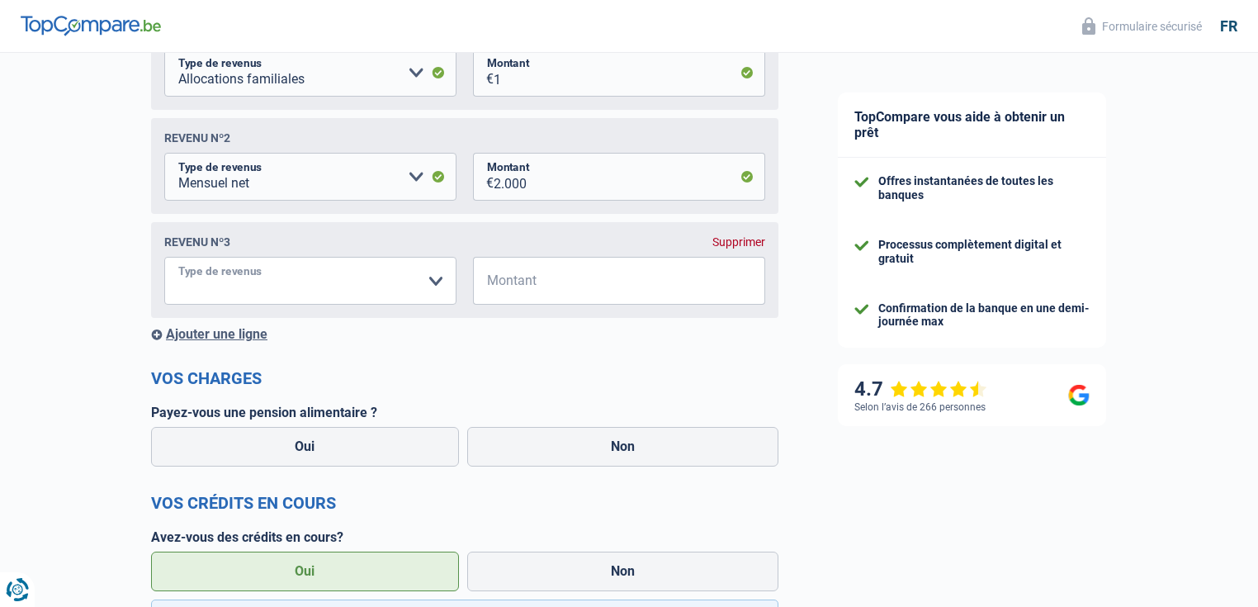
click at [367, 279] on select "Allocation d'handicap Allocations chômage Allocations familiales Chèques repas …" at bounding box center [310, 281] width 292 height 48
select select "rentalIncome"
click at [164, 260] on select "Allocation d'handicap Allocations chômage Allocations familiales Chèques repas …" at bounding box center [310, 281] width 292 height 48
click at [545, 291] on input "Montant" at bounding box center [630, 281] width 272 height 48
type input "1"
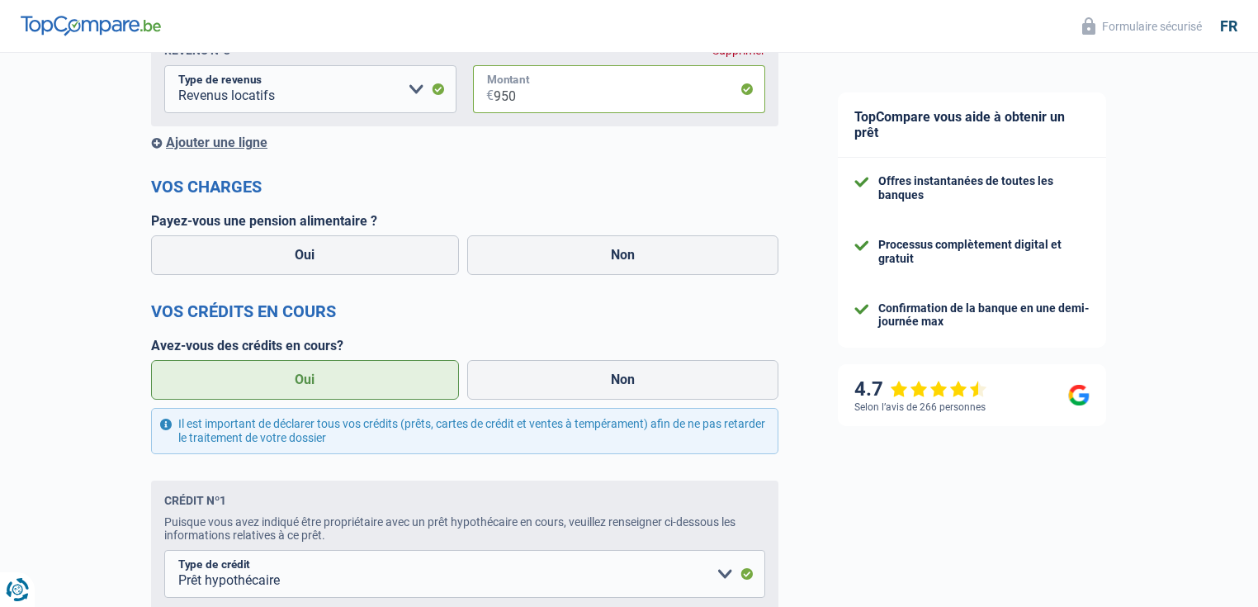
scroll to position [528, 0]
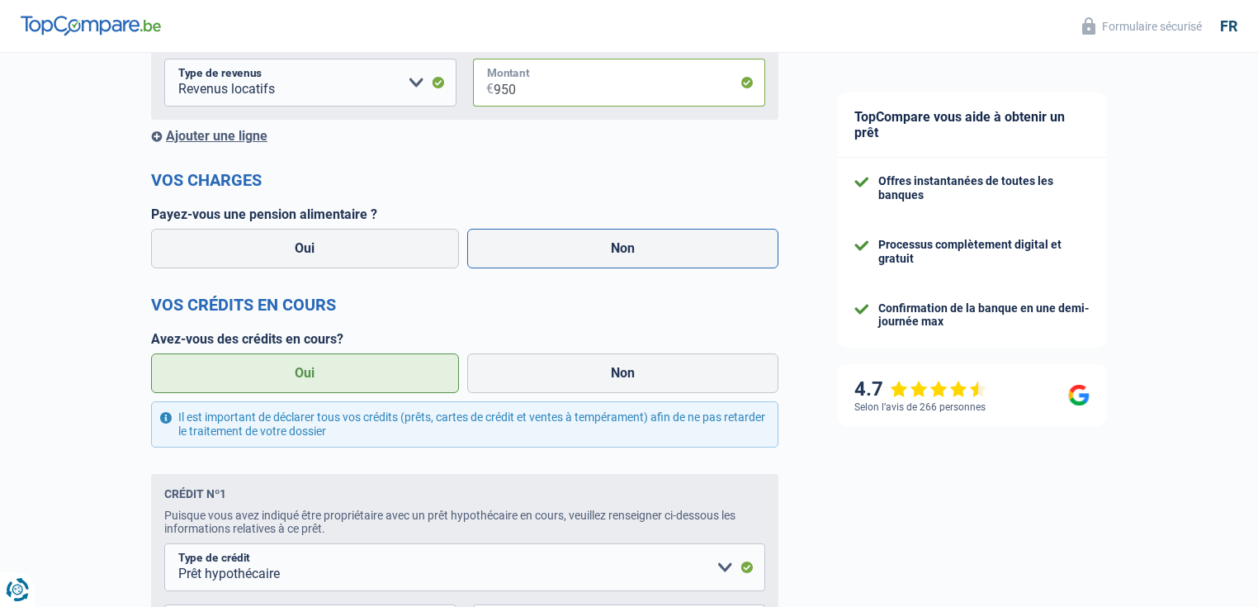
type input "950"
click at [550, 253] on label "Non" at bounding box center [623, 249] width 312 height 40
click at [550, 253] on input "Non" at bounding box center [623, 249] width 312 height 40
radio input "true"
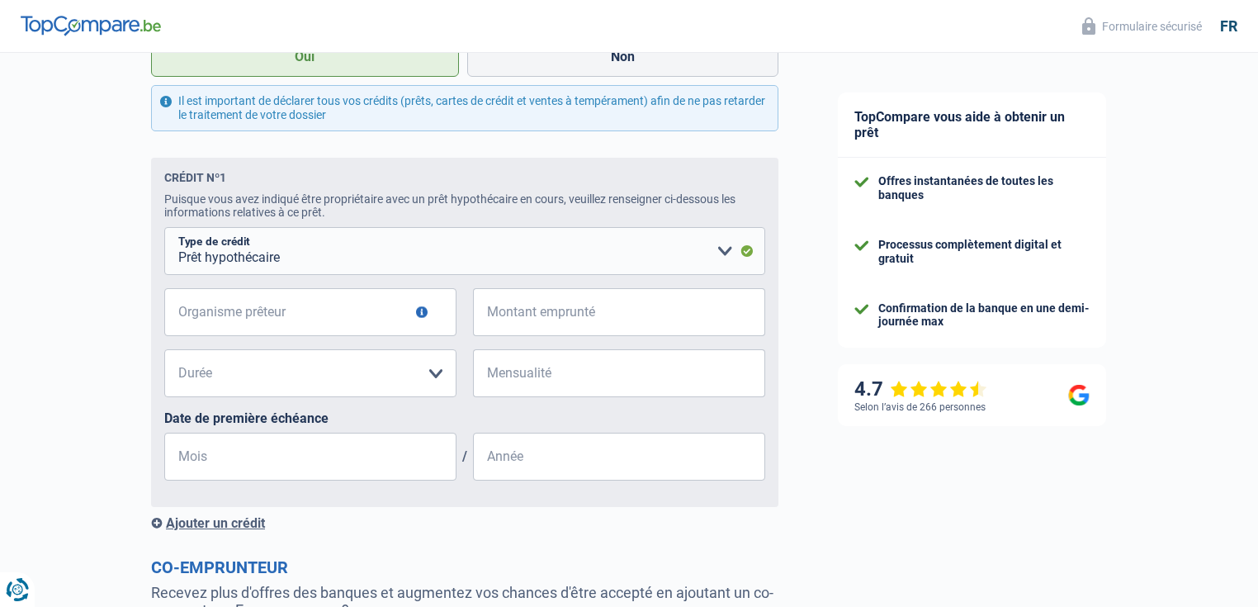
scroll to position [859, 0]
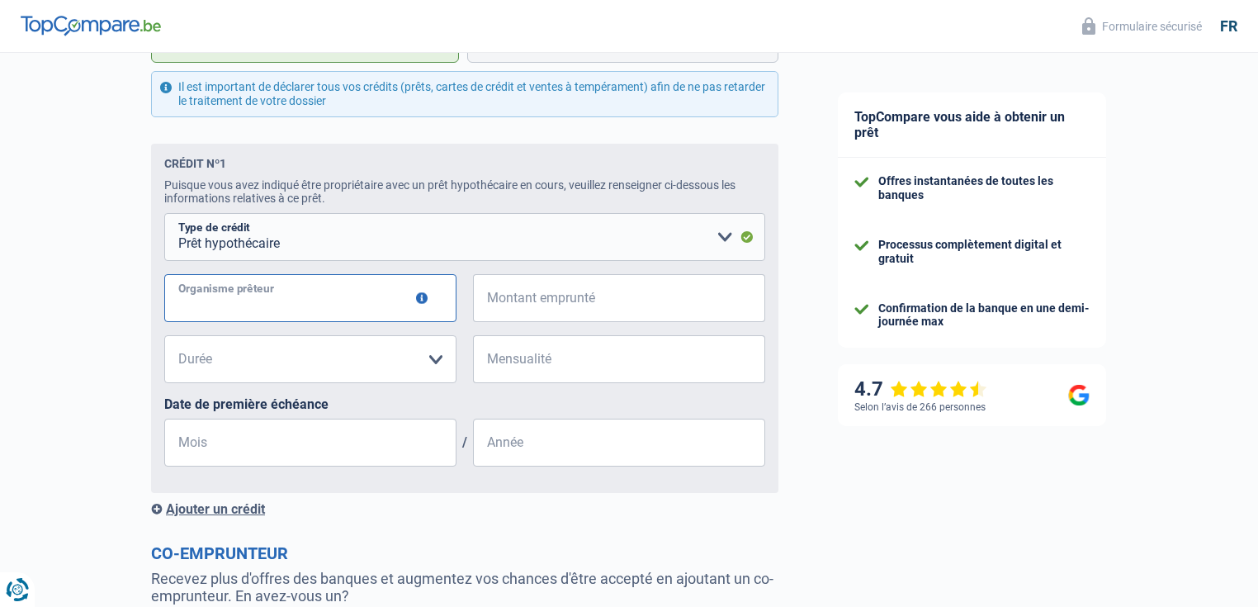
click at [272, 303] on input "Organisme prêteur" at bounding box center [310, 298] width 292 height 48
type input "ING"
click at [558, 297] on input "Montant emprunté" at bounding box center [630, 298] width 272 height 48
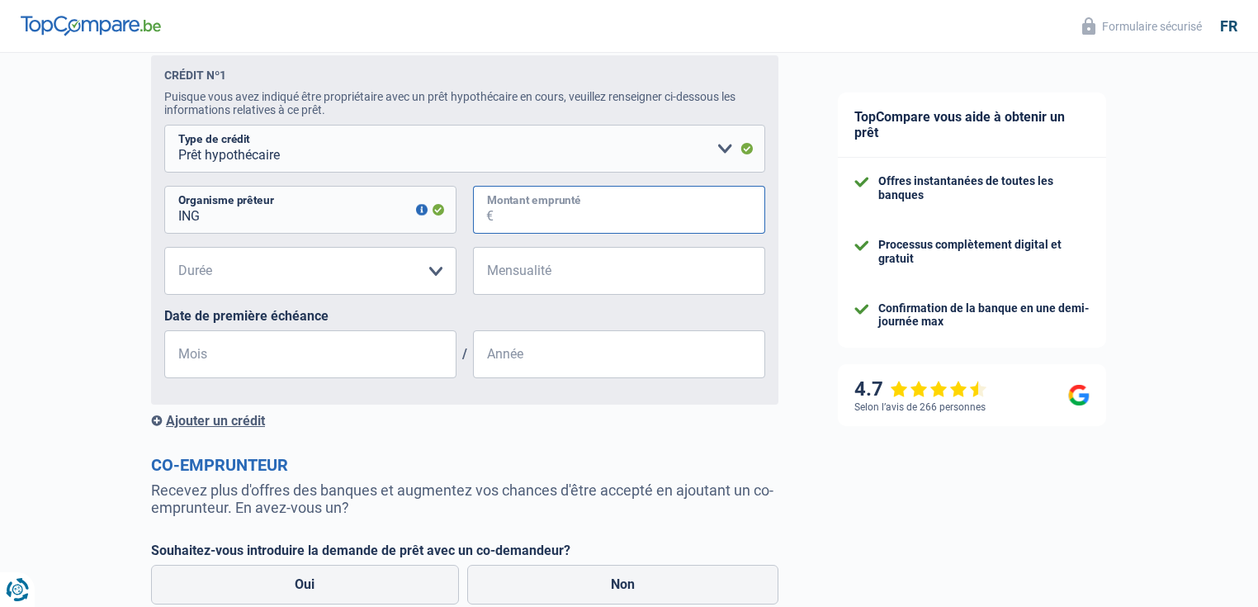
scroll to position [991, 0]
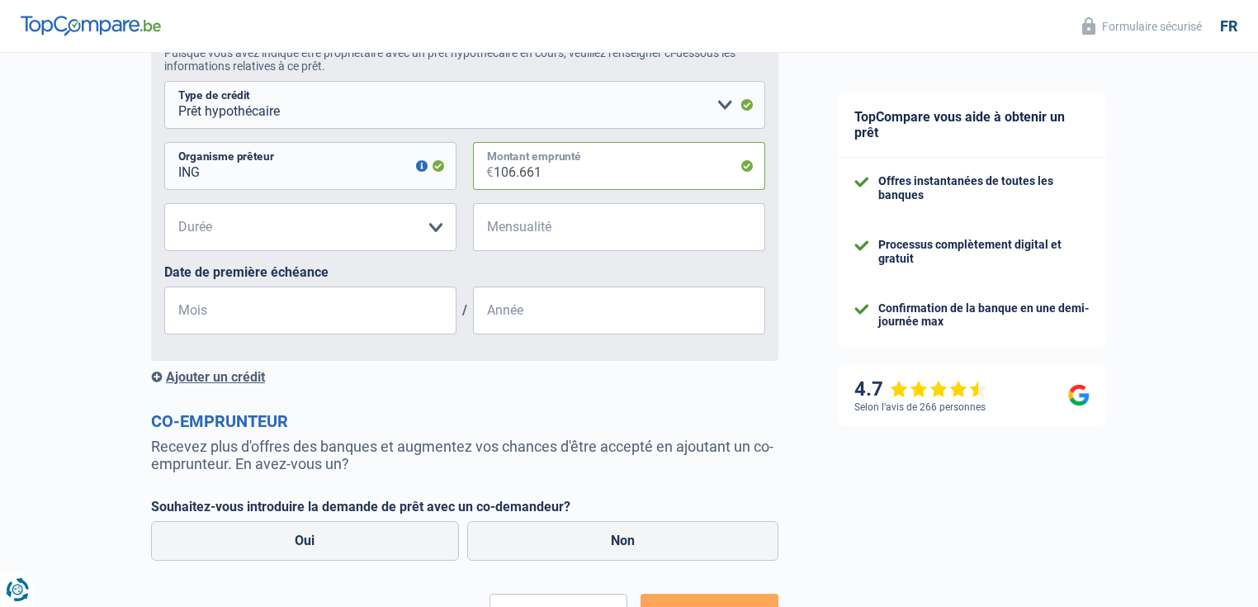
type input "106.661"
click at [296, 233] on select "120 mois 180 mois 240 mois 300 mois 360 mois 420 mois Veuillez sélectionner une…" at bounding box center [310, 227] width 292 height 48
click at [286, 242] on select "120 mois 180 mois 240 mois 300 mois 360 mois 420 mois Veuillez sélectionner une…" at bounding box center [310, 227] width 292 height 48
click at [348, 220] on select "120 mois 180 mois 240 mois 300 mois 360 mois 420 mois Veuillez sélectionner une…" at bounding box center [310, 227] width 292 height 48
click at [287, 232] on select "120 mois 180 mois 240 mois 300 mois 360 mois 420 mois Veuillez sélectionner une…" at bounding box center [310, 227] width 292 height 48
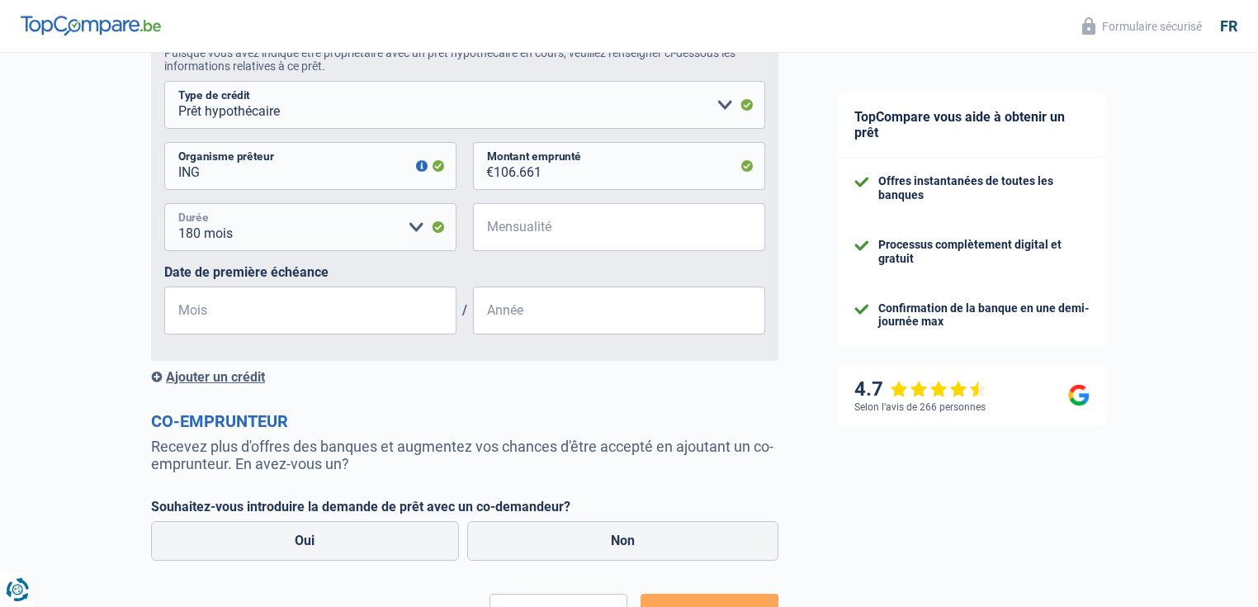
click at [291, 232] on select "120 mois 180 mois 240 mois 300 mois 360 mois 420 mois Veuillez sélectionner une…" at bounding box center [310, 227] width 292 height 48
click at [316, 234] on select "120 mois 180 mois 240 mois 300 mois 360 mois 420 mois Veuillez sélectionner une…" at bounding box center [310, 227] width 292 height 48
click at [164, 208] on select "120 mois 180 mois 240 mois 300 mois 360 mois 420 mois Veuillez sélectionner une…" at bounding box center [310, 227] width 292 height 48
click at [260, 248] on select "120 mois 180 mois 240 mois 300 mois 360 mois 420 mois Veuillez sélectionner une…" at bounding box center [310, 227] width 292 height 48
click at [344, 228] on select "120 mois 180 mois 240 mois 300 mois 360 mois 420 mois Veuillez sélectionner une…" at bounding box center [310, 227] width 292 height 48
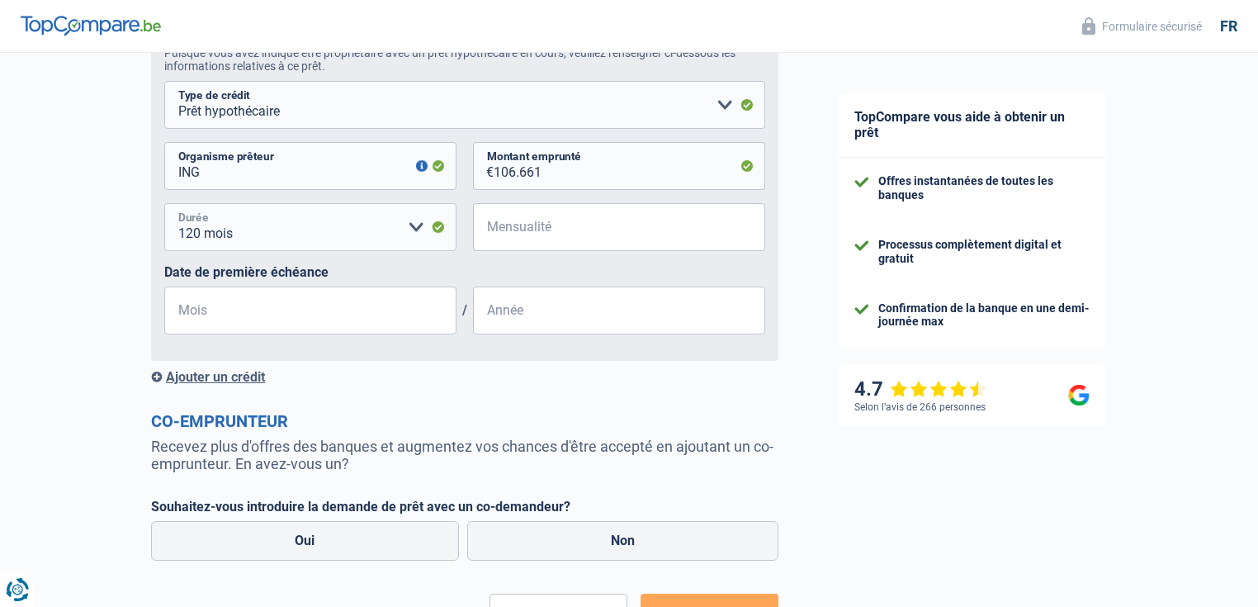
click at [242, 226] on select "120 mois 180 mois 240 mois 300 mois 360 mois 420 mois Veuillez sélectionner une…" at bounding box center [310, 227] width 292 height 48
select select "180"
click at [164, 208] on select "120 mois 180 mois 240 mois 300 mois 360 mois 420 mois Veuillez sélectionner une…" at bounding box center [310, 227] width 292 height 48
click at [507, 233] on input "Mensualité" at bounding box center [630, 227] width 272 height 48
type input "934"
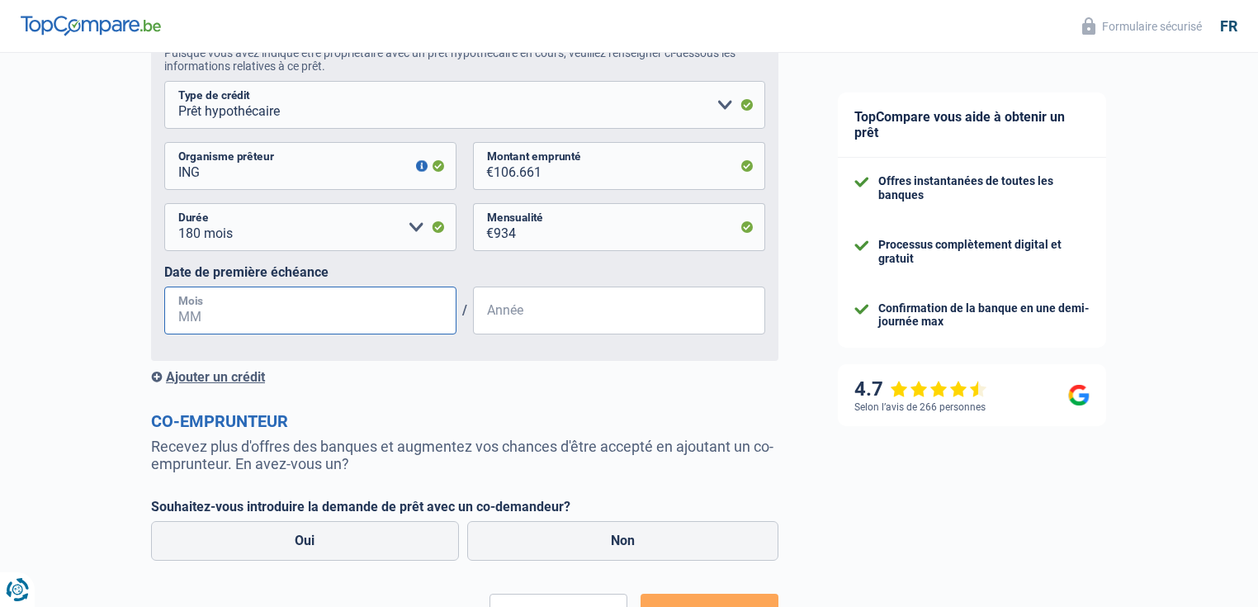
click at [282, 313] on input "Mois" at bounding box center [310, 310] width 292 height 48
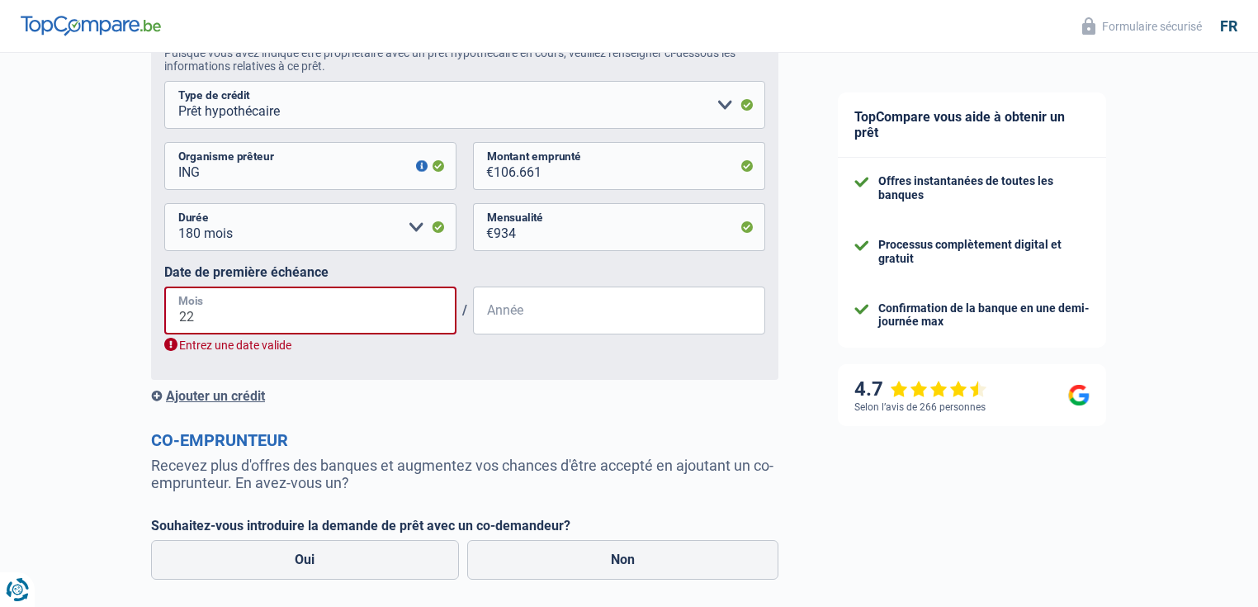
type input "2"
type input "11"
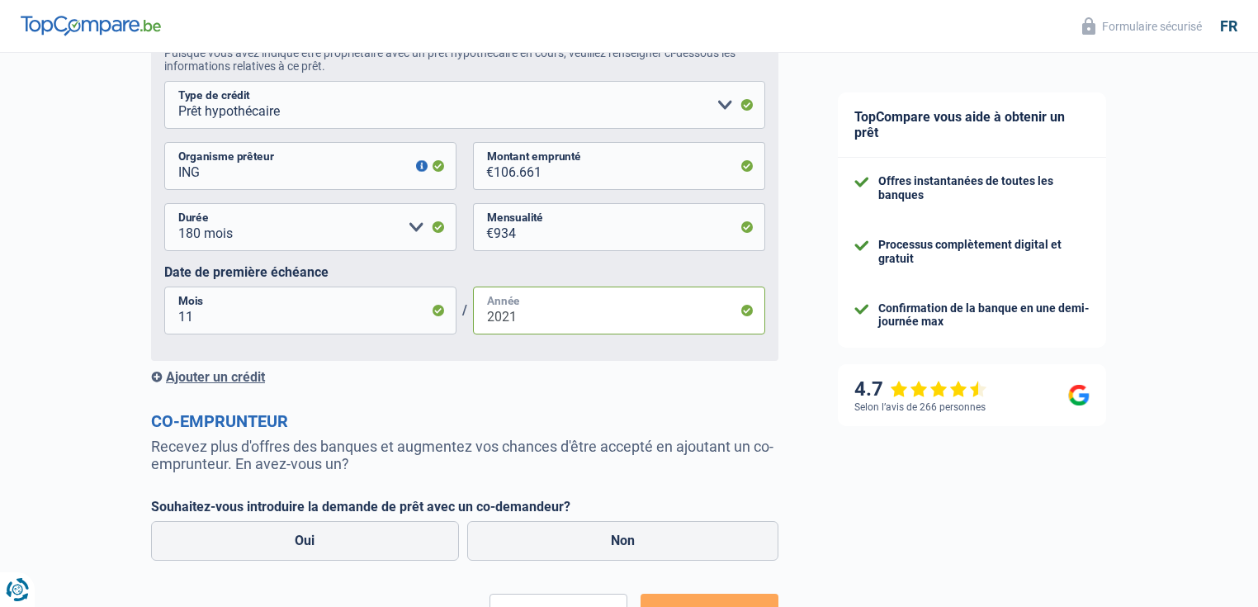
type input "2021"
click at [205, 377] on div "Ajouter un crédit" at bounding box center [464, 377] width 627 height 16
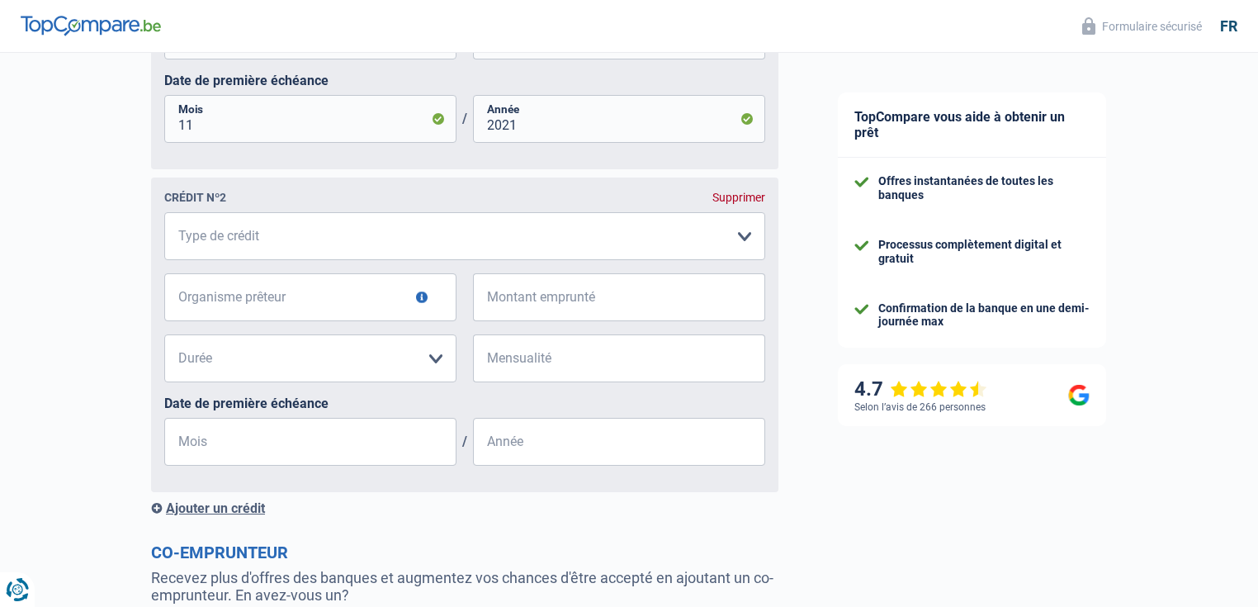
scroll to position [1189, 0]
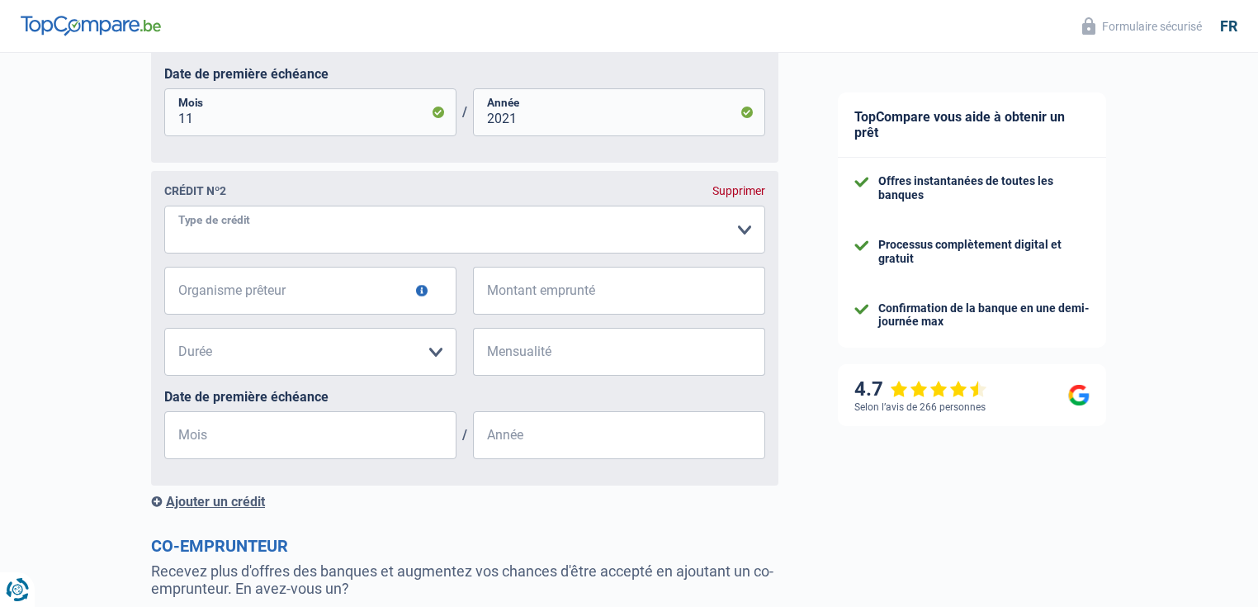
click at [228, 231] on select "Carte ou ouverture de crédit Prêt hypothécaire Vente à tempérament Prêt à tempé…" at bounding box center [464, 230] width 601 height 48
select select "mortgage"
click at [164, 247] on select "Carte ou ouverture de crédit Prêt hypothécaire Vente à tempérament Prêt à tempé…" at bounding box center [464, 230] width 601 height 48
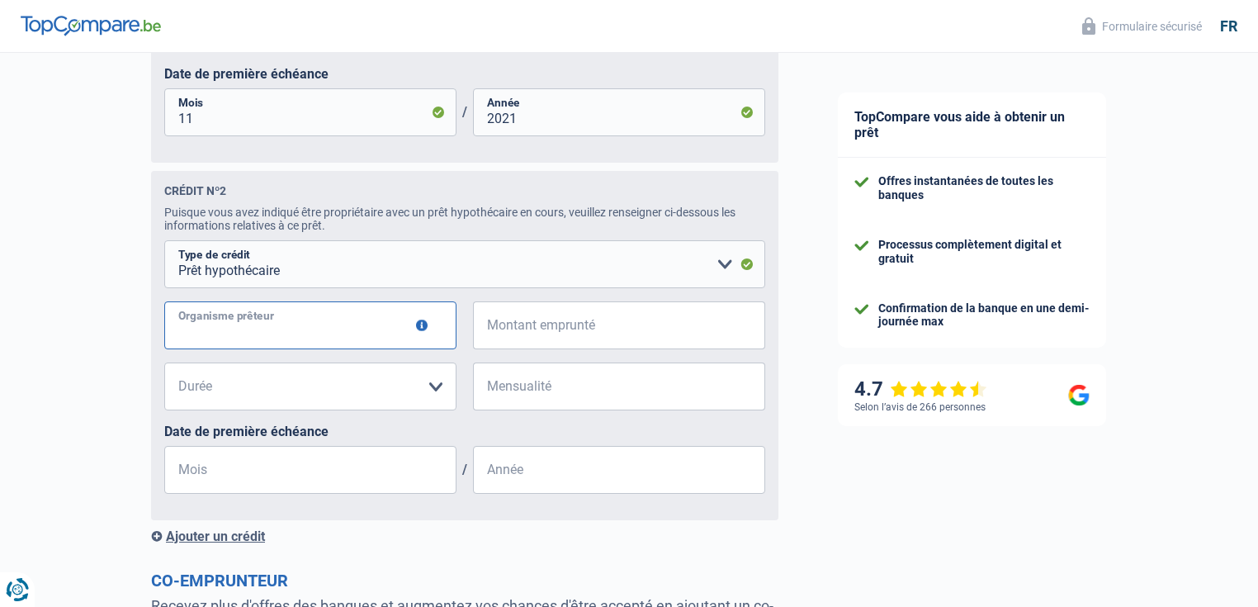
click at [327, 335] on input "Organisme prêteur" at bounding box center [310, 325] width 292 height 48
type input "ING"
click at [508, 328] on input "Montant emprunté" at bounding box center [630, 325] width 272 height 48
type input "178.842"
click at [222, 386] on select "120 mois 180 mois 240 mois 300 mois 360 mois 420 mois Veuillez sélectionner une…" at bounding box center [310, 386] width 292 height 48
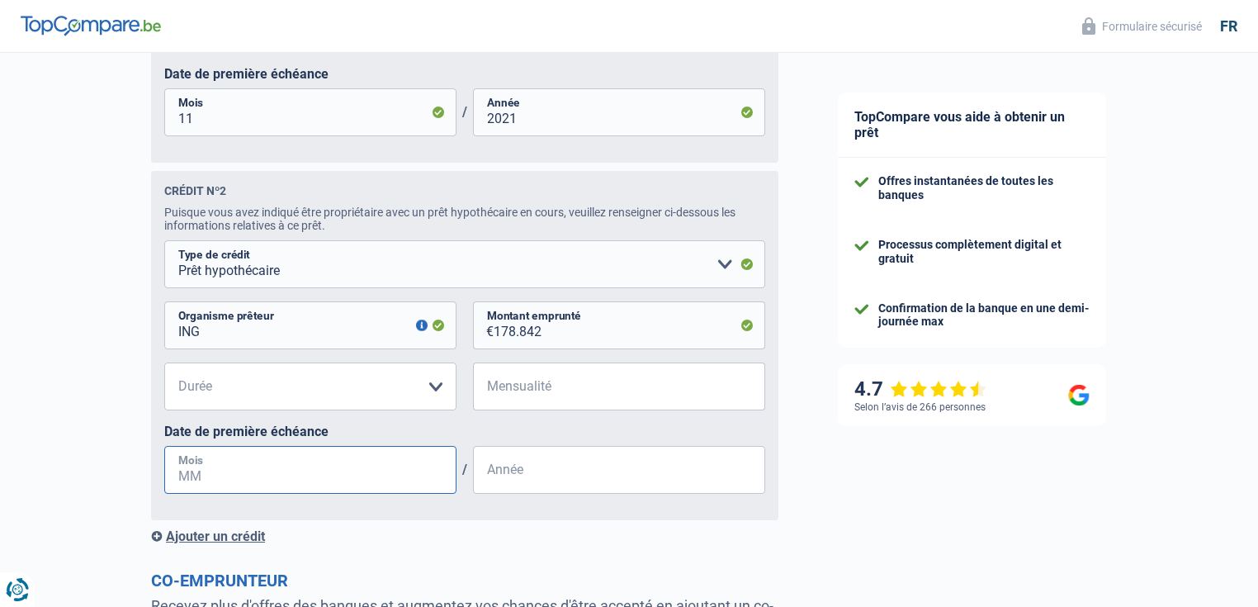
click at [312, 465] on input "Mois" at bounding box center [310, 470] width 292 height 48
drag, startPoint x: 248, startPoint y: 383, endPoint x: 257, endPoint y: 383, distance: 9.1
click at [253, 383] on select "120 mois 180 mois 240 mois 300 mois 360 mois 420 mois Veuillez sélectionner une…" at bounding box center [310, 386] width 292 height 48
select select "180"
click at [164, 369] on select "120 mois 180 mois 240 mois 300 mois 360 mois 420 mois Veuillez sélectionner une…" at bounding box center [310, 386] width 292 height 48
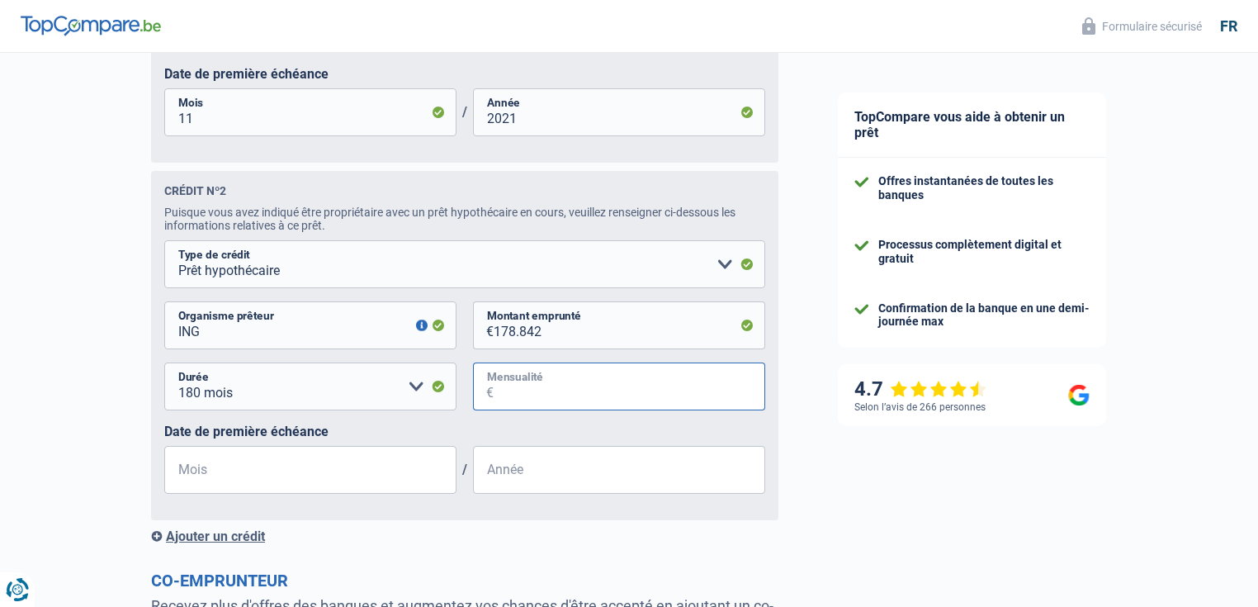
click at [513, 396] on input "Mensualité" at bounding box center [630, 386] width 272 height 48
type input "1.075"
click at [208, 486] on input "Mois" at bounding box center [310, 470] width 292 height 48
type input "11"
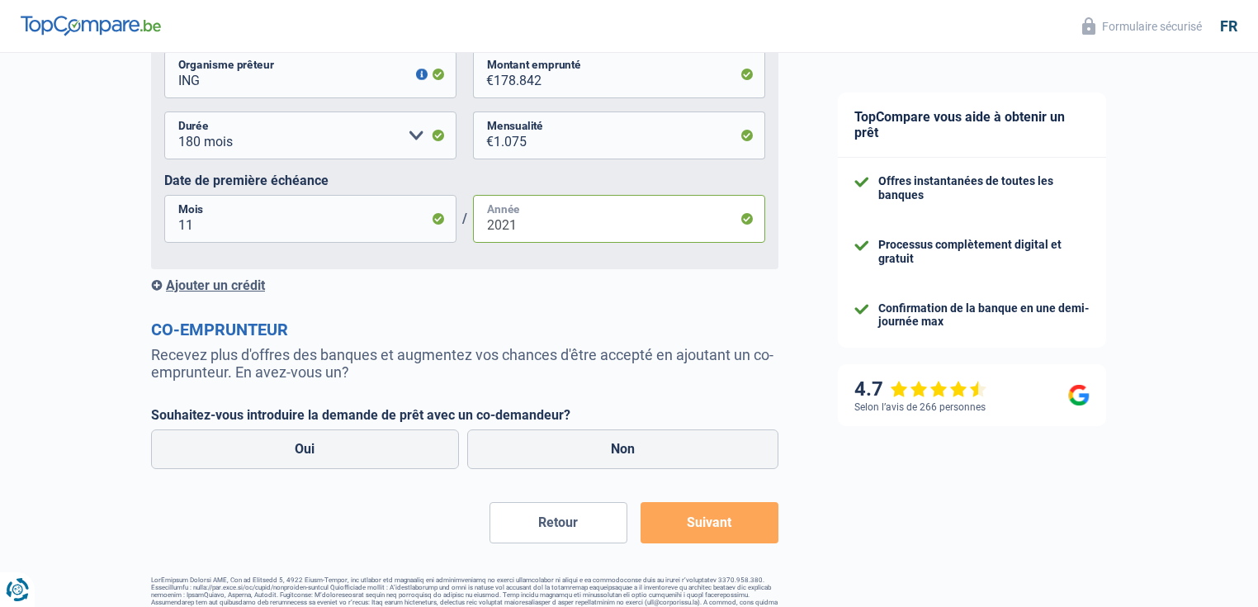
scroll to position [1453, 0]
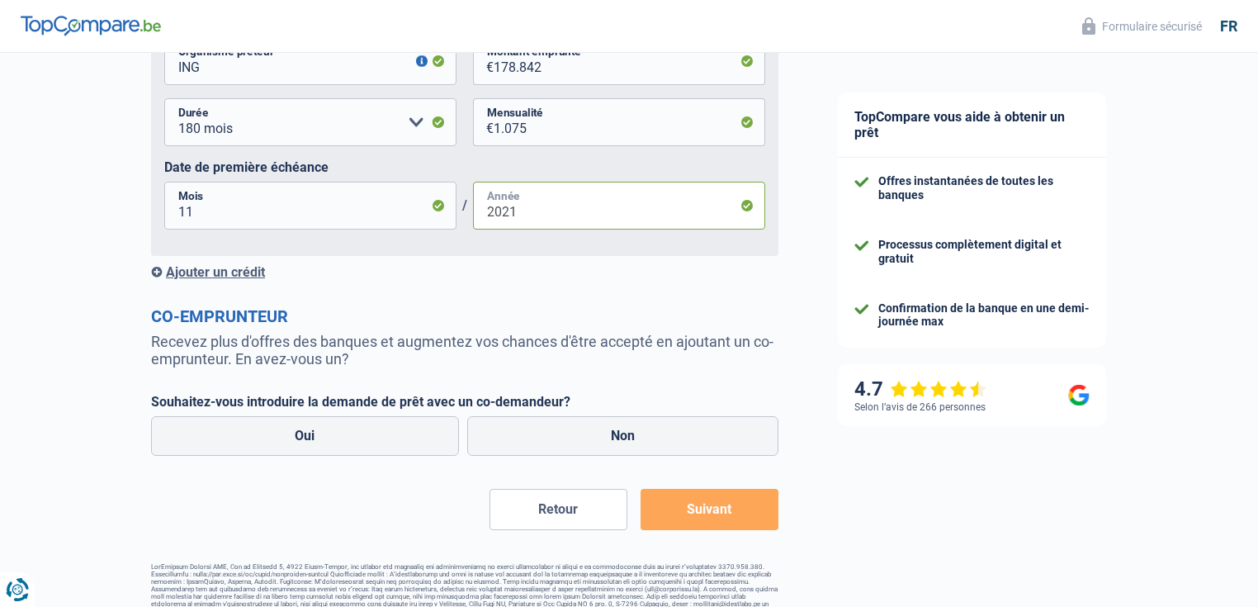
type input "2021"
click at [234, 280] on div "Ajouter un crédit" at bounding box center [464, 272] width 627 height 16
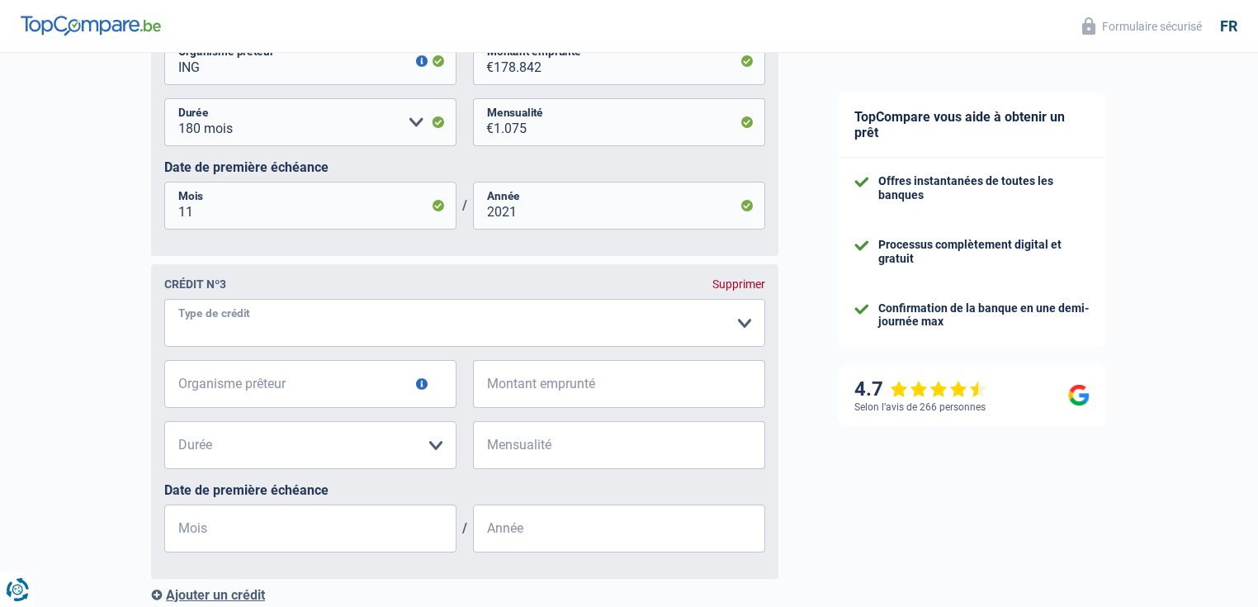
click at [235, 326] on select "Carte ou ouverture de crédit Prêt hypothécaire Vente à tempérament Prêt à tempé…" at bounding box center [464, 323] width 601 height 48
select select "carLoan"
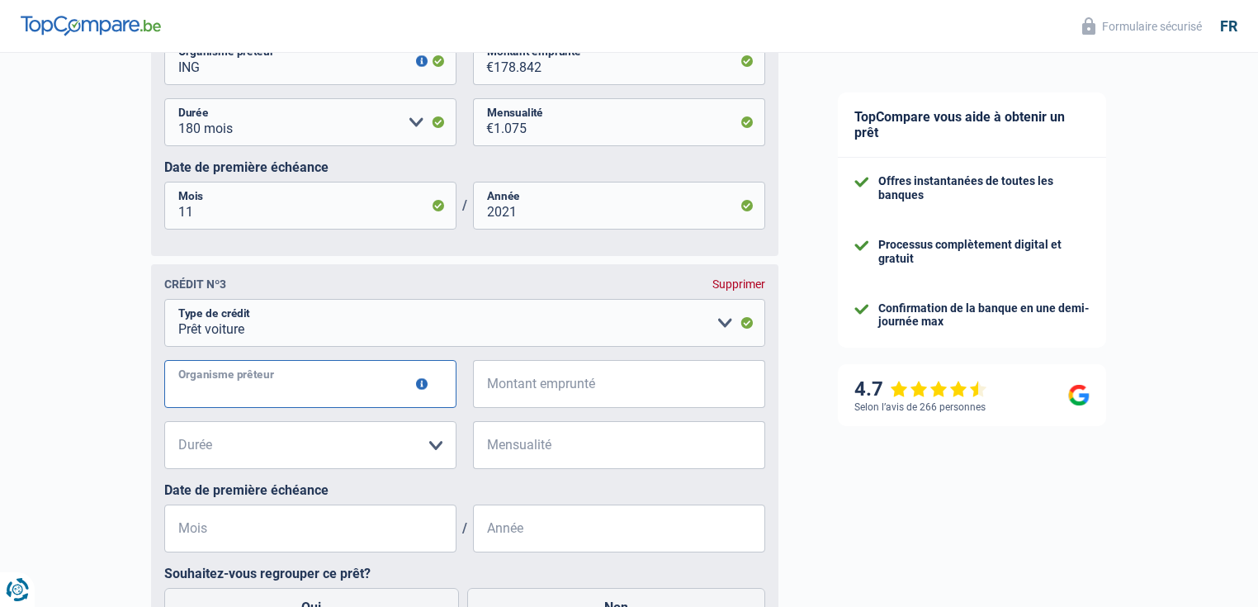
click at [238, 400] on input "Organisme prêteur" at bounding box center [310, 384] width 292 height 48
type input "cetelem"
click at [504, 399] on input "Montant emprunté" at bounding box center [630, 384] width 272 height 48
type input "24.826"
click at [202, 447] on select "12 mois 18 mois 24 mois 30 mois 36 mois 42 mois 48 mois 60 mois 72 mois 84 mois…" at bounding box center [310, 445] width 292 height 48
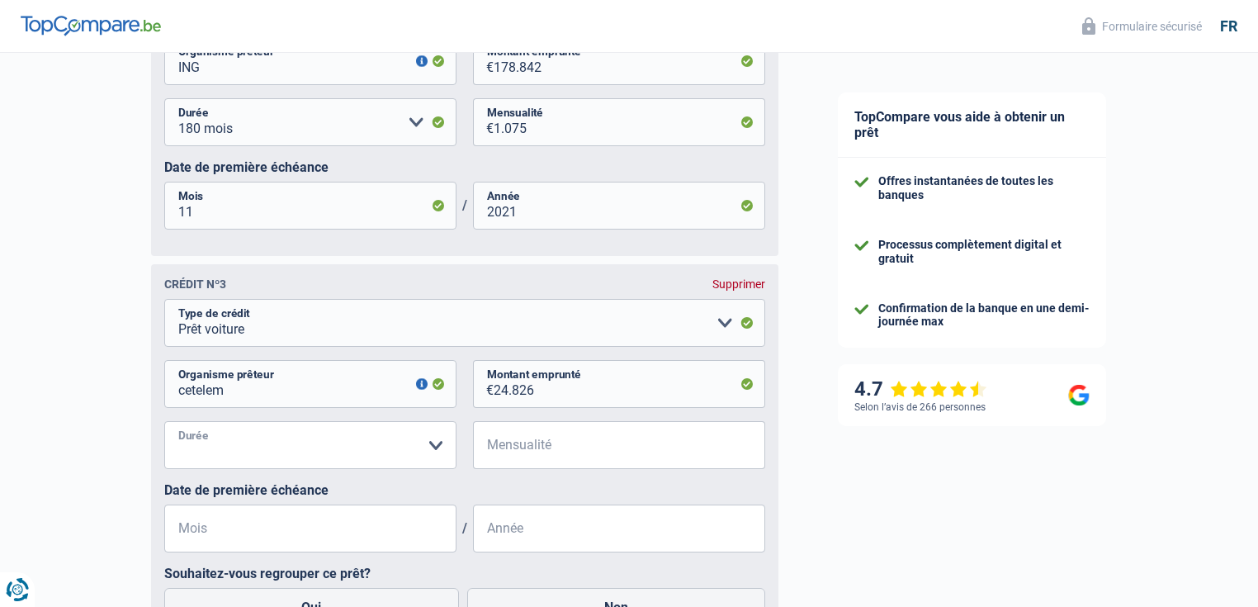
select select "60"
click at [164, 428] on select "12 mois 18 mois 24 mois 30 mois 36 mois 42 mois 48 mois 60 mois 72 mois 84 mois…" at bounding box center [310, 445] width 292 height 48
click at [527, 456] on input "Mensualité" at bounding box center [630, 445] width 272 height 48
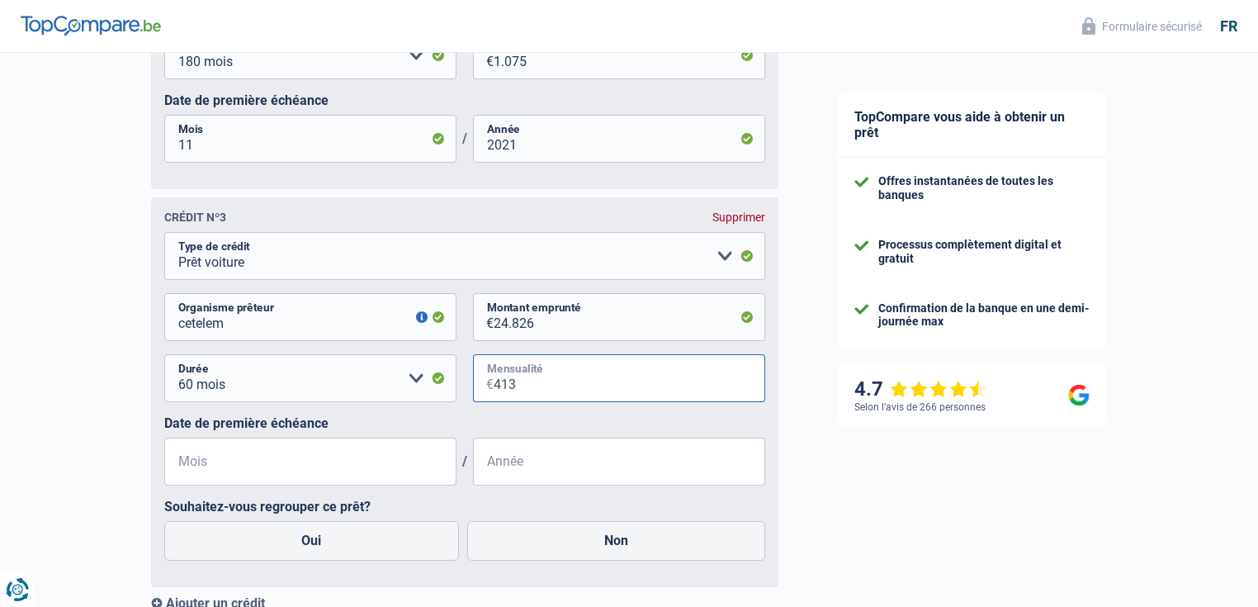
scroll to position [1585, 0]
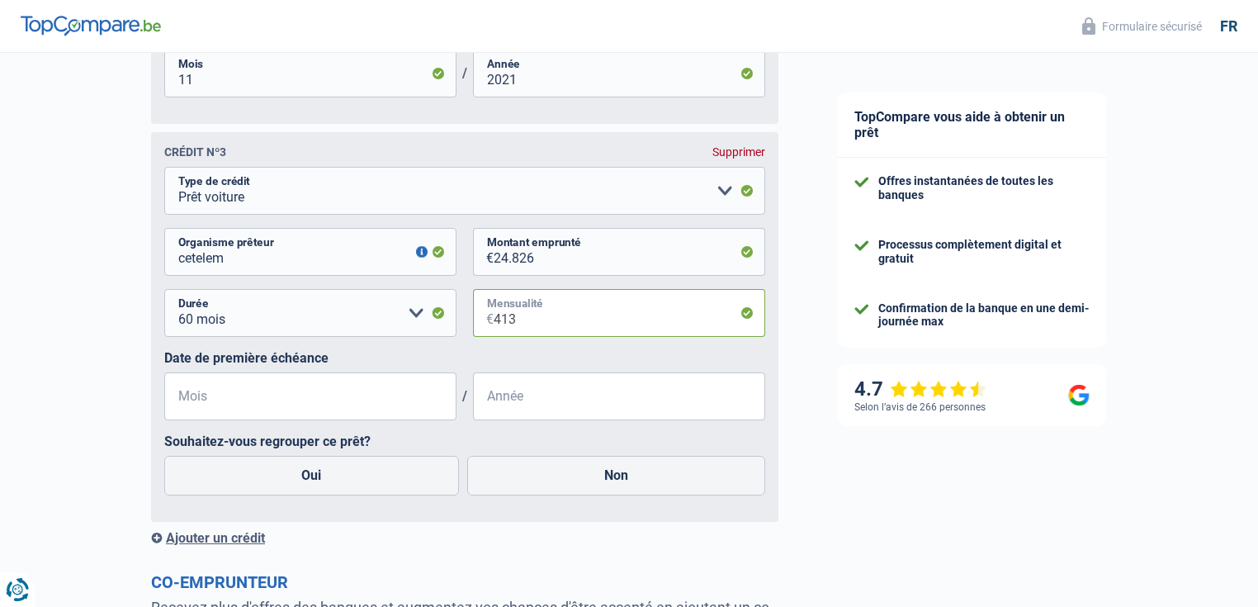
type input "413"
click at [220, 404] on input "Mois" at bounding box center [310, 396] width 292 height 48
type input "11"
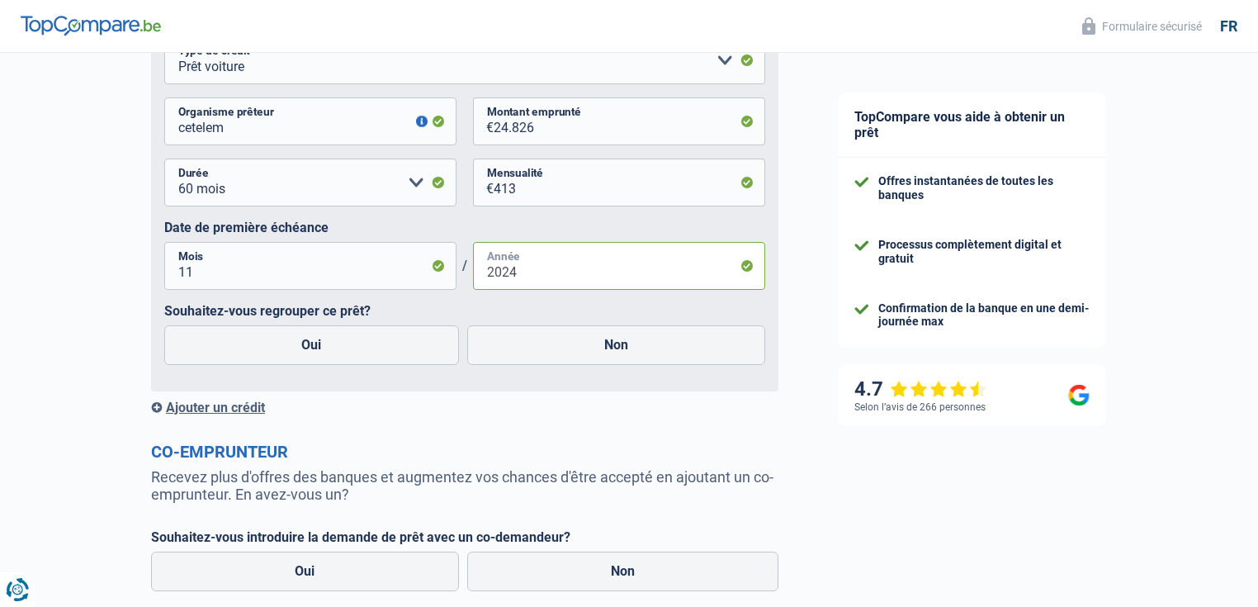
scroll to position [1717, 0]
type input "2024"
click at [621, 355] on label "Non" at bounding box center [616, 344] width 299 height 40
click at [621, 355] on input "Non" at bounding box center [616, 344] width 299 height 40
radio input "true"
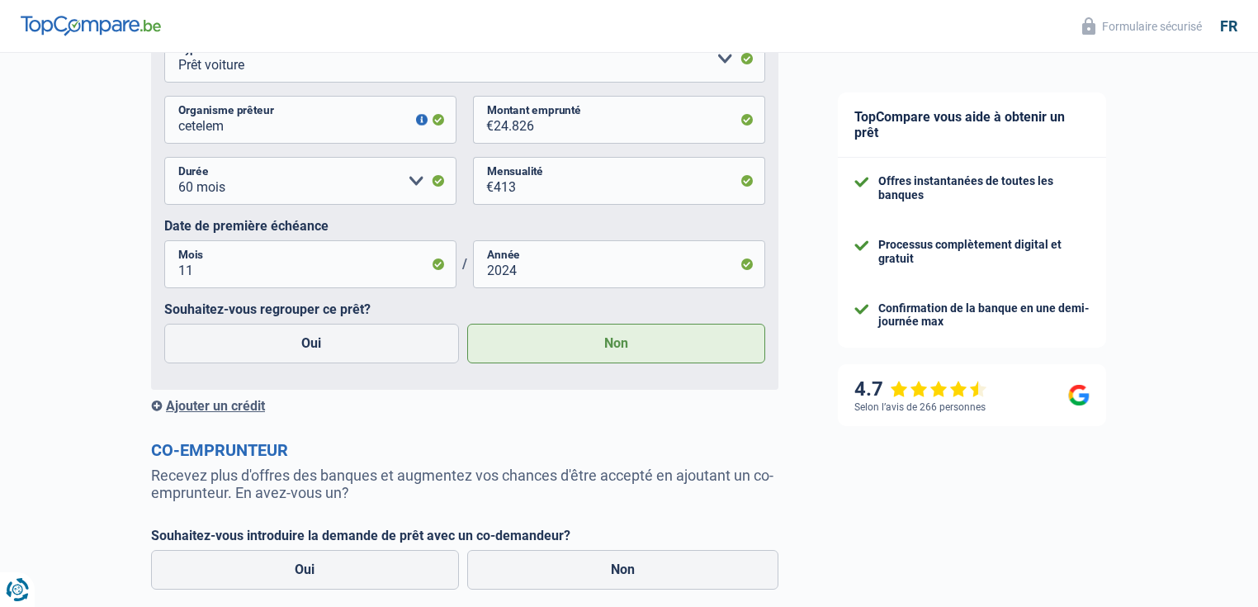
click at [234, 414] on div "Ajouter un crédit" at bounding box center [464, 406] width 627 height 16
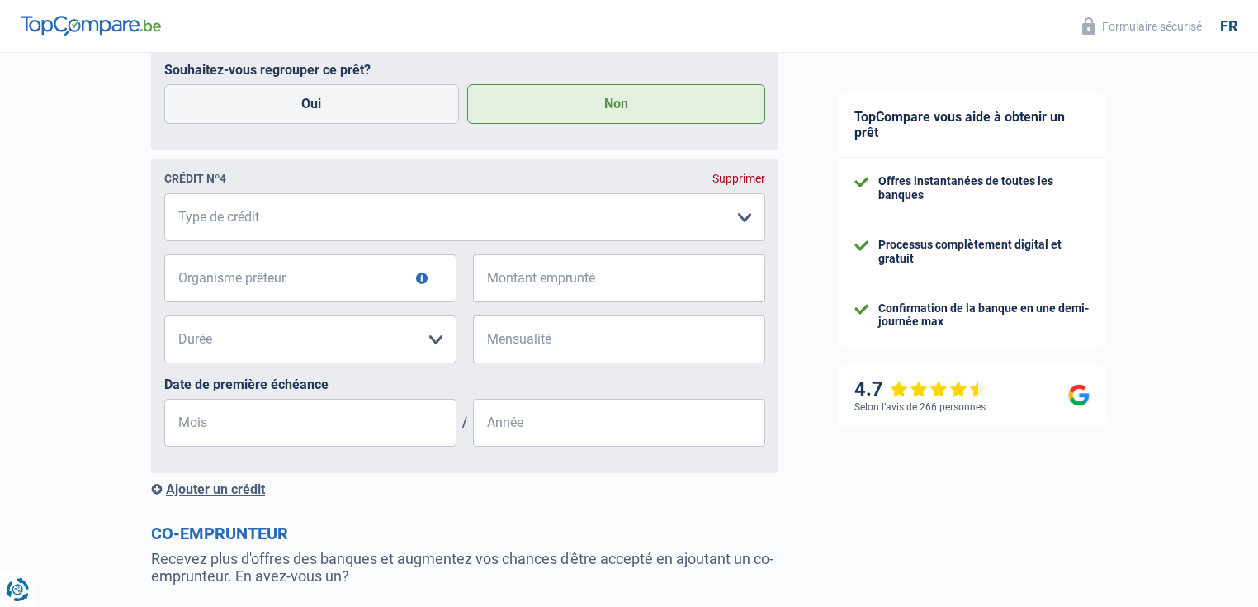
scroll to position [1981, 0]
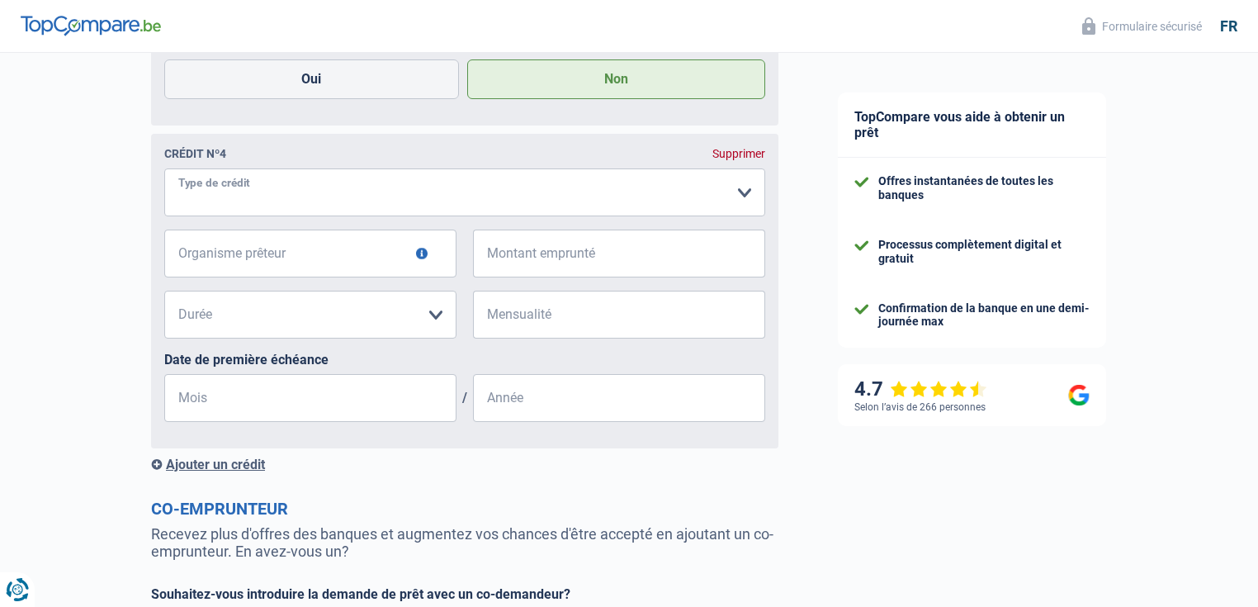
click at [228, 190] on select "Carte ou ouverture de crédit Prêt hypothécaire Vente à tempérament Prêt à tempé…" at bounding box center [464, 192] width 601 height 48
select select "carLoan"
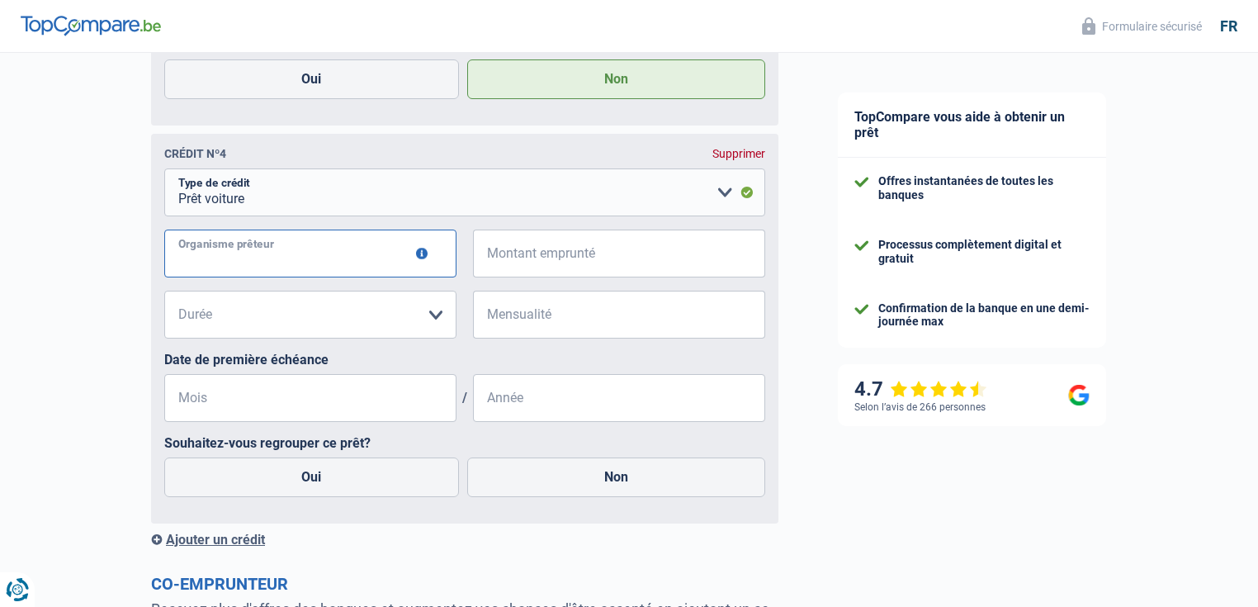
drag, startPoint x: 272, startPoint y: 271, endPoint x: 317, endPoint y: 274, distance: 44.7
click at [274, 271] on input "Organisme prêteur" at bounding box center [310, 254] width 292 height 48
type input "cetelem"
click at [518, 265] on input "Montant emprunté" at bounding box center [630, 254] width 272 height 48
type input "10.489"
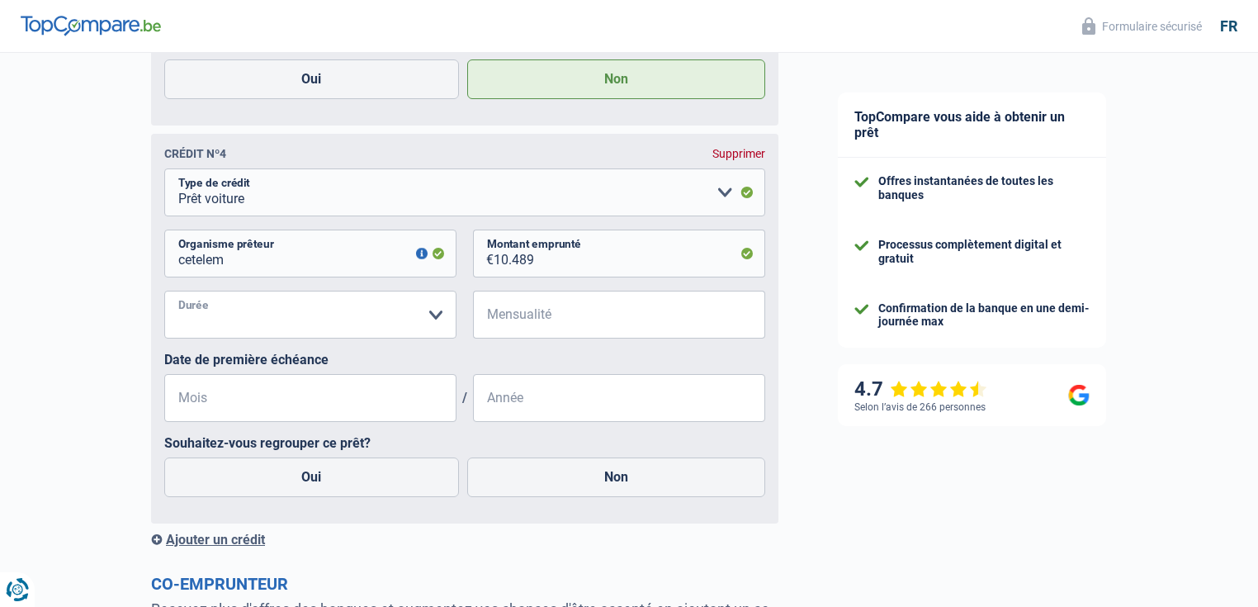
click at [258, 317] on select "12 mois 18 mois 24 mois 30 mois 36 mois 42 mois 48 mois 60 mois Veuillez sélect…" at bounding box center [310, 315] width 292 height 48
select select "48"
click at [164, 300] on select "12 mois 18 mois 24 mois 30 mois 36 mois 42 mois 48 mois 60 mois Veuillez sélect…" at bounding box center [310, 315] width 292 height 48
click at [546, 328] on input "Mensualité" at bounding box center [630, 315] width 272 height 48
type input "218"
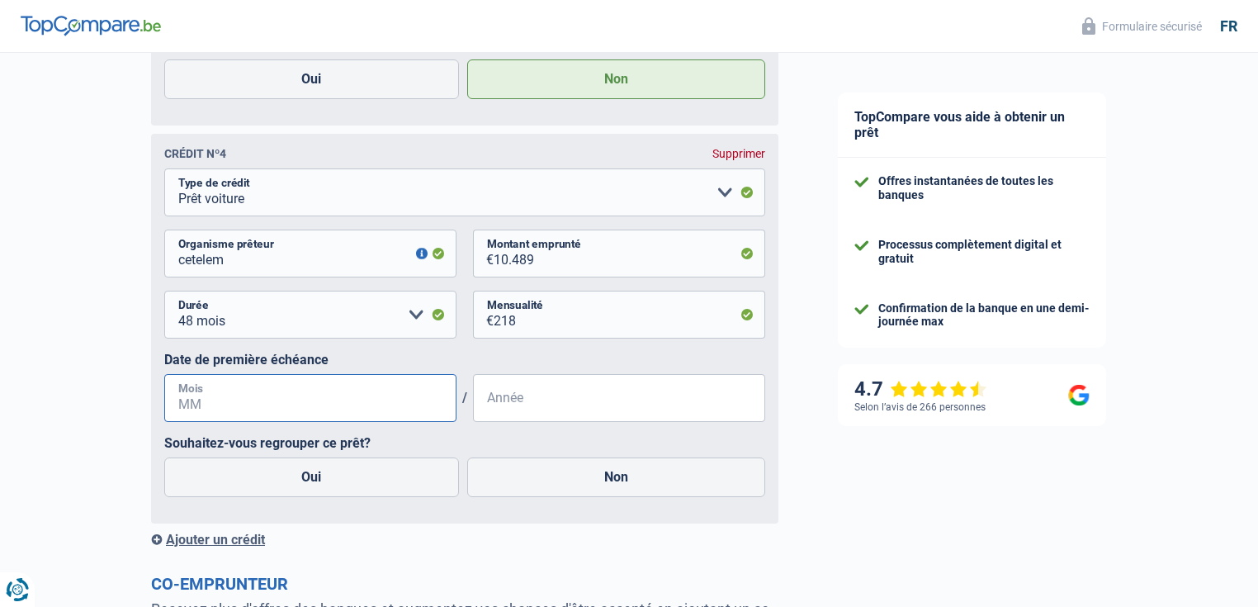
click at [324, 422] on input "Mois" at bounding box center [310, 398] width 292 height 48
type input "5"
click at [515, 410] on input "Année" at bounding box center [619, 398] width 292 height 48
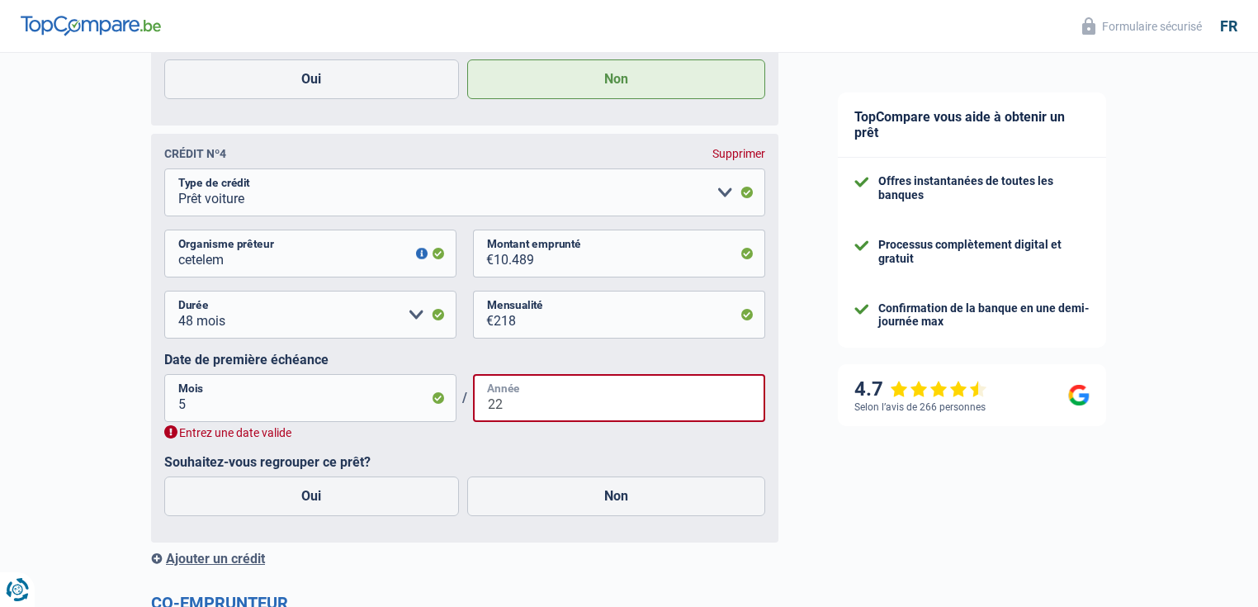
type input "2"
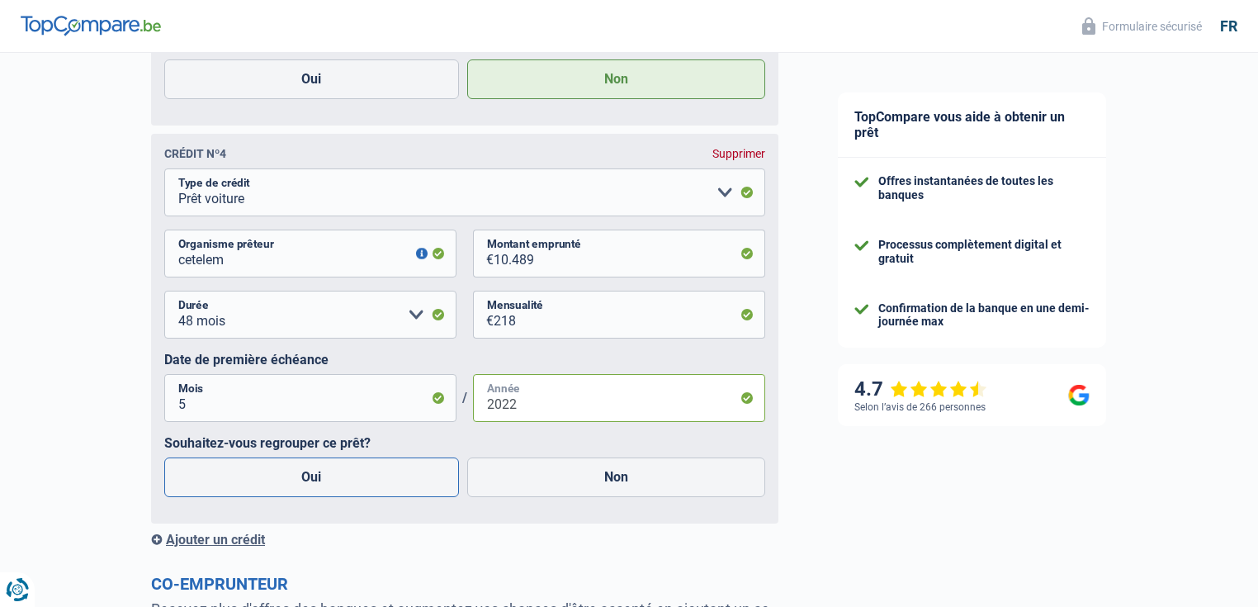
type input "2022"
click at [341, 479] on label "Oui" at bounding box center [311, 477] width 295 height 40
click at [341, 479] on input "Oui" at bounding box center [311, 477] width 295 height 40
radio input "true"
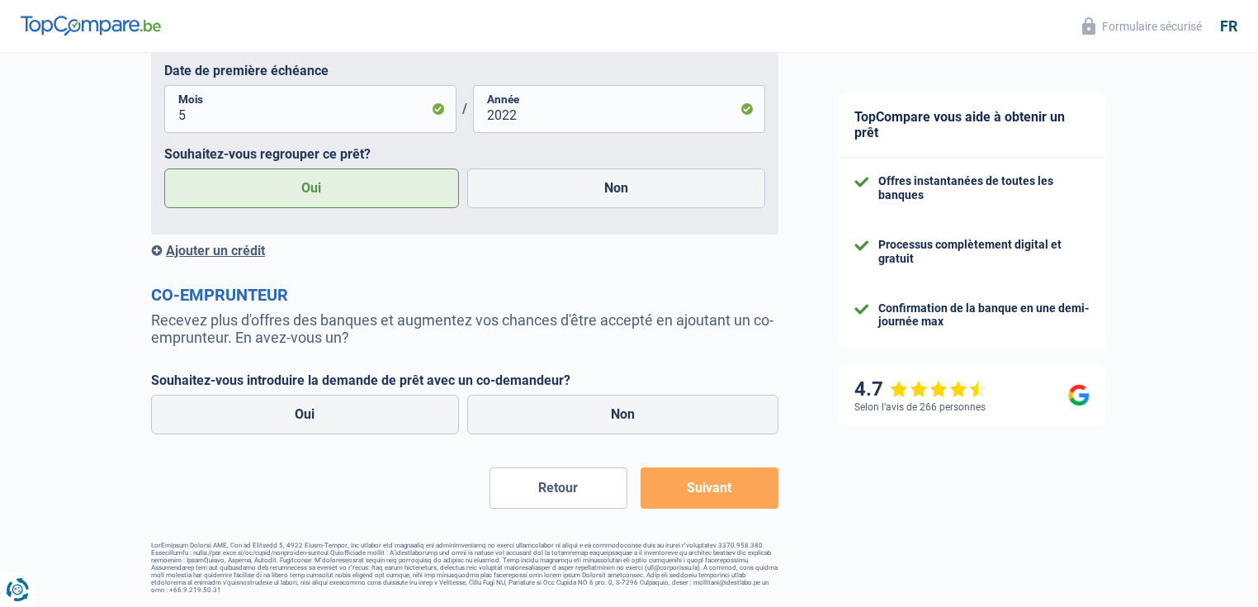
scroll to position [2280, 0]
click at [578, 412] on label "Non" at bounding box center [623, 415] width 312 height 40
click at [578, 412] on input "Non" at bounding box center [623, 415] width 312 height 40
radio input "true"
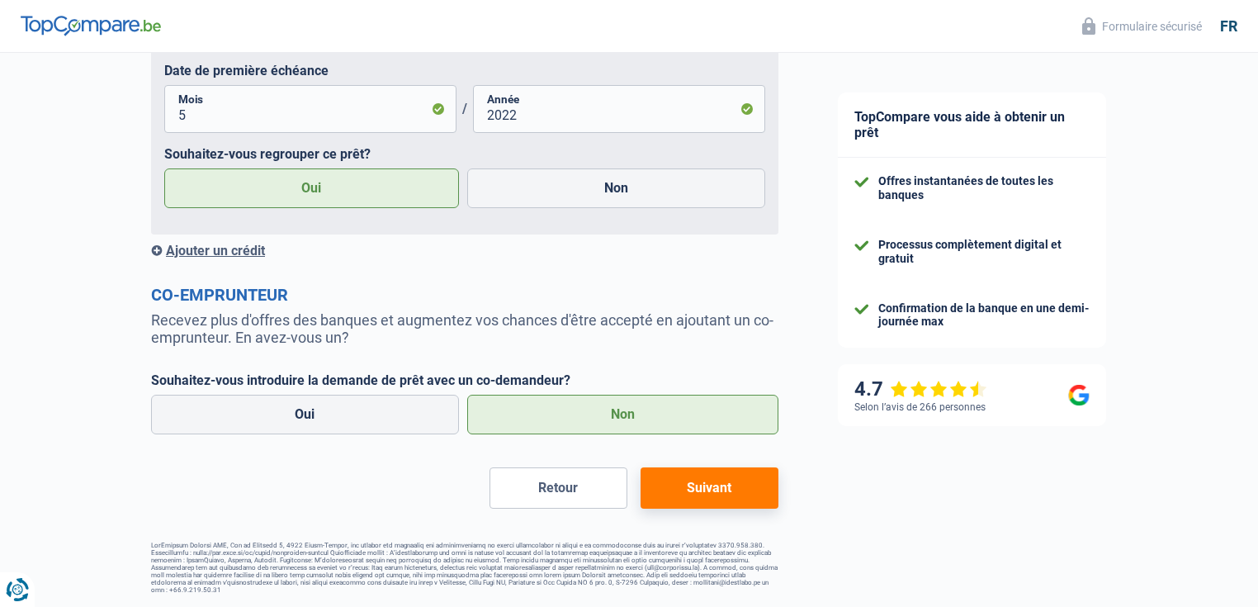
drag, startPoint x: 715, startPoint y: 489, endPoint x: 697, endPoint y: 492, distance: 18.5
click at [717, 489] on button "Suivant" at bounding box center [710, 487] width 138 height 41
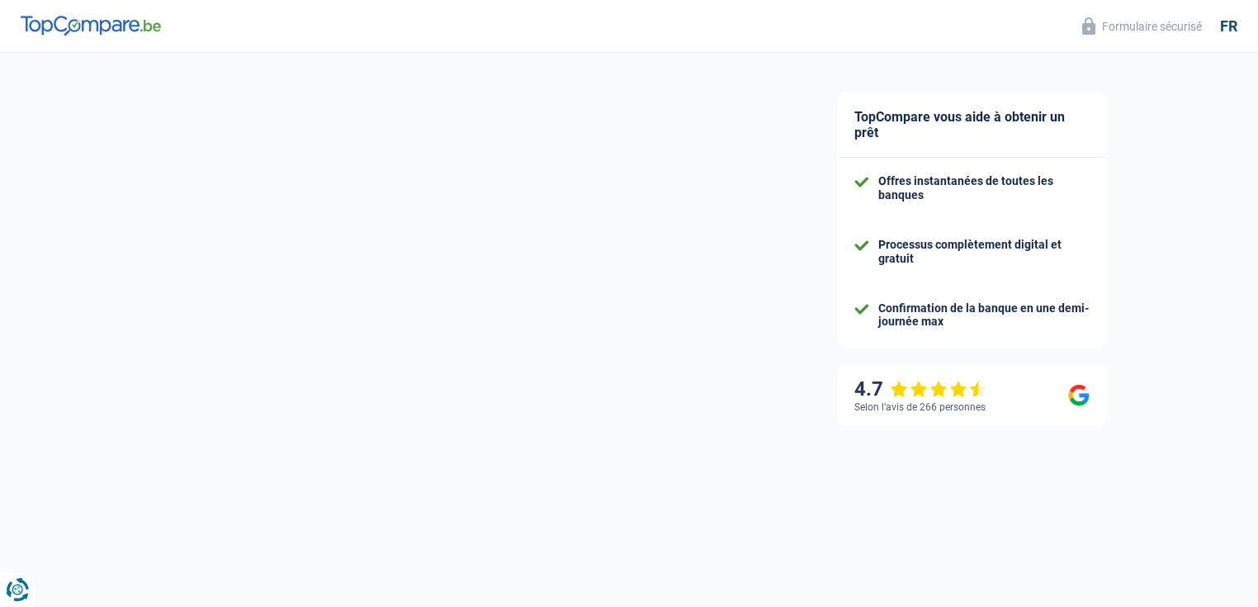
select select "refinancing"
select select "24"
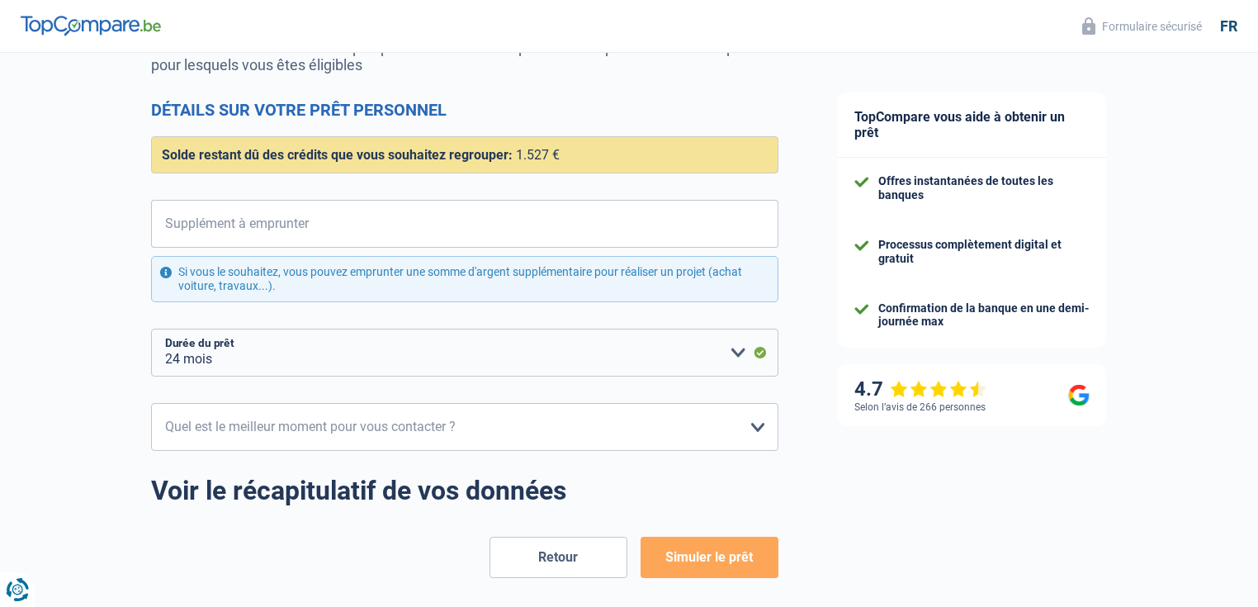
scroll to position [198, 0]
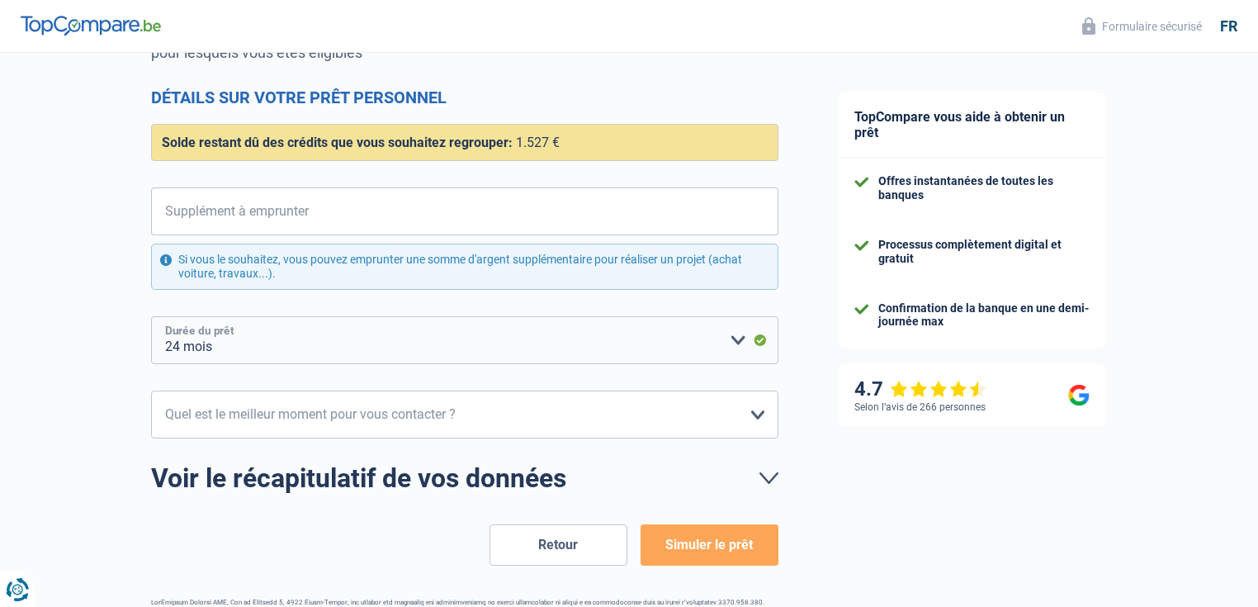
click at [726, 342] on select "12 mois 18 mois 24 mois Veuillez sélectionner une option" at bounding box center [464, 340] width 627 height 48
click at [468, 340] on select "12 mois 18 mois 24 mois Veuillez sélectionner une option" at bounding box center [464, 340] width 627 height 48
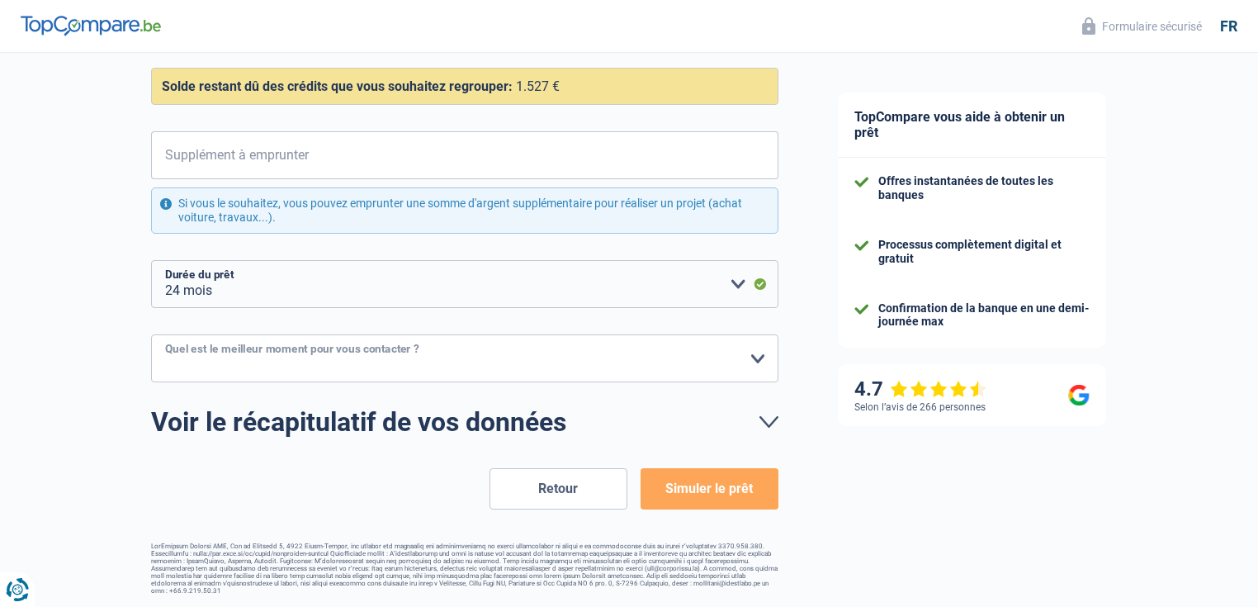
click at [756, 360] on select "10h-12h 12h-14h 14h-16h 16h-18h Veuillez sélectionner une option" at bounding box center [464, 358] width 627 height 48
select select "16-18"
click at [151, 334] on select "10h-12h 12h-14h 14h-16h 16h-18h Veuillez sélectionner une option" at bounding box center [464, 358] width 627 height 48
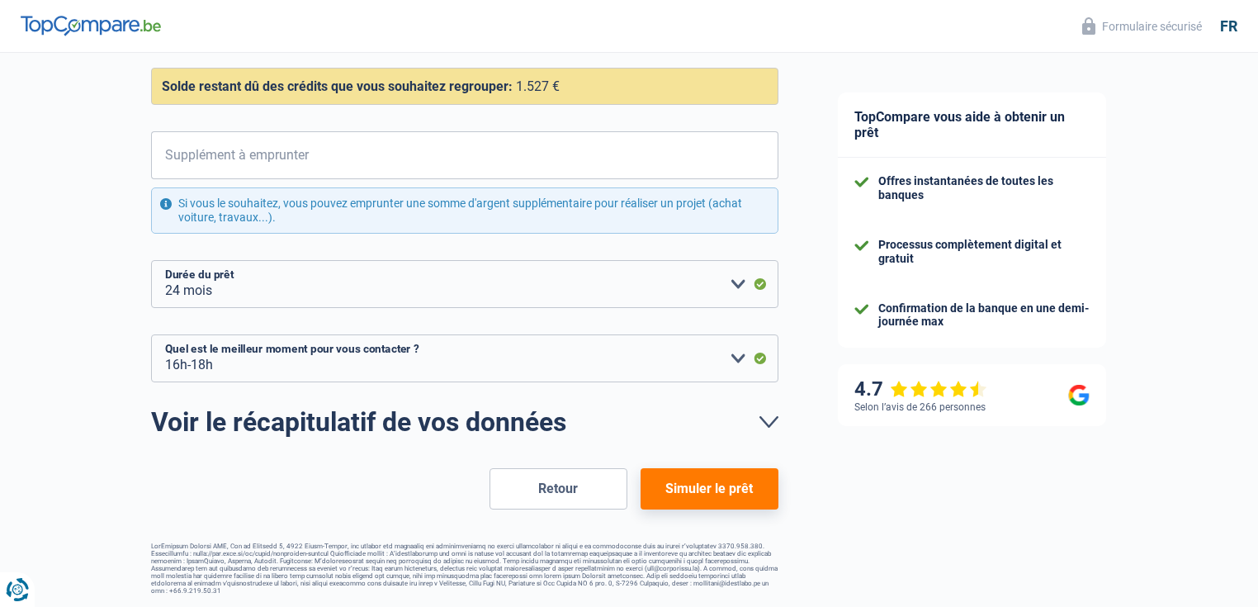
click at [697, 483] on button "Simuler le prêt" at bounding box center [710, 488] width 138 height 41
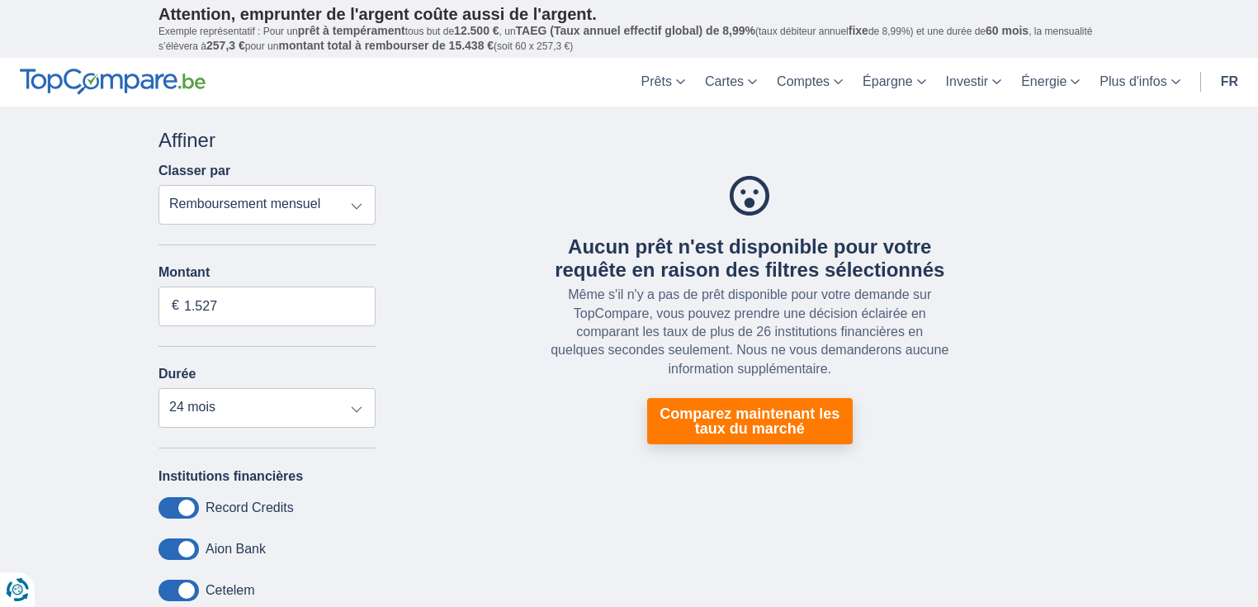
click at [362, 209] on select "Remboursement total TAEG Remboursement mensuel" at bounding box center [267, 205] width 217 height 40
click at [159, 185] on select "Remboursement total TAEG Remboursement mensuel" at bounding box center [267, 205] width 217 height 40
click at [357, 402] on select "12 mois 18 mois 24 mois" at bounding box center [267, 408] width 217 height 40
click at [314, 412] on select "12 mois 18 mois 24 mois" at bounding box center [267, 408] width 217 height 40
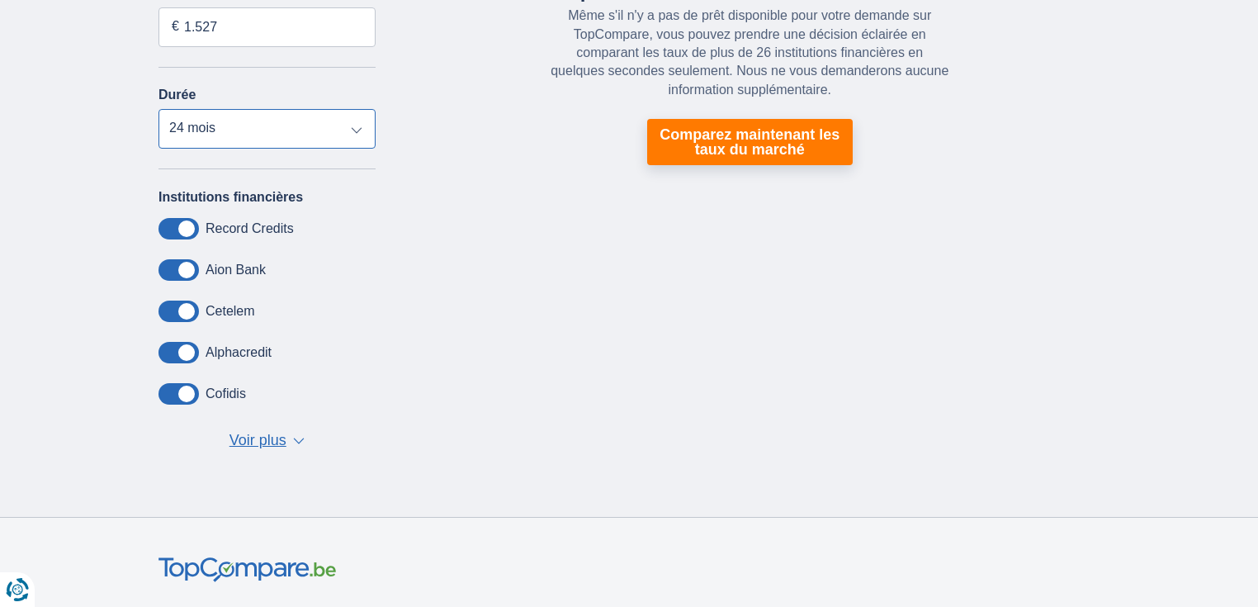
scroll to position [198, 0]
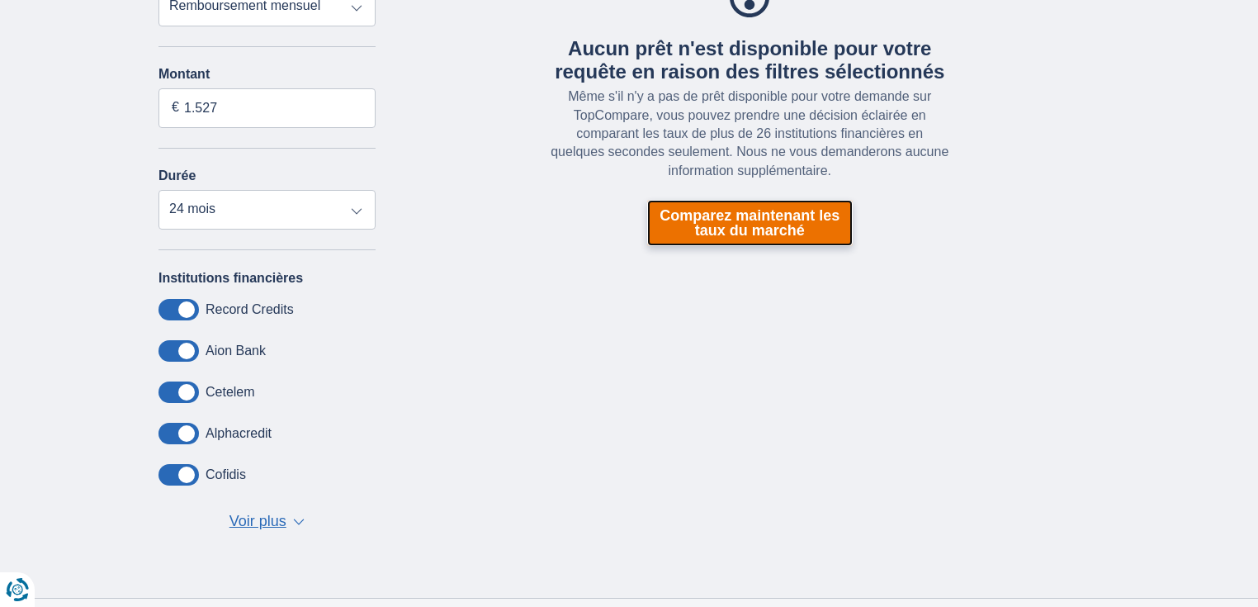
click at [684, 225] on link "Comparez maintenant les taux du marché" at bounding box center [750, 223] width 206 height 46
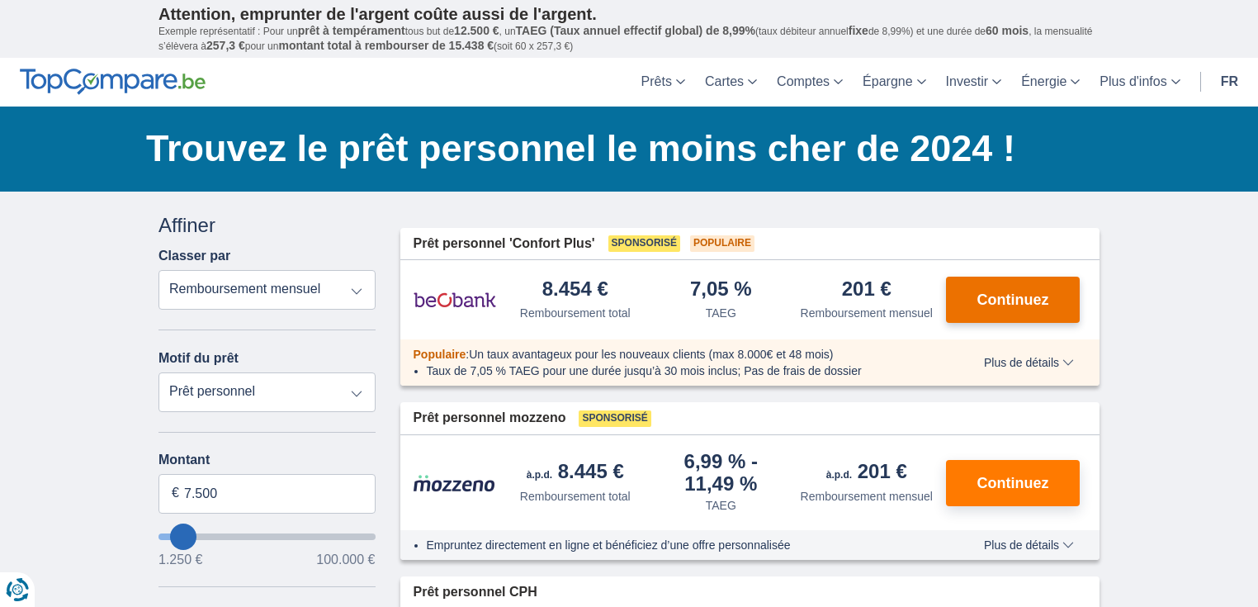
click at [987, 293] on span "Continuez" at bounding box center [1013, 299] width 72 height 15
